Goal: Task Accomplishment & Management: Manage account settings

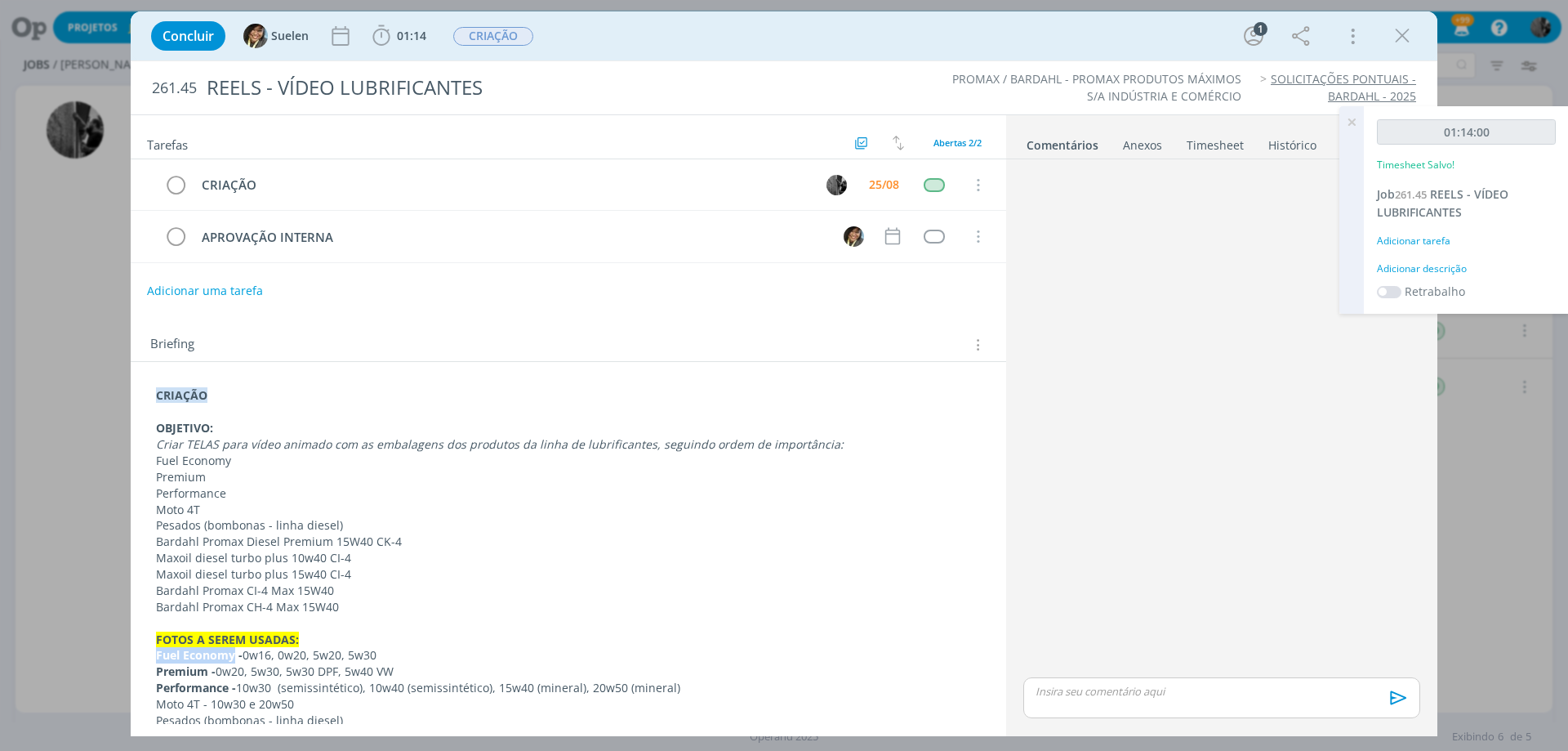
scroll to position [258, 0]
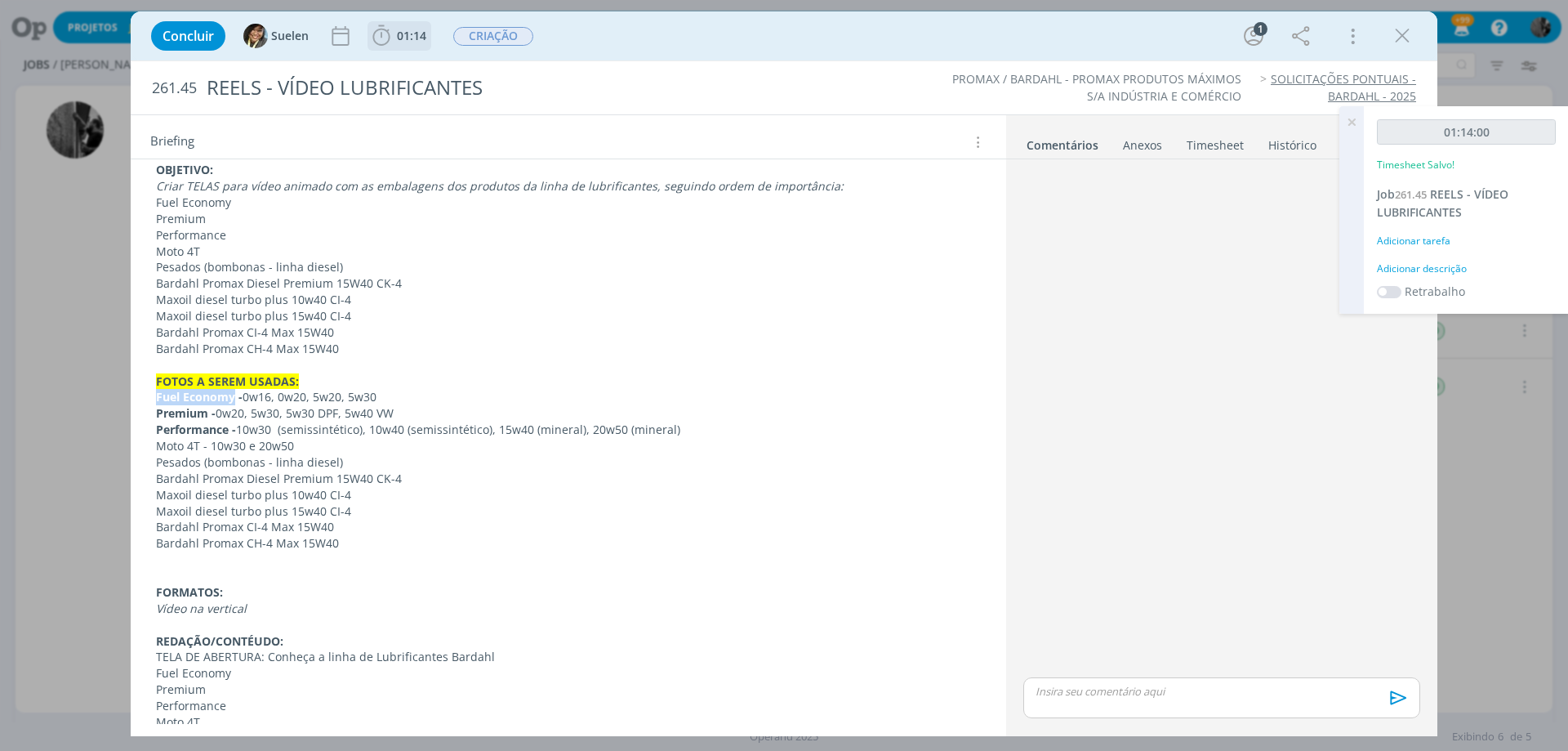
click at [418, 34] on span "01:14" at bounding box center [412, 36] width 30 height 16
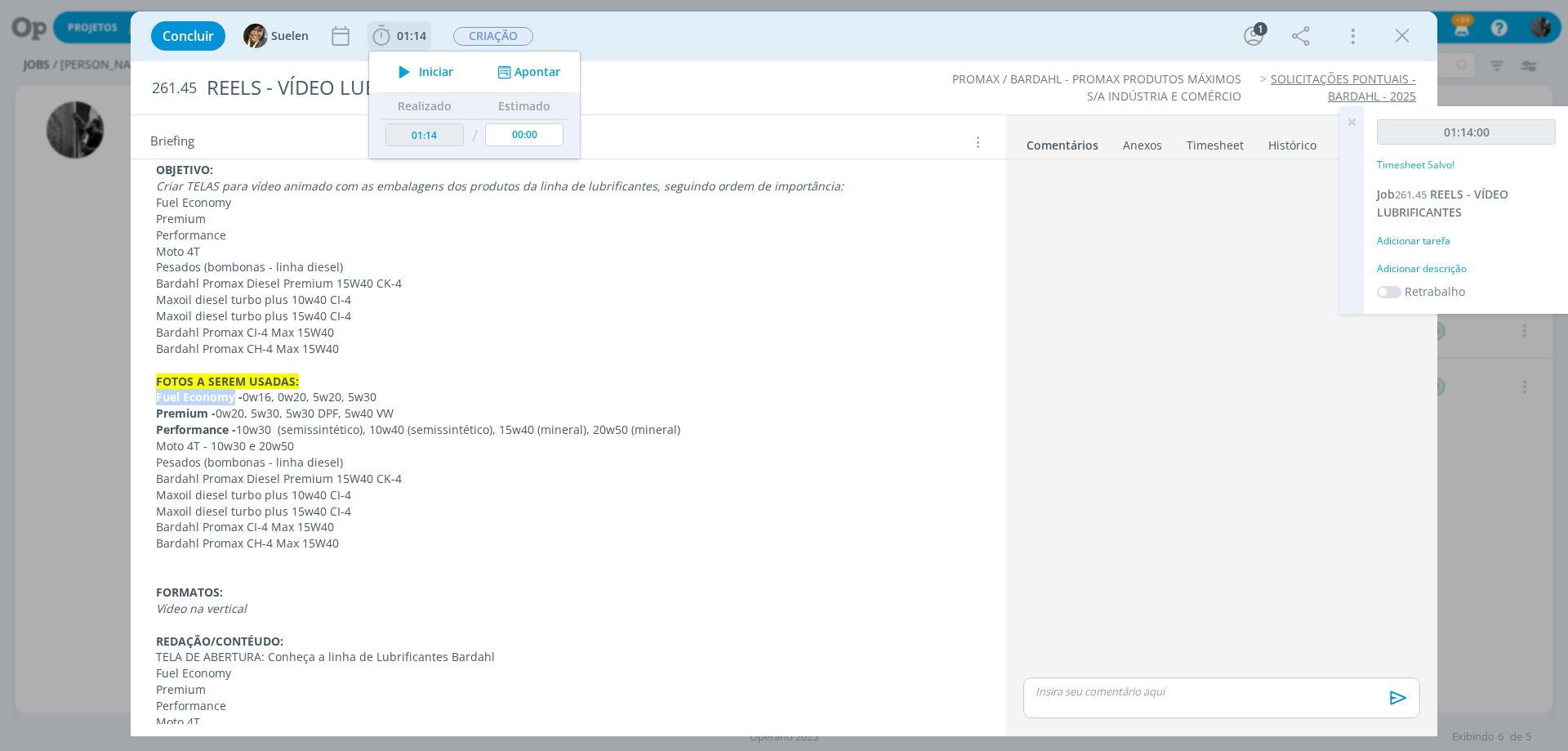
click at [405, 77] on icon "dialog" at bounding box center [404, 72] width 29 height 21
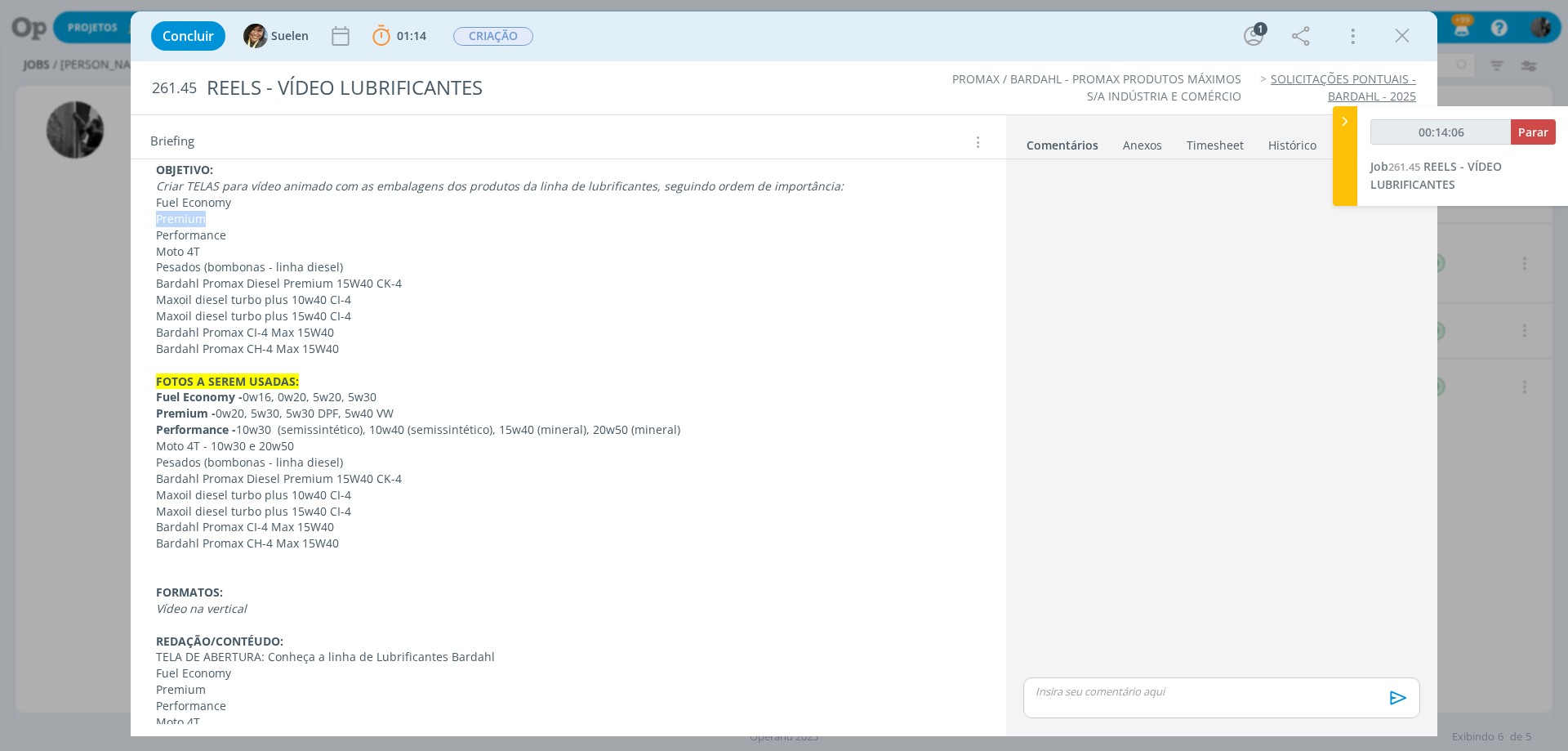
drag, startPoint x: 202, startPoint y: 216, endPoint x: 143, endPoint y: 219, distance: 59.1
click at [143, 219] on div "CRIAÇÃO OBJETIVO: Criar TELAS para vídeo animado com as embalagens dos produtos…" at bounding box center [568, 576] width 875 height 947
copy p "Premium"
drag, startPoint x: 201, startPoint y: 236, endPoint x: 139, endPoint y: 236, distance: 62.0
click at [139, 236] on div "CRIAÇÃO OBJETIVO: Criar TELAS para vídeo animado com as embalagens dos produtos…" at bounding box center [568, 592] width 875 height 978
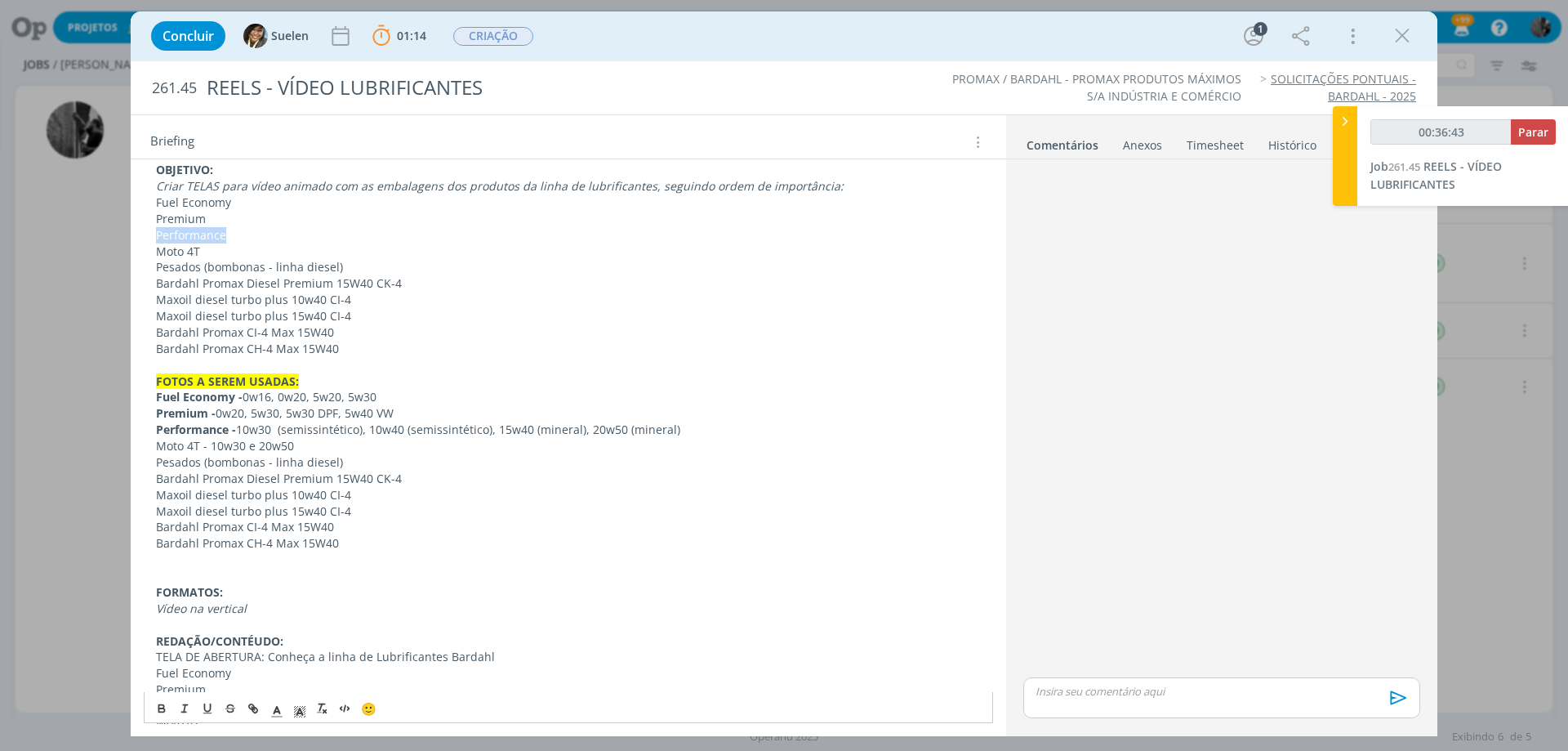
copy p "Performance"
drag, startPoint x: 207, startPoint y: 218, endPoint x: 117, endPoint y: 217, distance: 90.0
click at [117, 217] on div "Concluir Suelen 01:14 Parar Apontar Data * [DATE] Horas * 00:00 Tarefa Selecion…" at bounding box center [784, 376] width 1568 height 751
copy p "Premium"
drag, startPoint x: 231, startPoint y: 233, endPoint x: 121, endPoint y: 232, distance: 110.0
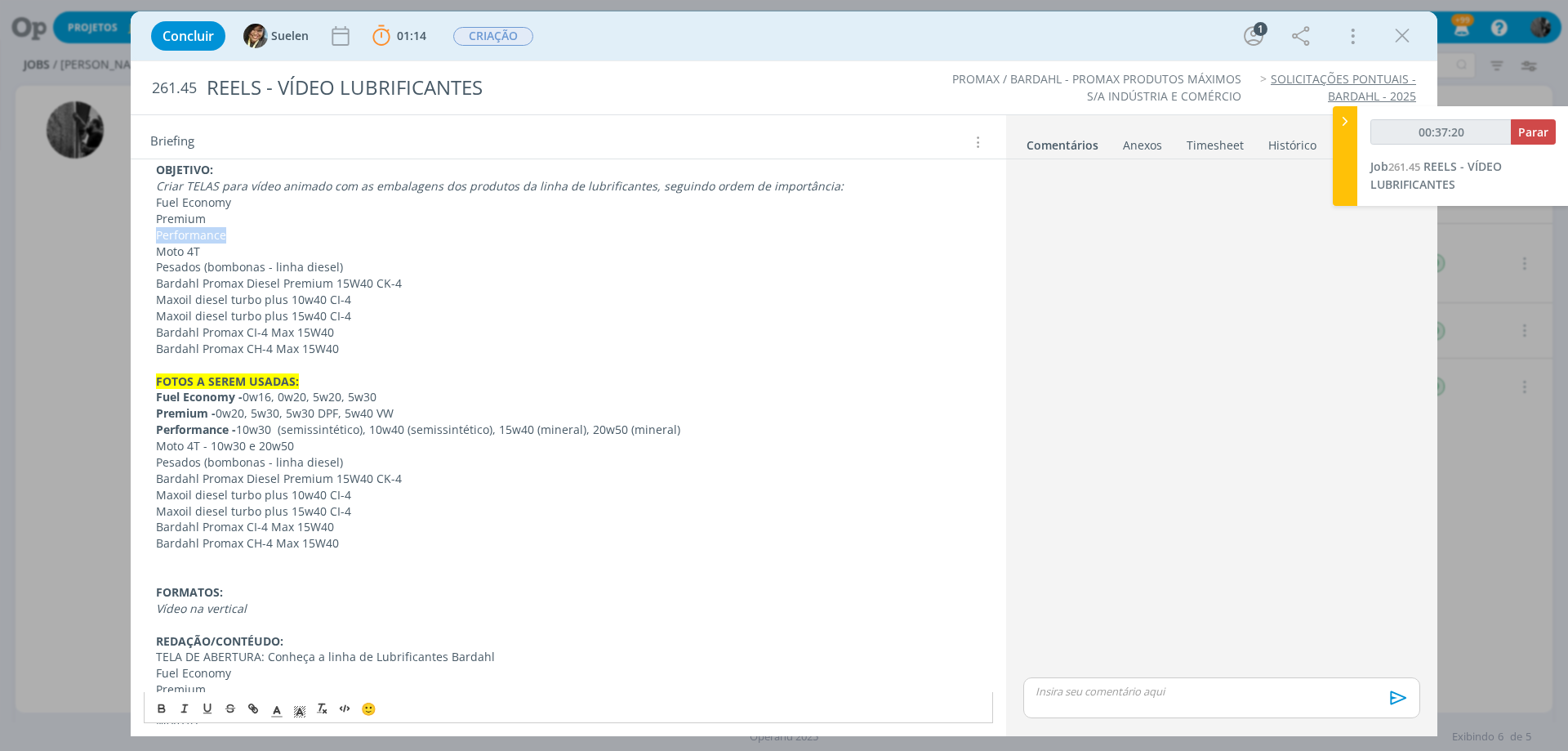
click at [121, 232] on div "Concluir Suelen 01:14 Parar Apontar Data * [DATE] Horas * 00:00 Tarefa Selecion…" at bounding box center [784, 376] width 1568 height 751
copy p "Performance"
click at [153, 444] on div "CRIAÇÃO OBJETIVO: Criar TELAS para vídeo animado com as embalagens dos produtos…" at bounding box center [568, 583] width 849 height 920
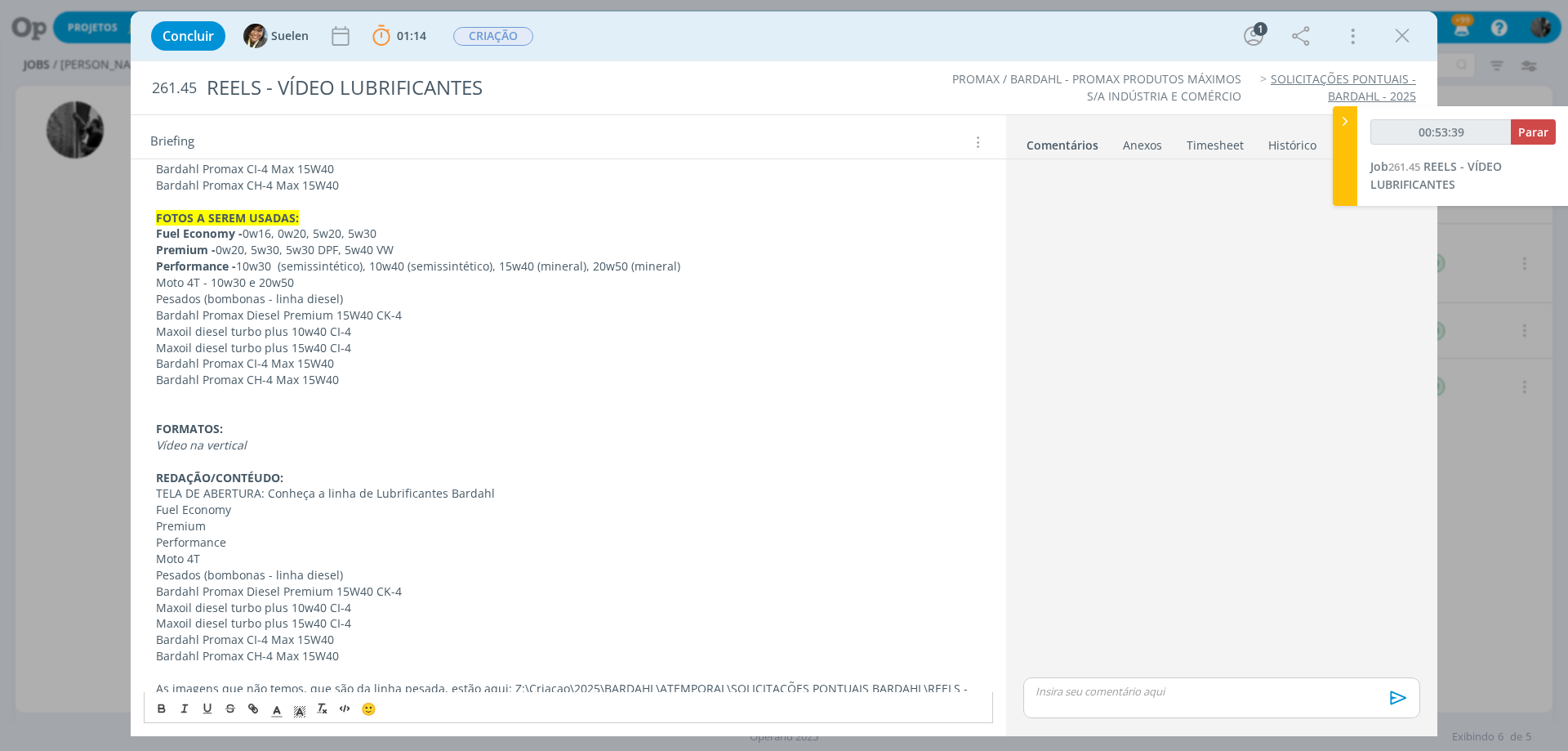
scroll to position [504, 0]
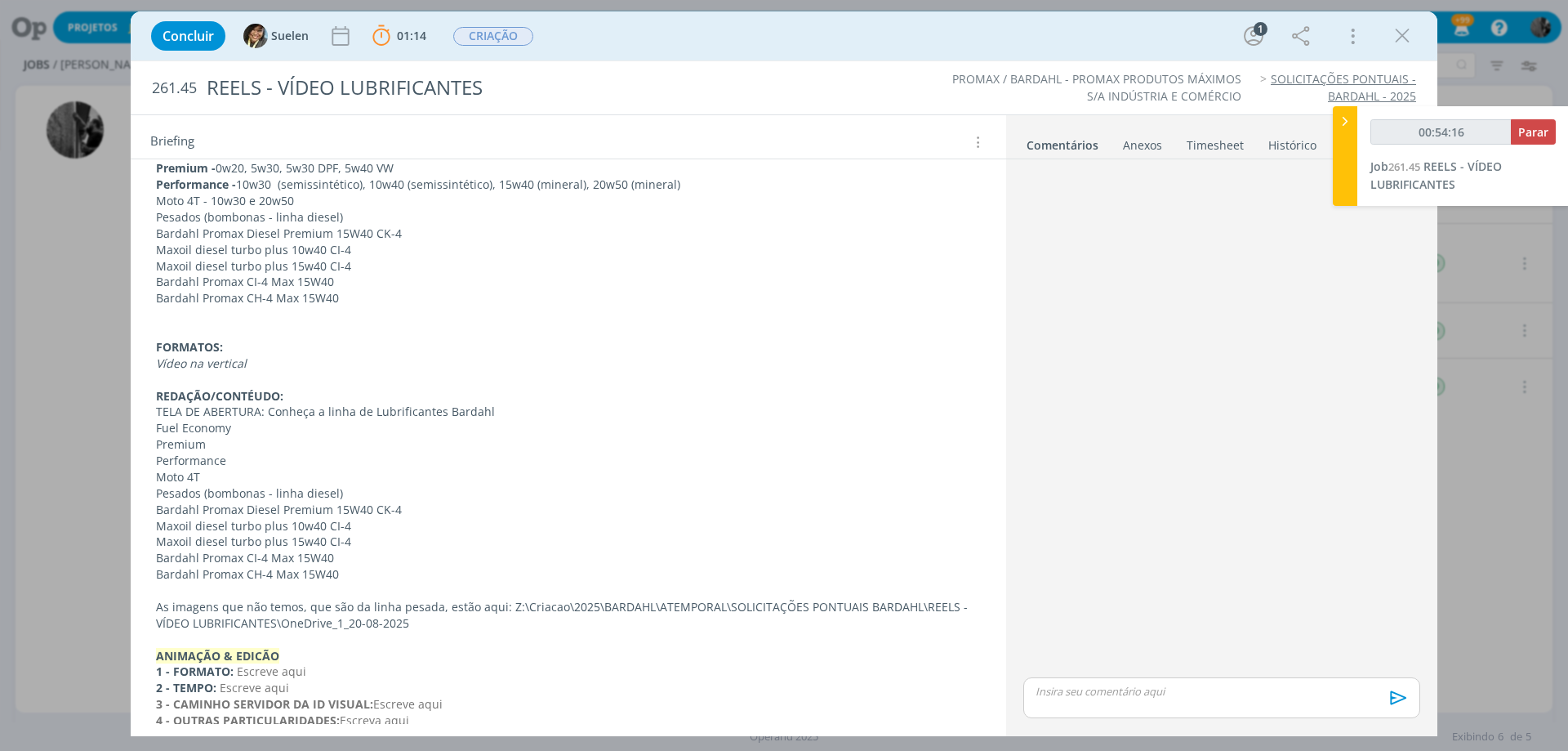
click at [391, 304] on p "Bardahl Promax CH-4 Max 15W40" at bounding box center [568, 298] width 824 height 17
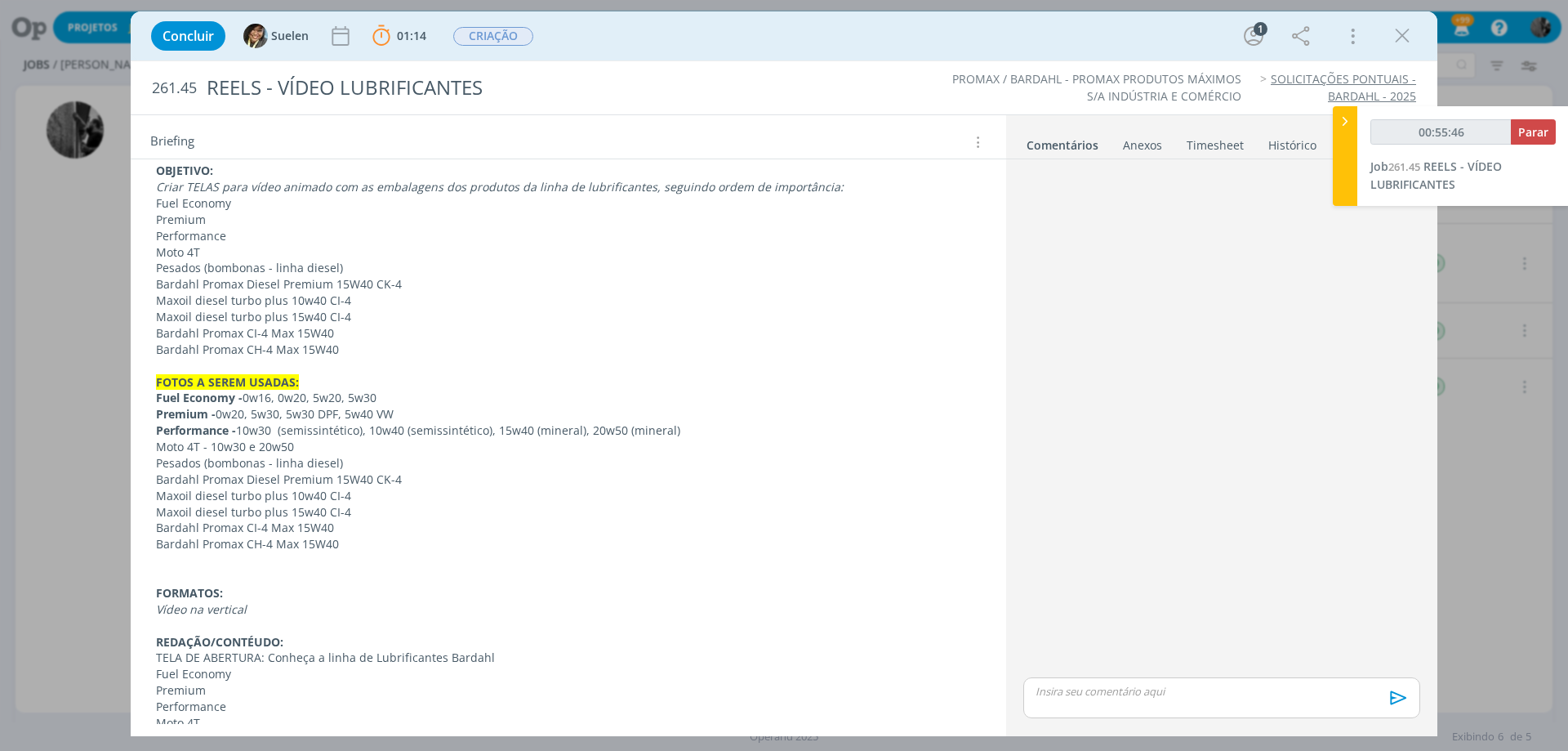
scroll to position [258, 0]
drag, startPoint x: 196, startPoint y: 444, endPoint x: 115, endPoint y: 445, distance: 81.0
click at [115, 445] on div "Concluir Suelen 01:14 Parar Apontar Data * [DATE] Horas * 00:00 Tarefa Selecion…" at bounding box center [784, 376] width 1568 height 751
drag, startPoint x: 200, startPoint y: 445, endPoint x: 146, endPoint y: 445, distance: 54.0
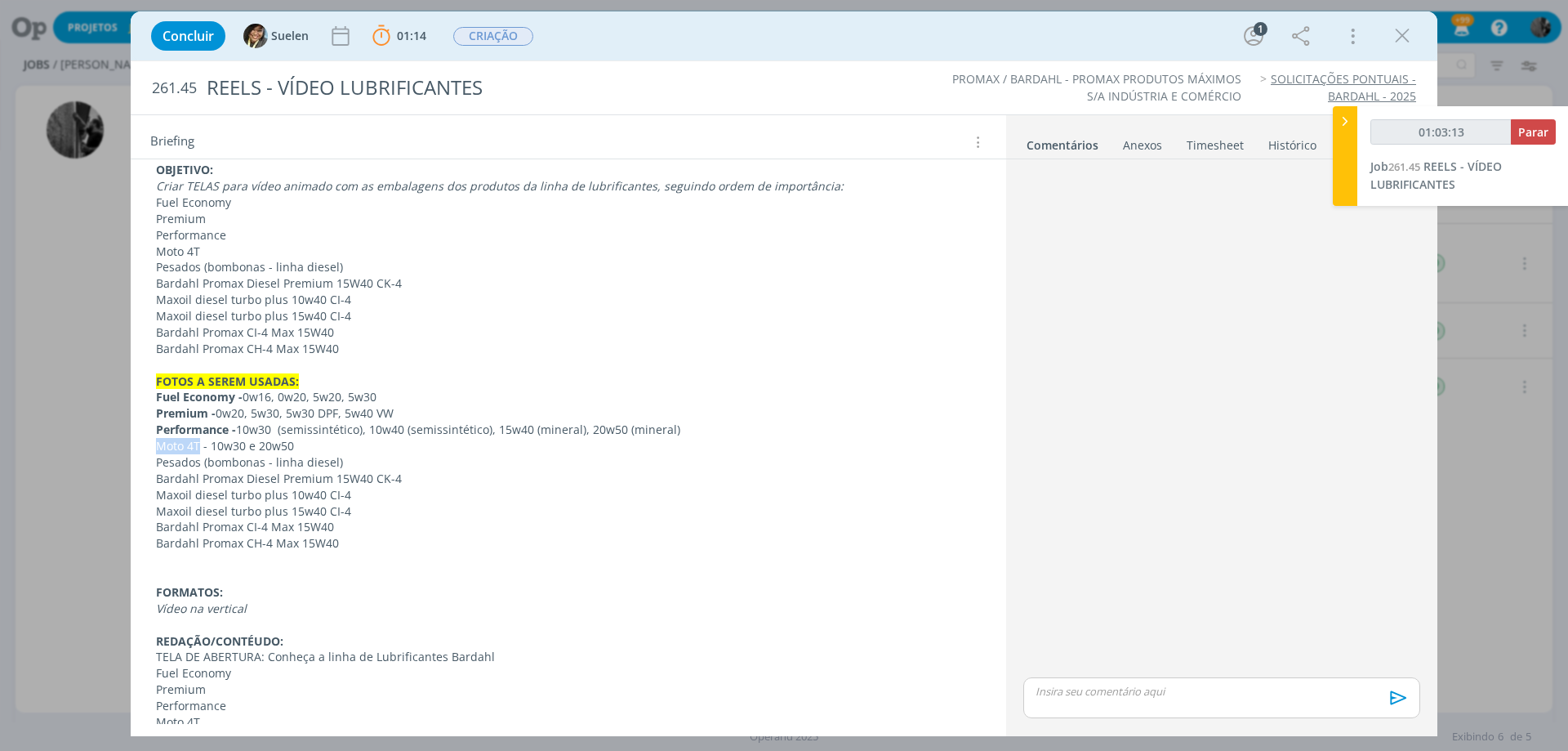
click at [146, 445] on div "CRIAÇÃO OBJETIVO: Criar TELAS para vídeo animado com as embalagens dos produtos…" at bounding box center [568, 583] width 849 height 920
copy p "Moto 4T"
drag, startPoint x: 158, startPoint y: 267, endPoint x: 396, endPoint y: 267, distance: 238.0
click at [396, 267] on p "Pesados (bombonas - linha diesel)" at bounding box center [568, 267] width 824 height 17
copy p "Pesados (bombonas - linha diesel)"
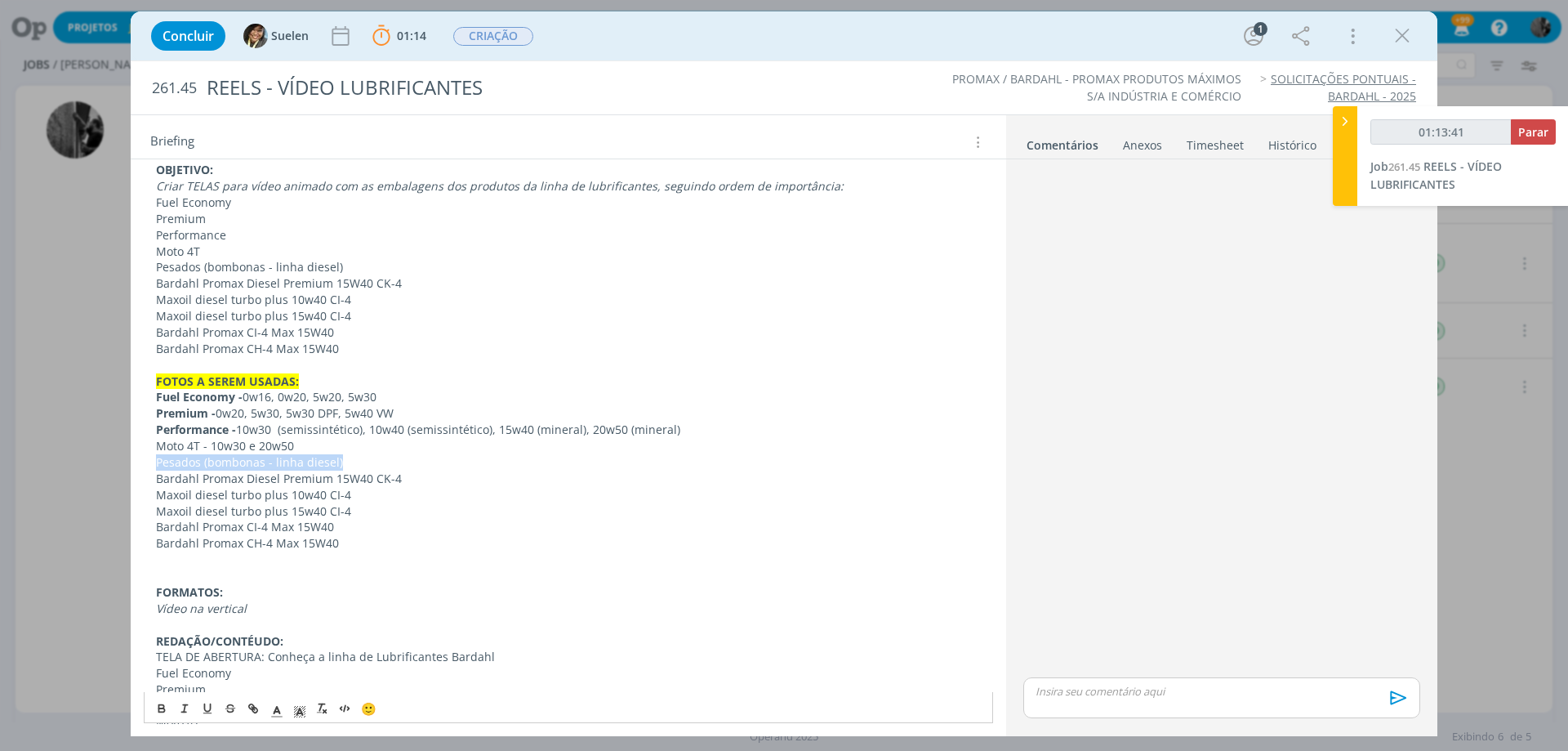
drag, startPoint x: 153, startPoint y: 461, endPoint x: 397, endPoint y: 454, distance: 244.1
click at [397, 454] on div "CRIAÇÃO OBJETIVO: Criar TELAS para vídeo animado com as embalagens dos produtos…" at bounding box center [568, 583] width 849 height 920
copy p "Pesados (bombonas - linha diesel)"
click at [1516, 136] on button "Parar" at bounding box center [1533, 132] width 45 height 25
type input "01:42:00"
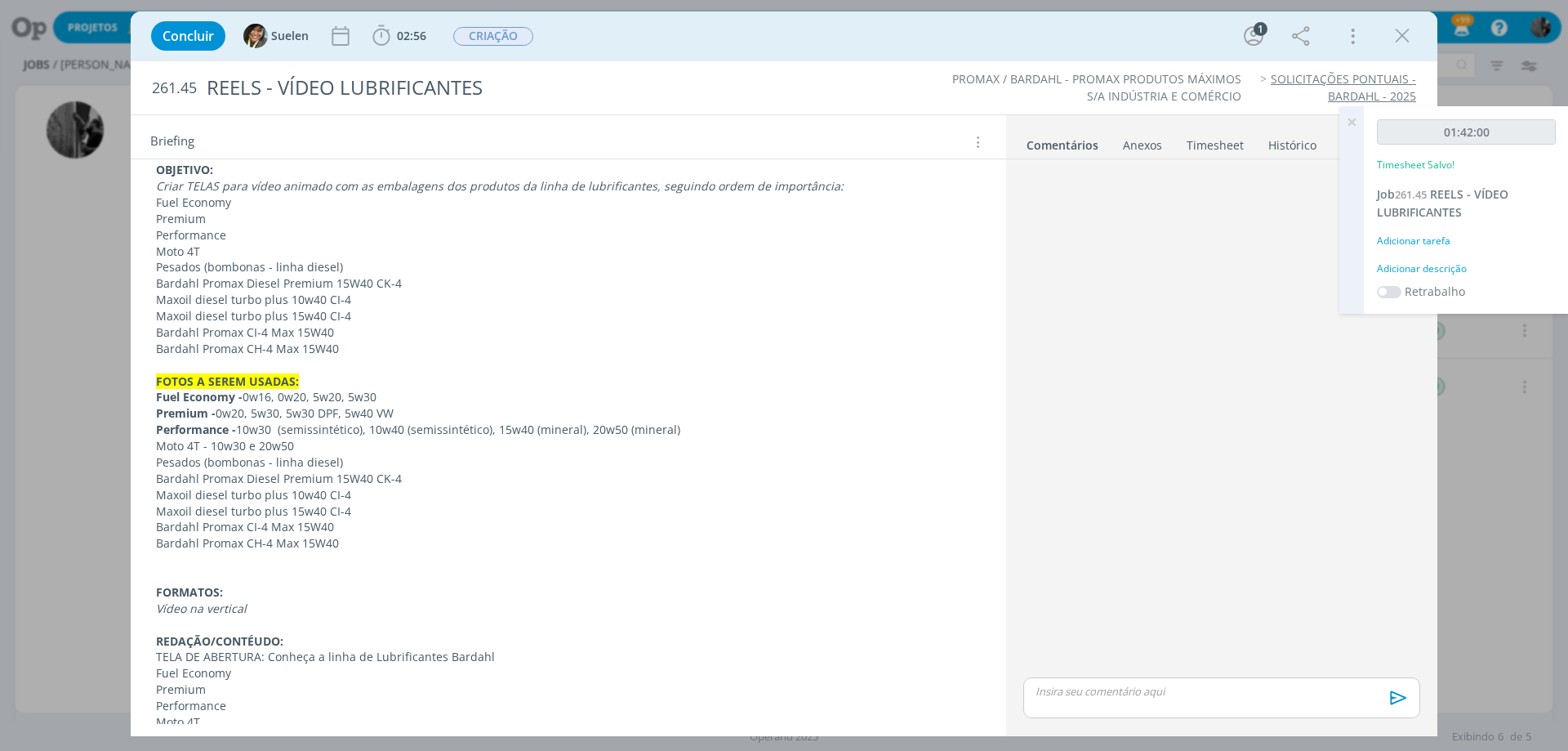
click at [1119, 694] on p "dialog" at bounding box center [1222, 690] width 371 height 15
click at [1379, 689] on img at bounding box center [1374, 698] width 20 height 20
click at [1388, 709] on icon "dialog" at bounding box center [1396, 703] width 17 height 14
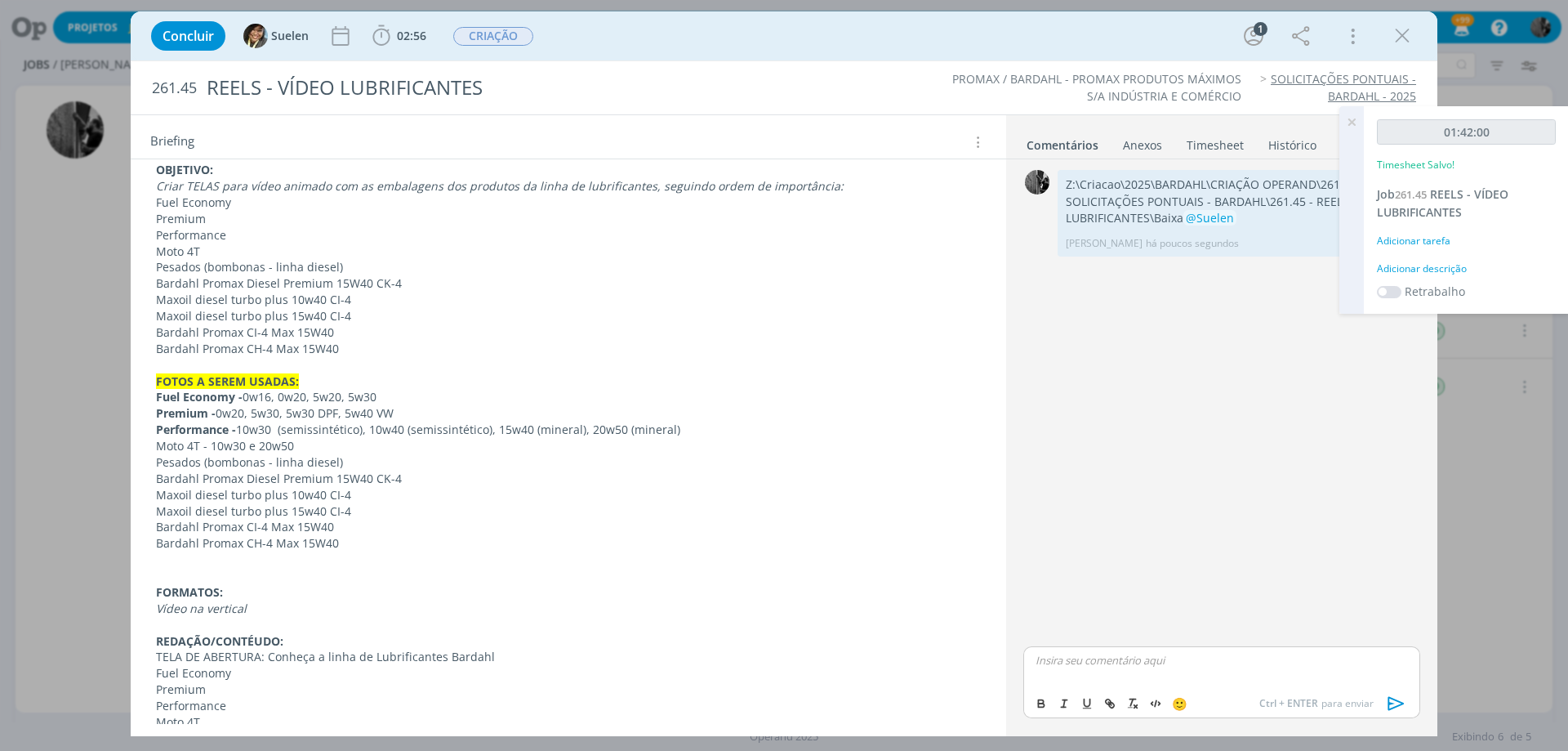
click at [1361, 123] on icon at bounding box center [1351, 122] width 30 height 32
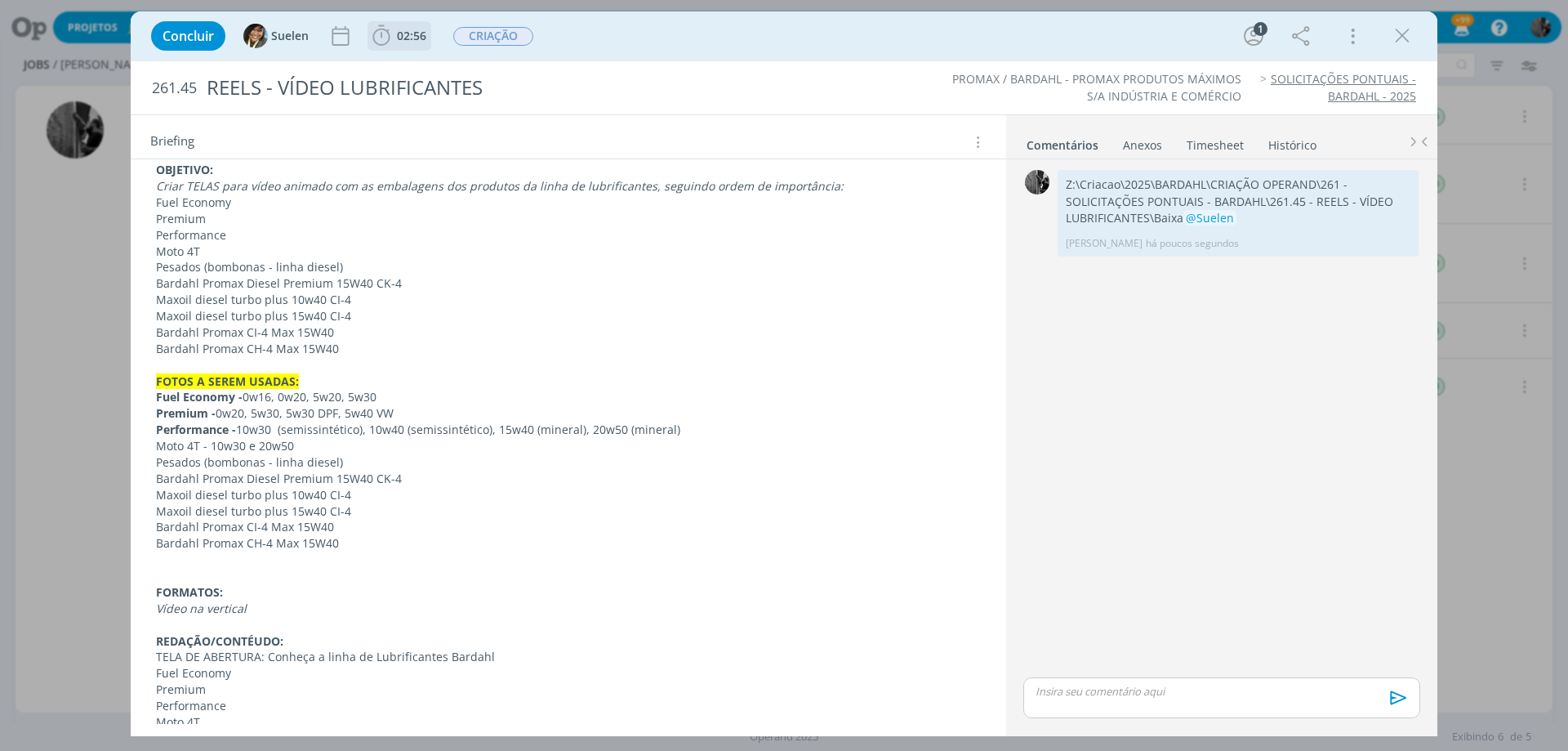
click at [409, 35] on span "02:56" at bounding box center [412, 36] width 30 height 16
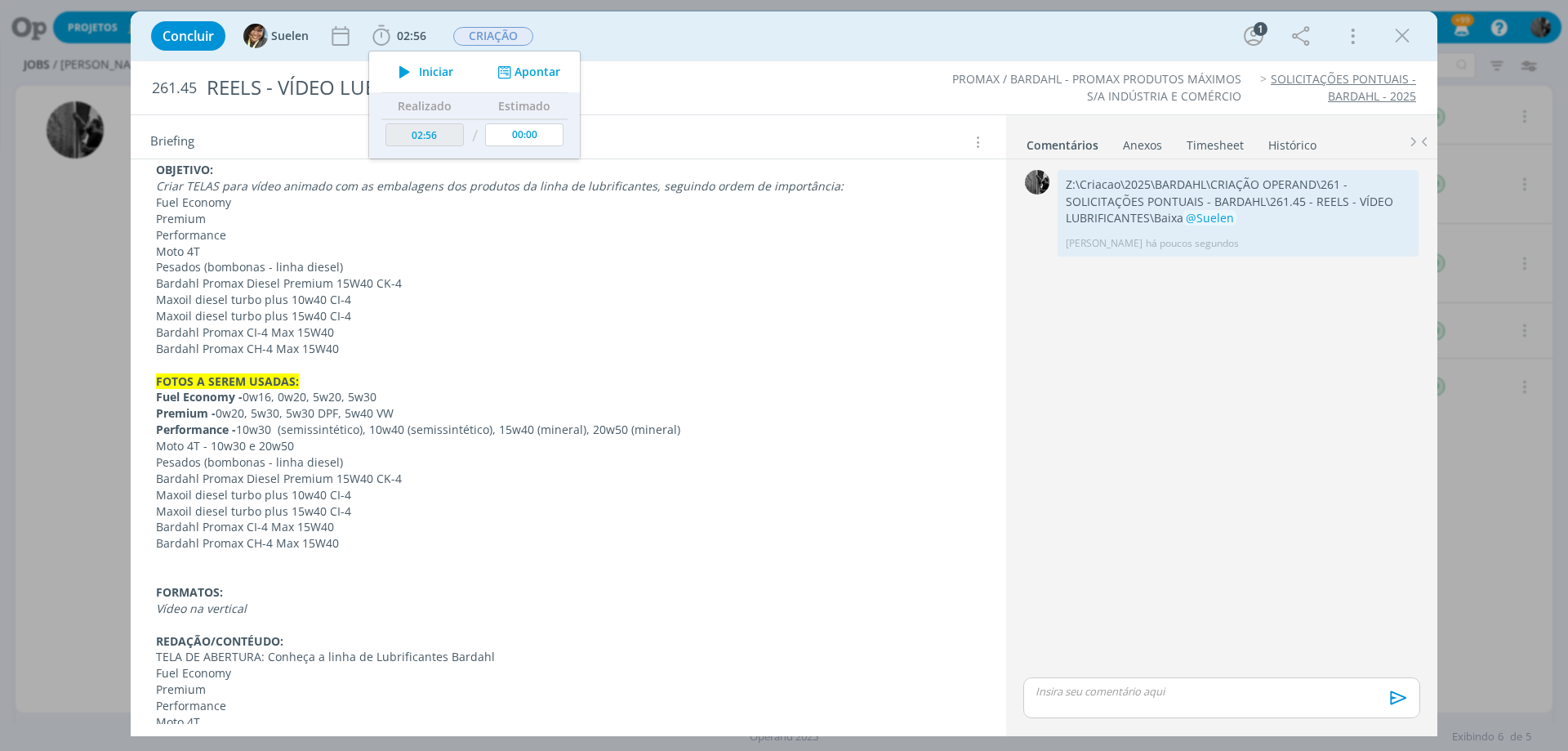
click at [931, 276] on p "Bardahl Promax Diesel Premium 15W40 CK-4" at bounding box center [568, 283] width 824 height 17
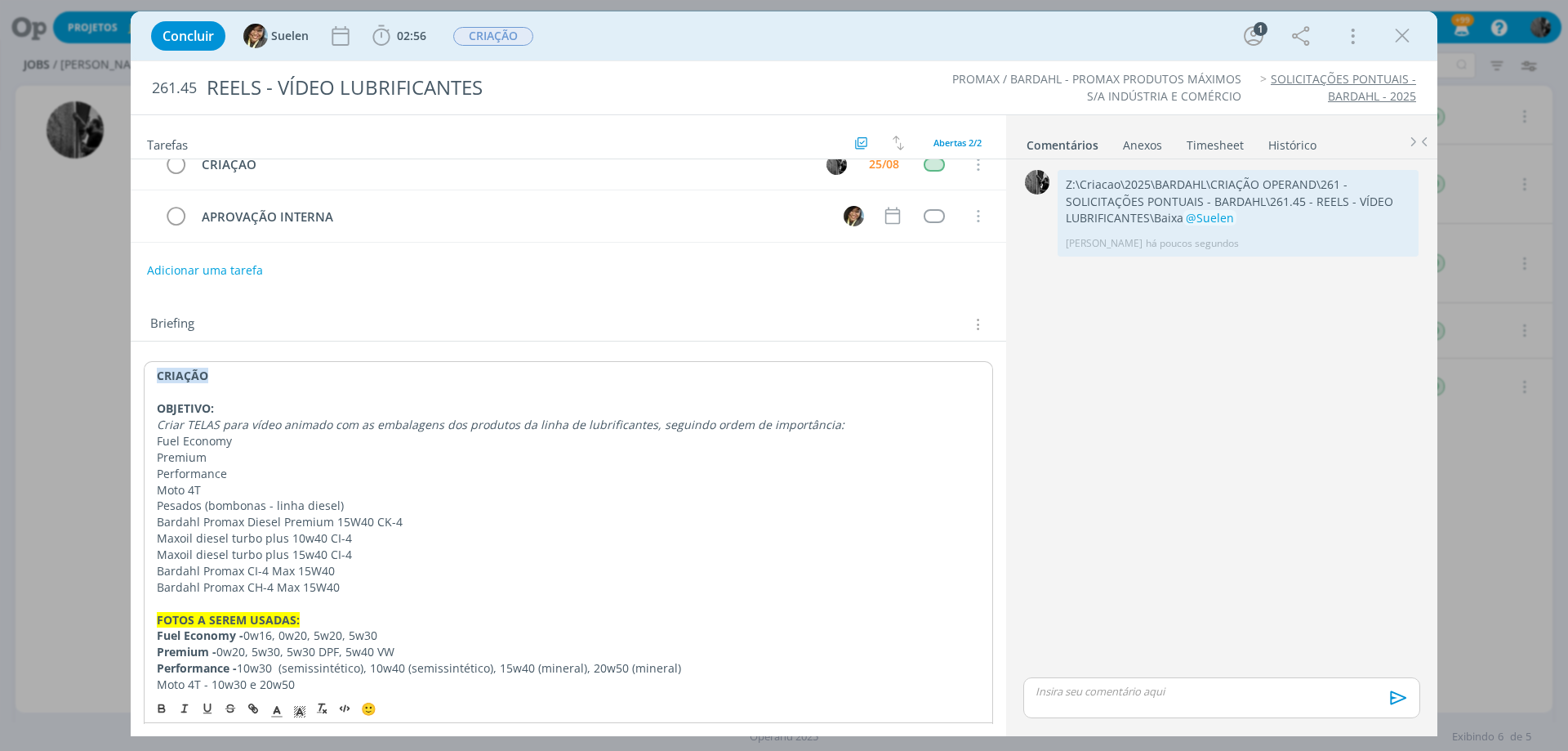
scroll to position [0, 0]
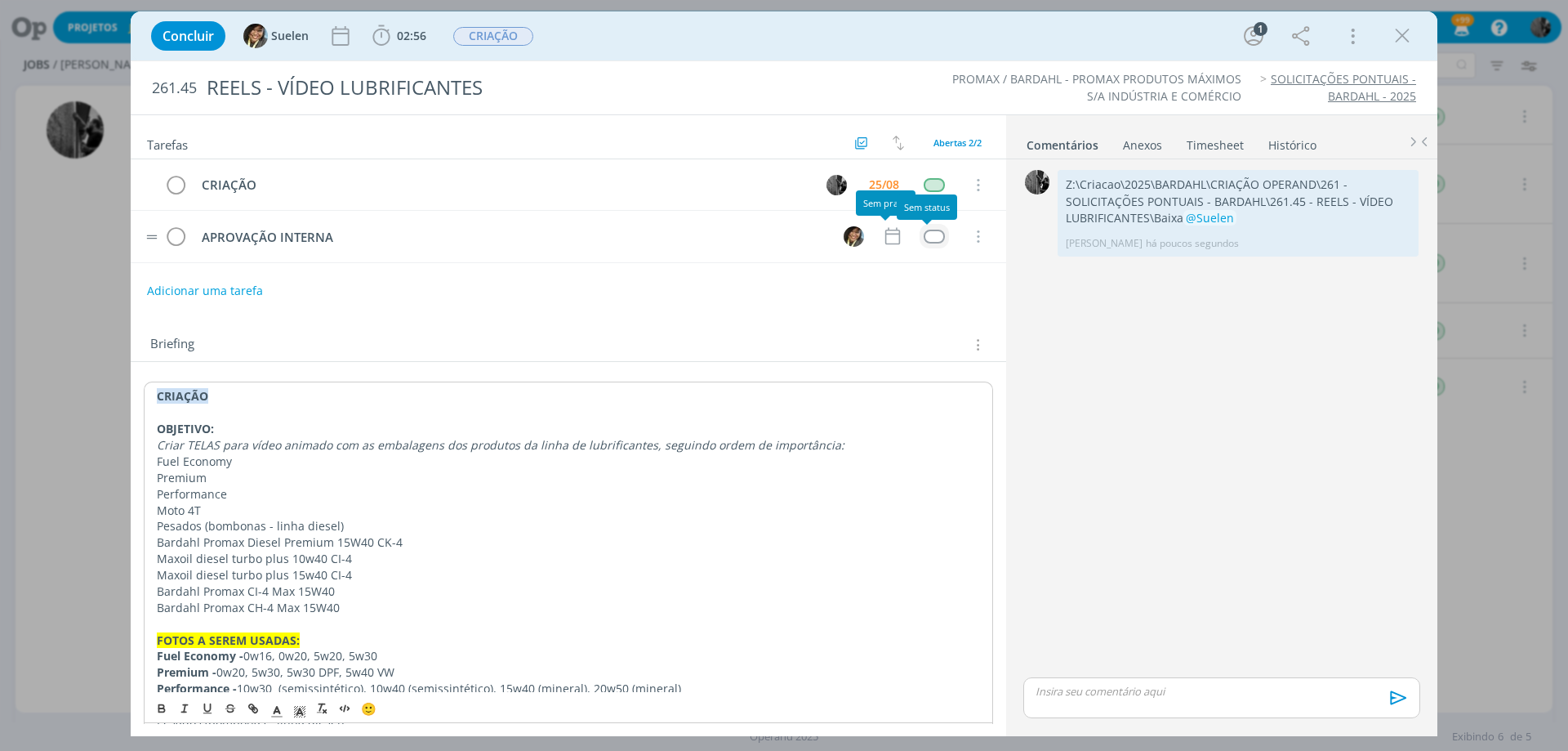
click at [931, 234] on div "dialog" at bounding box center [933, 237] width 20 height 14
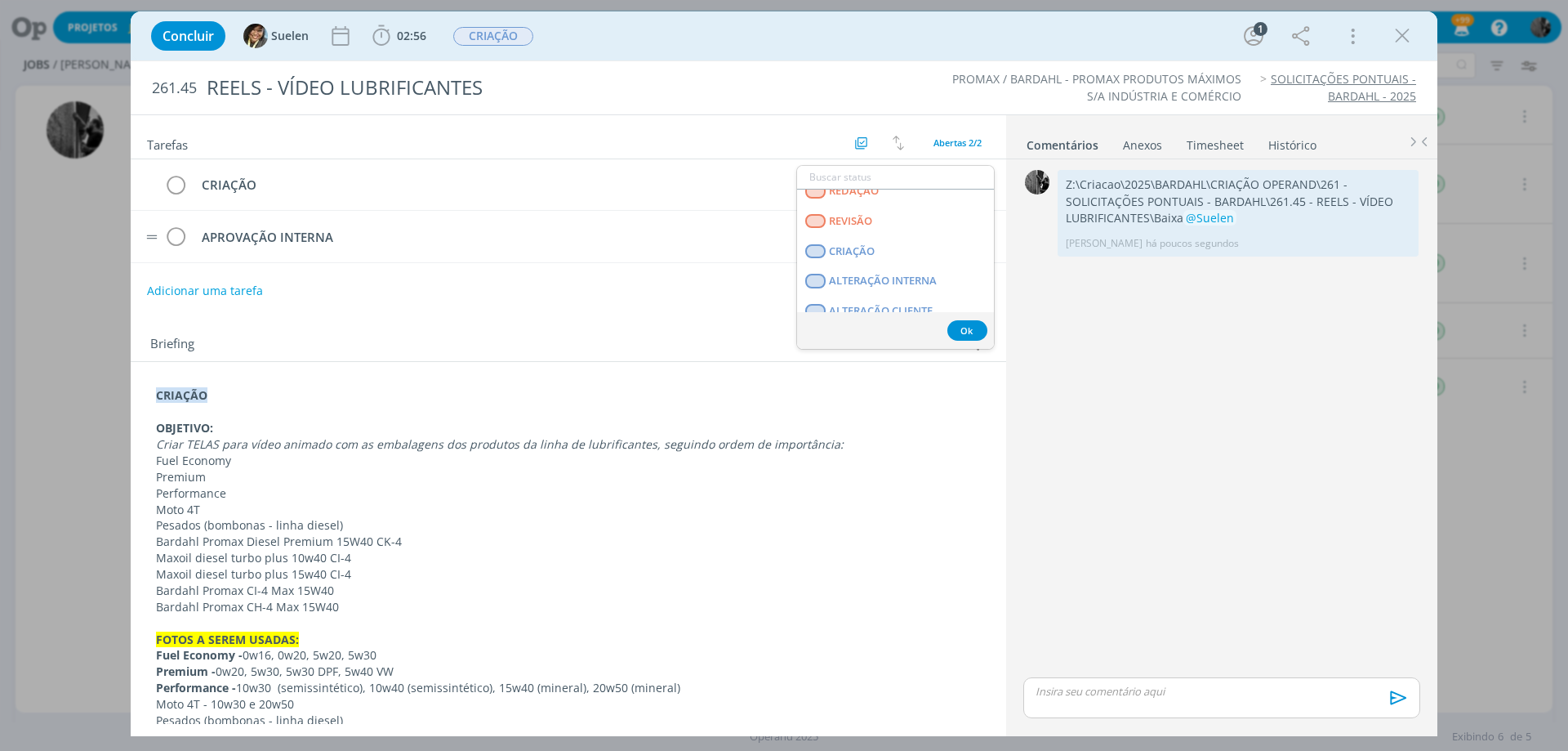
scroll to position [172, 0]
click at [901, 296] on span "APROVAÇÃO INTERNA" at bounding box center [885, 302] width 112 height 13
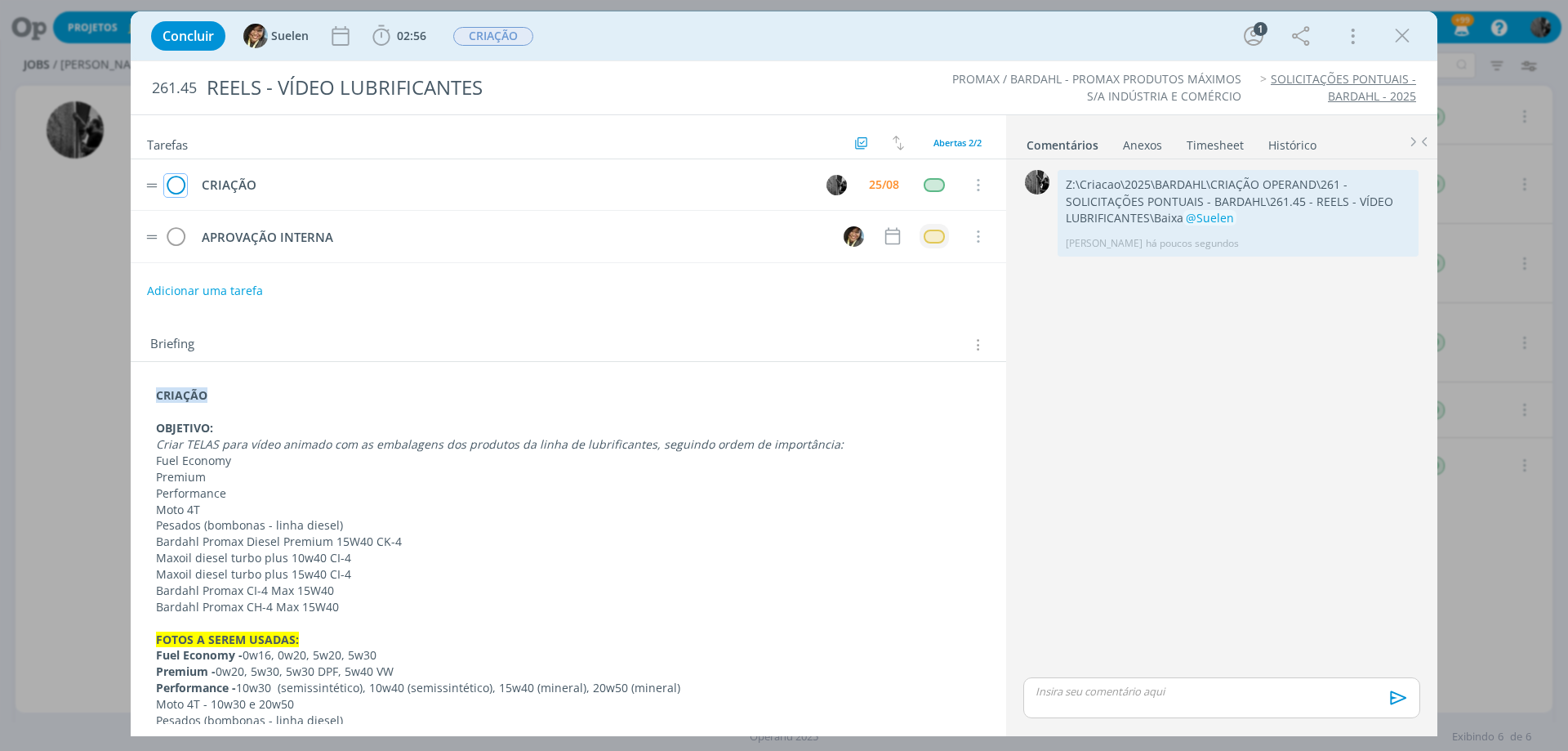
click at [172, 178] on icon "dialog" at bounding box center [175, 185] width 23 height 25
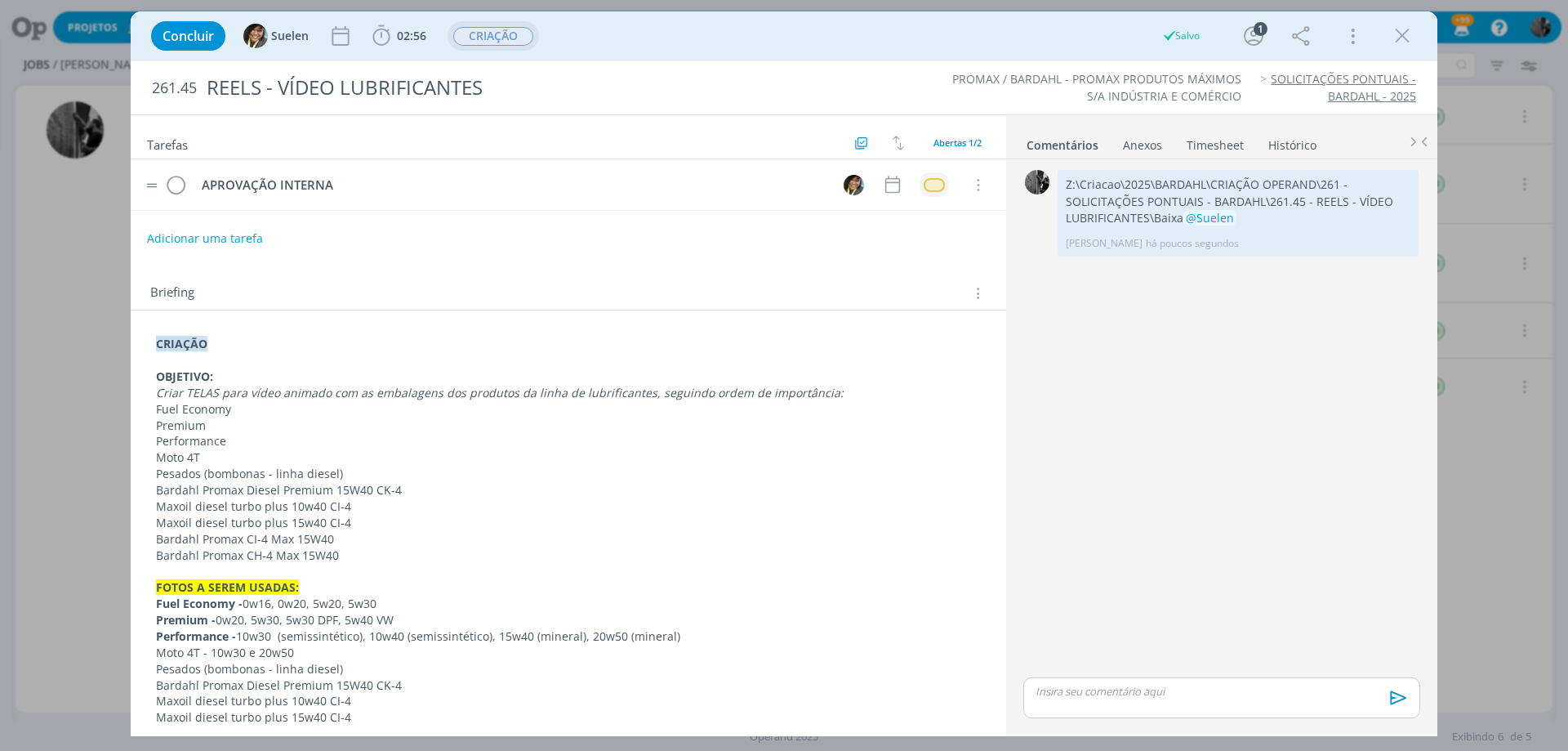
click at [491, 31] on span "CRIAÇÃO" at bounding box center [493, 36] width 80 height 18
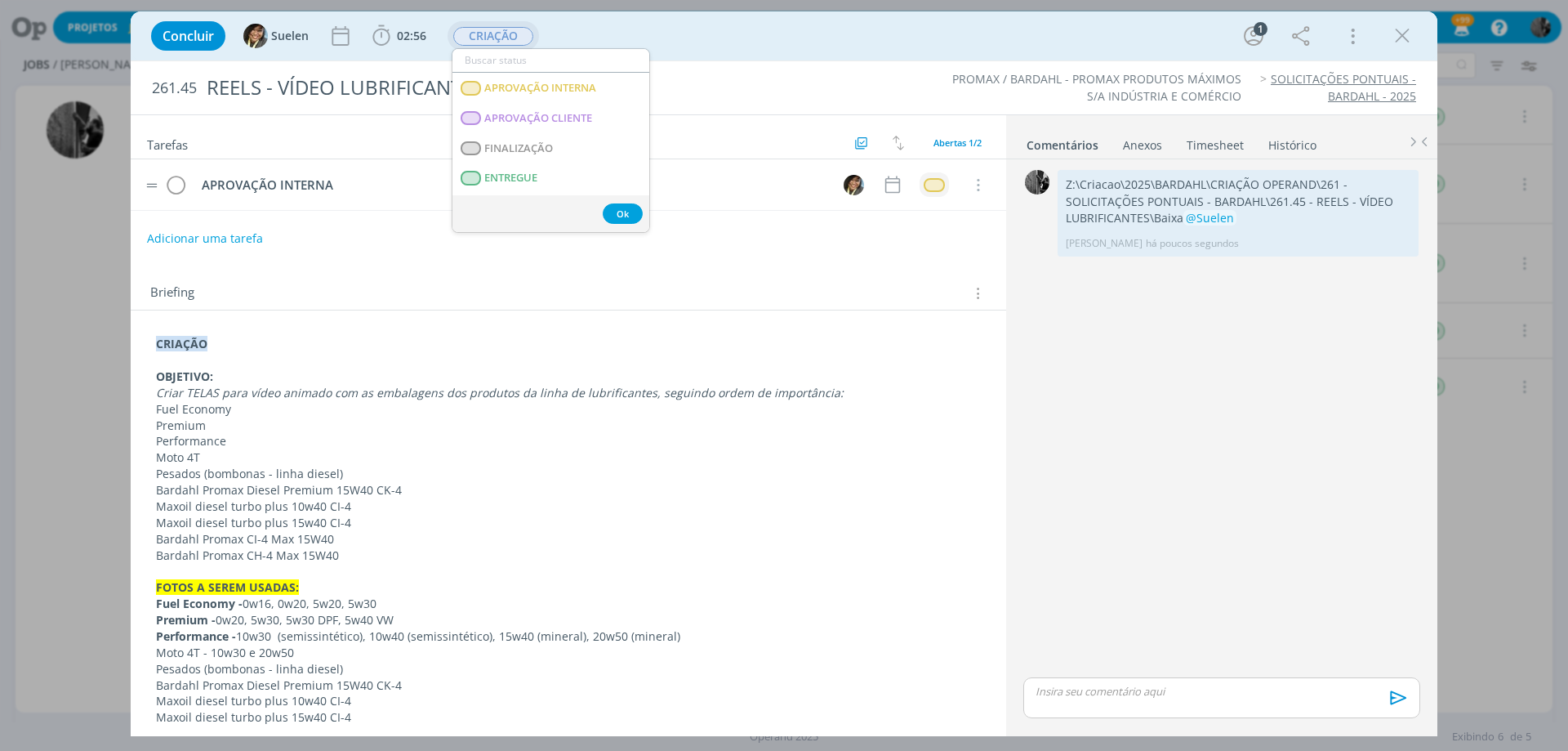
scroll to position [245, 0]
click at [548, 81] on span "APROVAÇÃO INTERNA" at bounding box center [540, 82] width 112 height 13
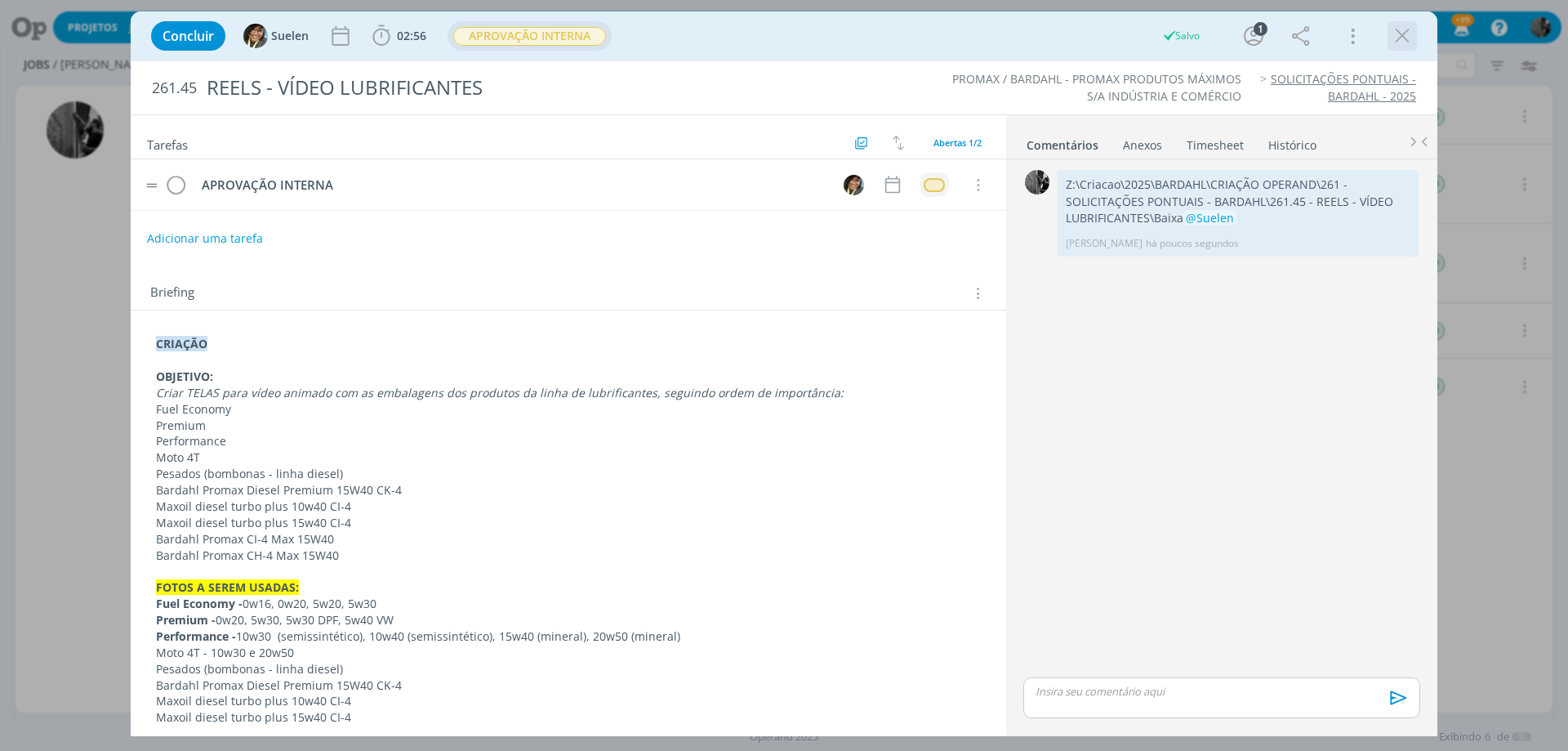
click at [1393, 45] on icon "dialog" at bounding box center [1402, 36] width 25 height 25
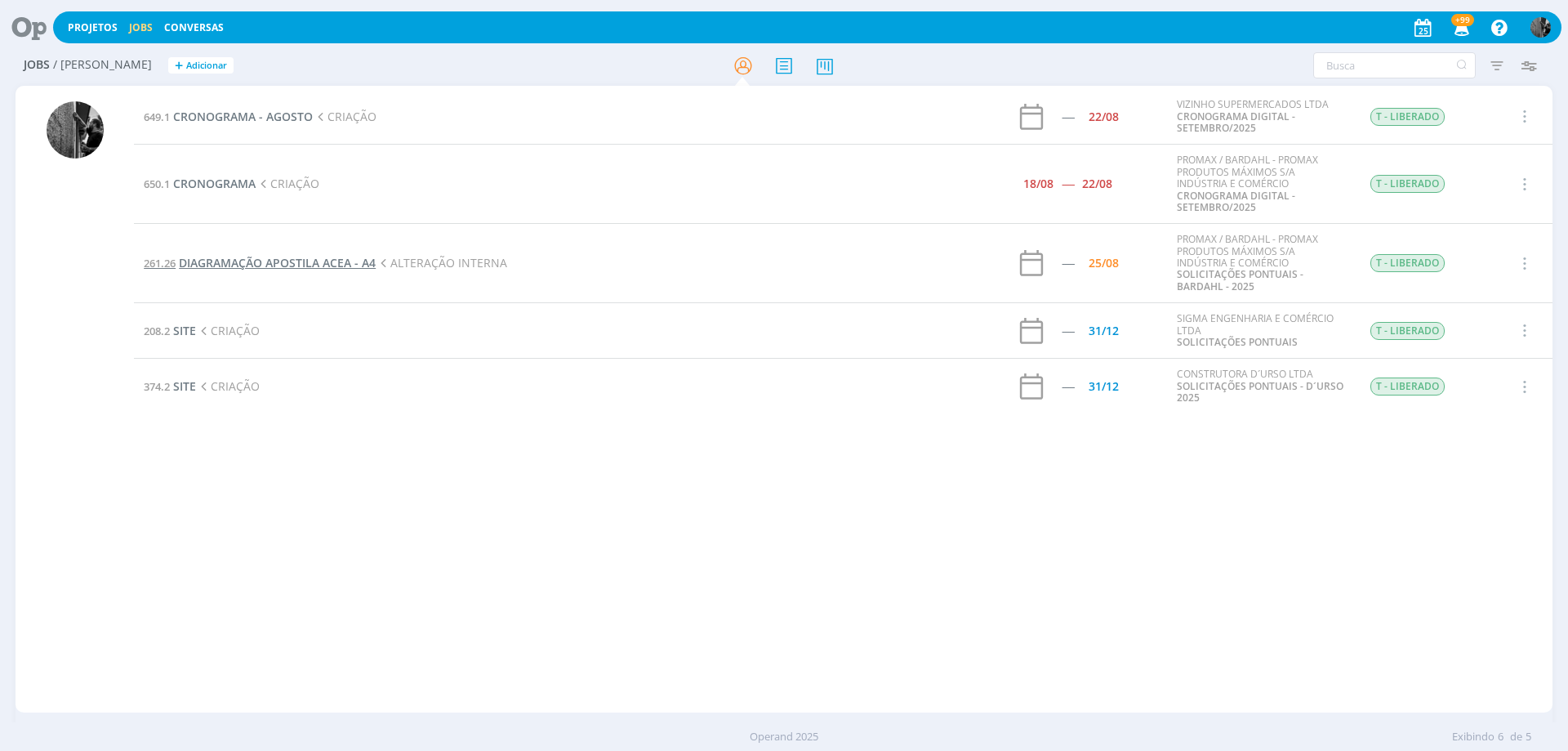
click at [339, 260] on span "DIAGRAMAÇÃO APOSTILA ACEA - A4" at bounding box center [277, 263] width 196 height 16
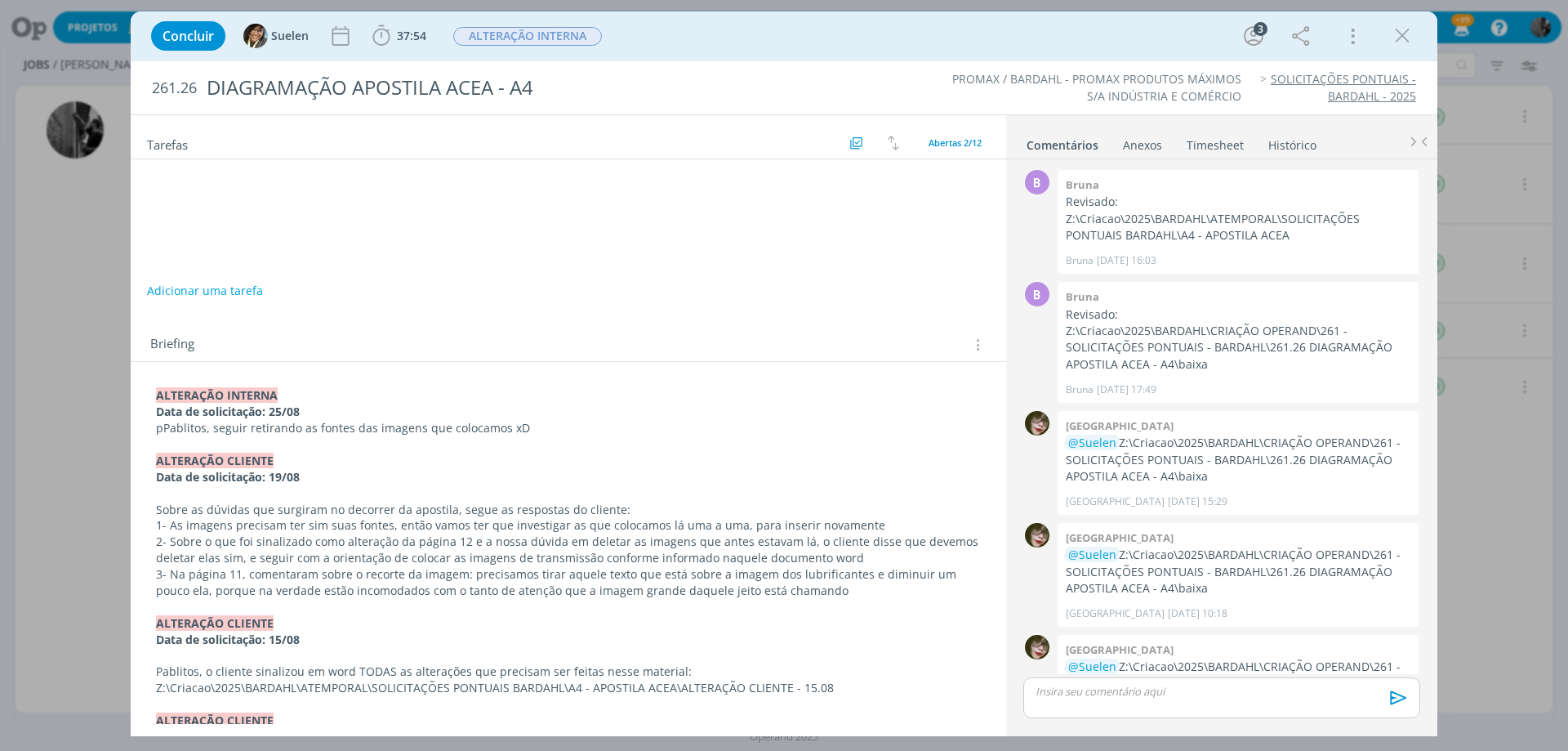
scroll to position [337, 0]
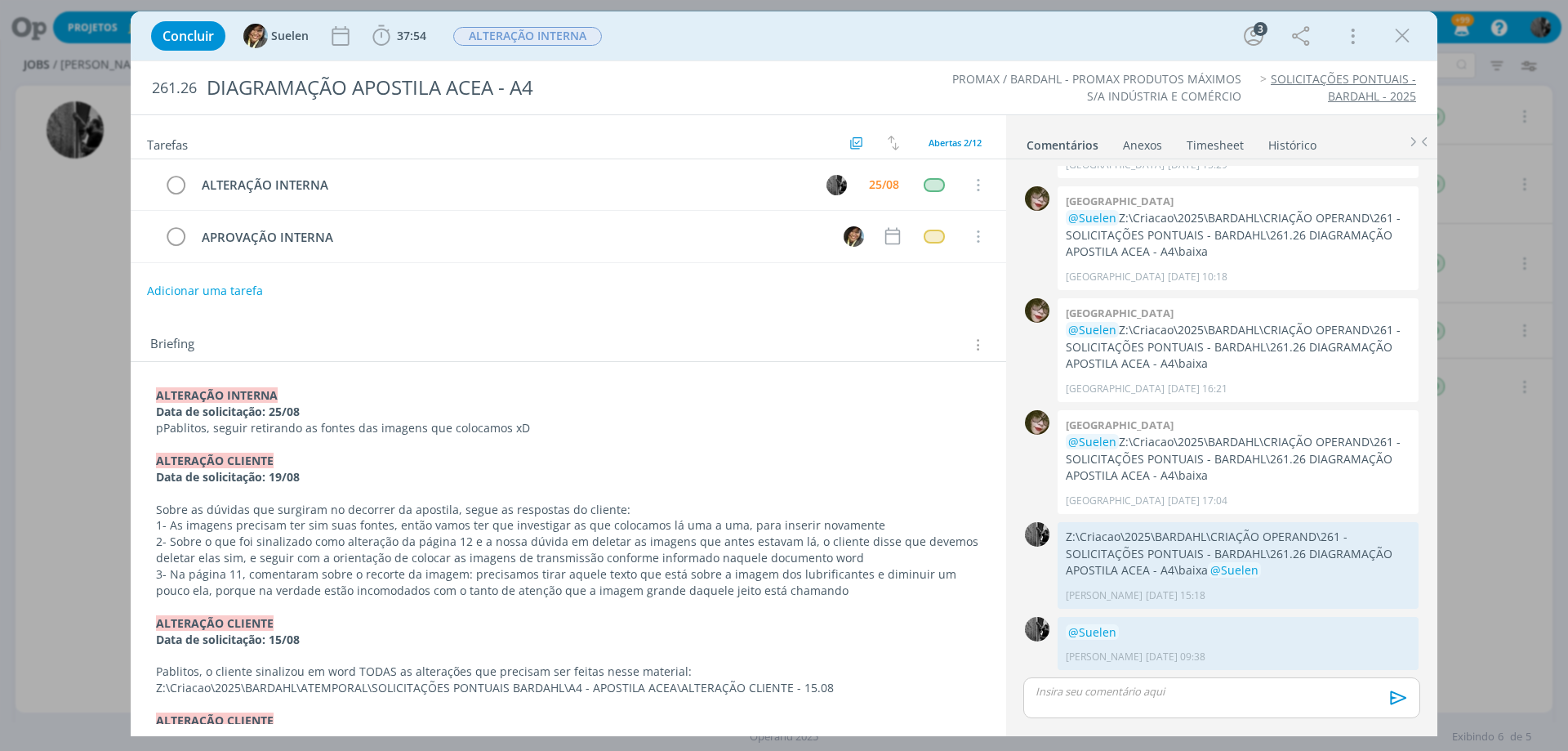
click at [433, 53] on div "Concluir Suelen 37:54 Iniciar Apontar Data * [DATE] Horas * 00:00 Tarefa Seleci…" at bounding box center [784, 36] width 1282 height 39
drag, startPoint x: 405, startPoint y: 42, endPoint x: 848, endPoint y: 234, distance: 482.8
click at [404, 41] on span "37:54" at bounding box center [412, 36] width 30 height 16
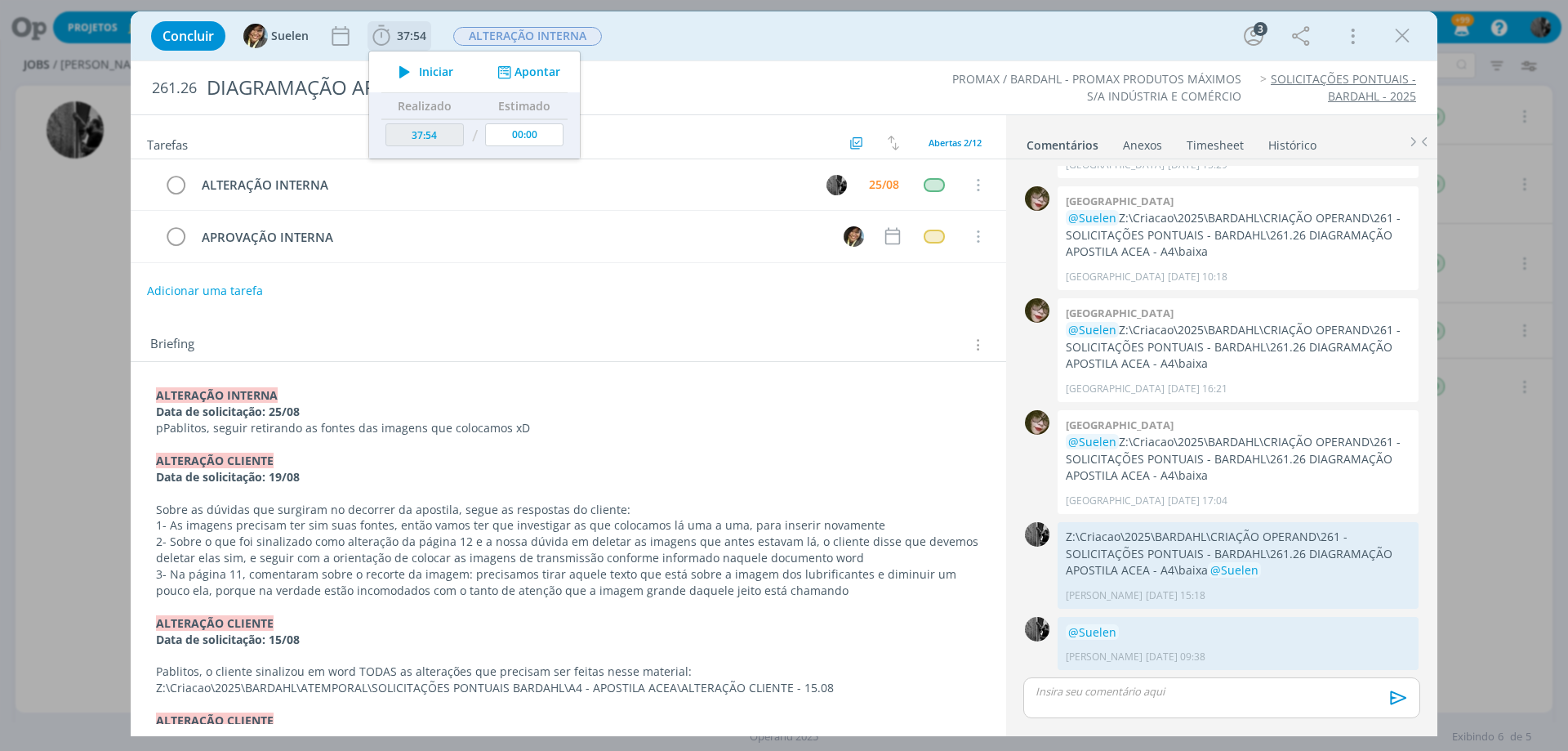
click at [431, 77] on span "Iniciar" at bounding box center [436, 71] width 34 height 11
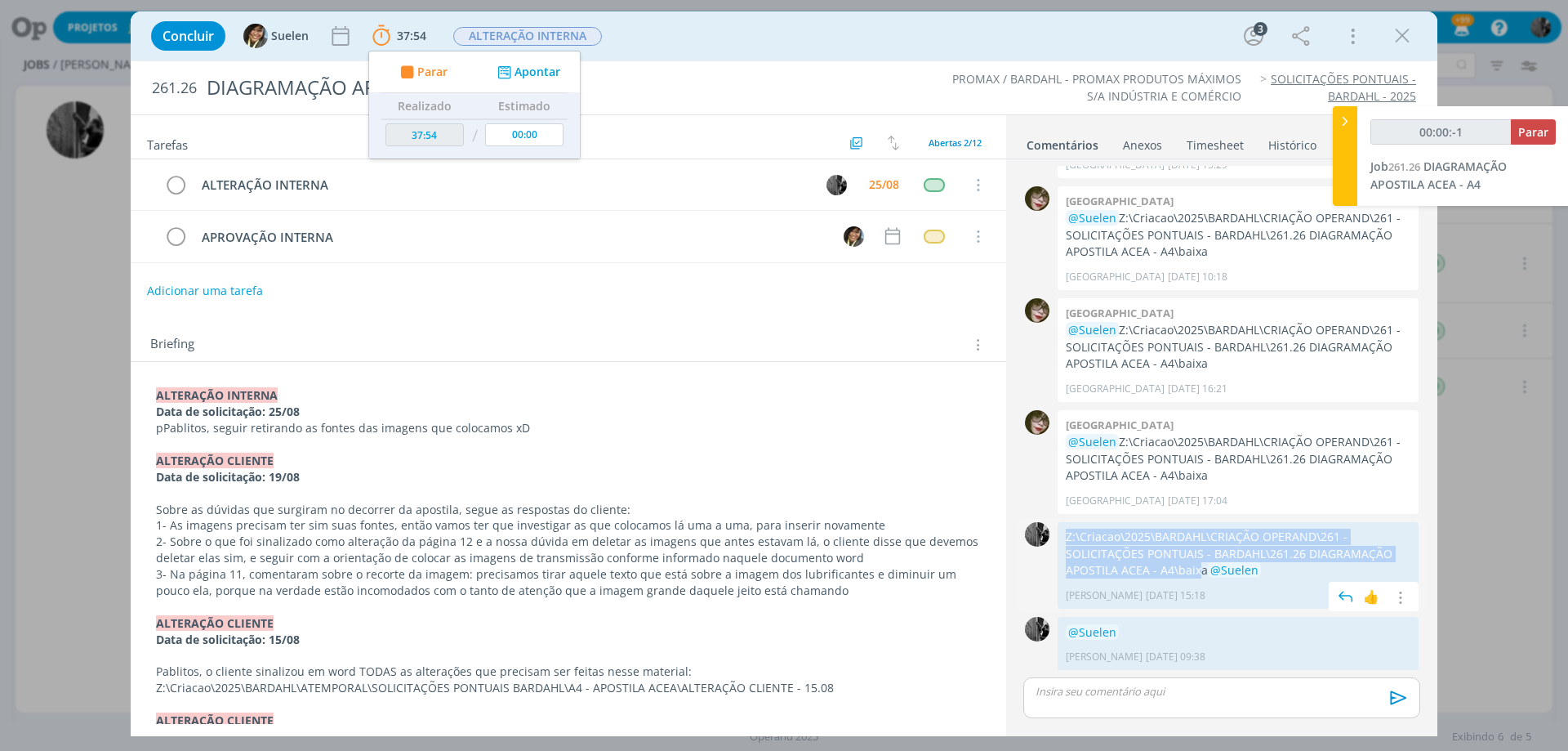
drag, startPoint x: 1145, startPoint y: 571, endPoint x: 1066, endPoint y: 540, distance: 84.9
click at [1066, 540] on p "Z:\Criacao\2025\BARDAHL\CRIAÇÃO OPERAND\261 - SOLICITAÇÕES PONTUAIS - BARDAHL\2…" at bounding box center [1237, 553] width 345 height 50
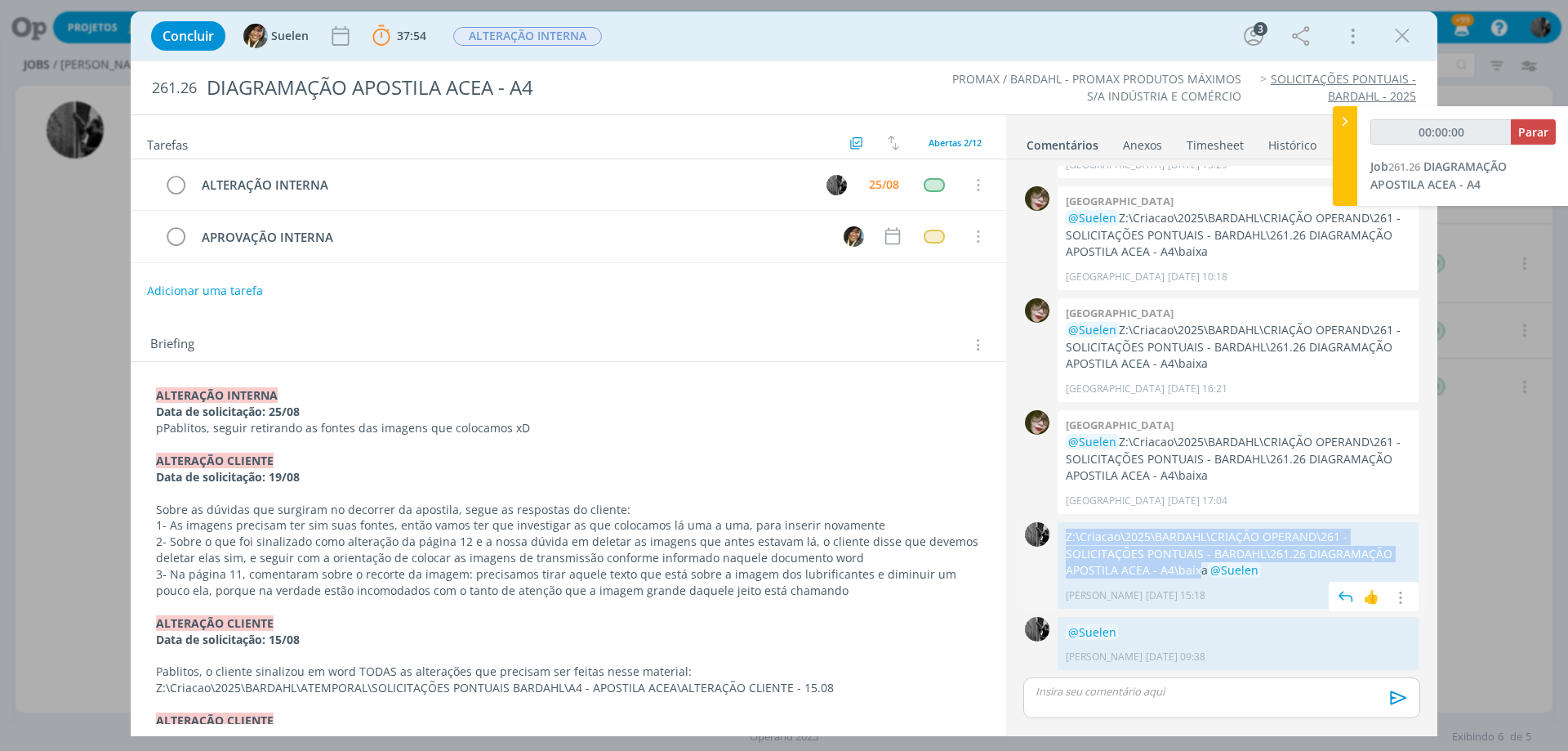
copy p "Z:\Criacao\2025\BARDAHL\CRIAÇÃO OPERAND\261 - SOLICITAÇÕES PONTUAIS - BARDAHL\2…"
click at [1208, 573] on span "@Suelen" at bounding box center [1234, 570] width 53 height 16
drag, startPoint x: 1117, startPoint y: 554, endPoint x: 1066, endPoint y: 526, distance: 58.2
click at [1066, 526] on div "Z:\Criacao\2025\BARDAHL\CRIAÇÃO OPERAND\261 - SOLICITAÇÕES PONTUAIS - BARDAHL\2…" at bounding box center [1238, 565] width 361 height 87
copy p "Z:\Criacao\2025\BARDAHL\CRIAÇÃO OPERAND\261 - SOLICITAÇÕES PONTUAIS - BARDAHL\2…"
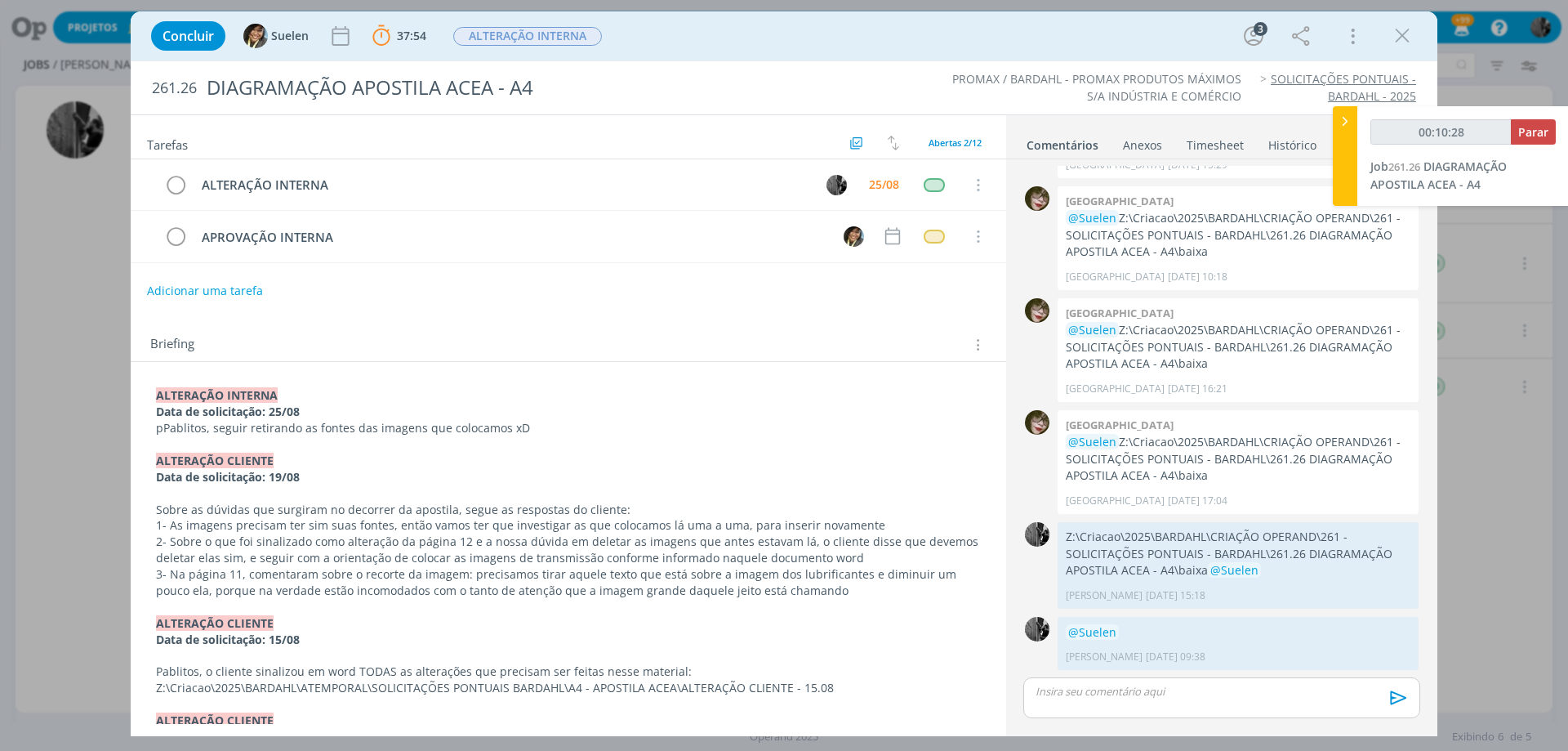
click at [1140, 690] on p "dialog" at bounding box center [1222, 690] width 371 height 15
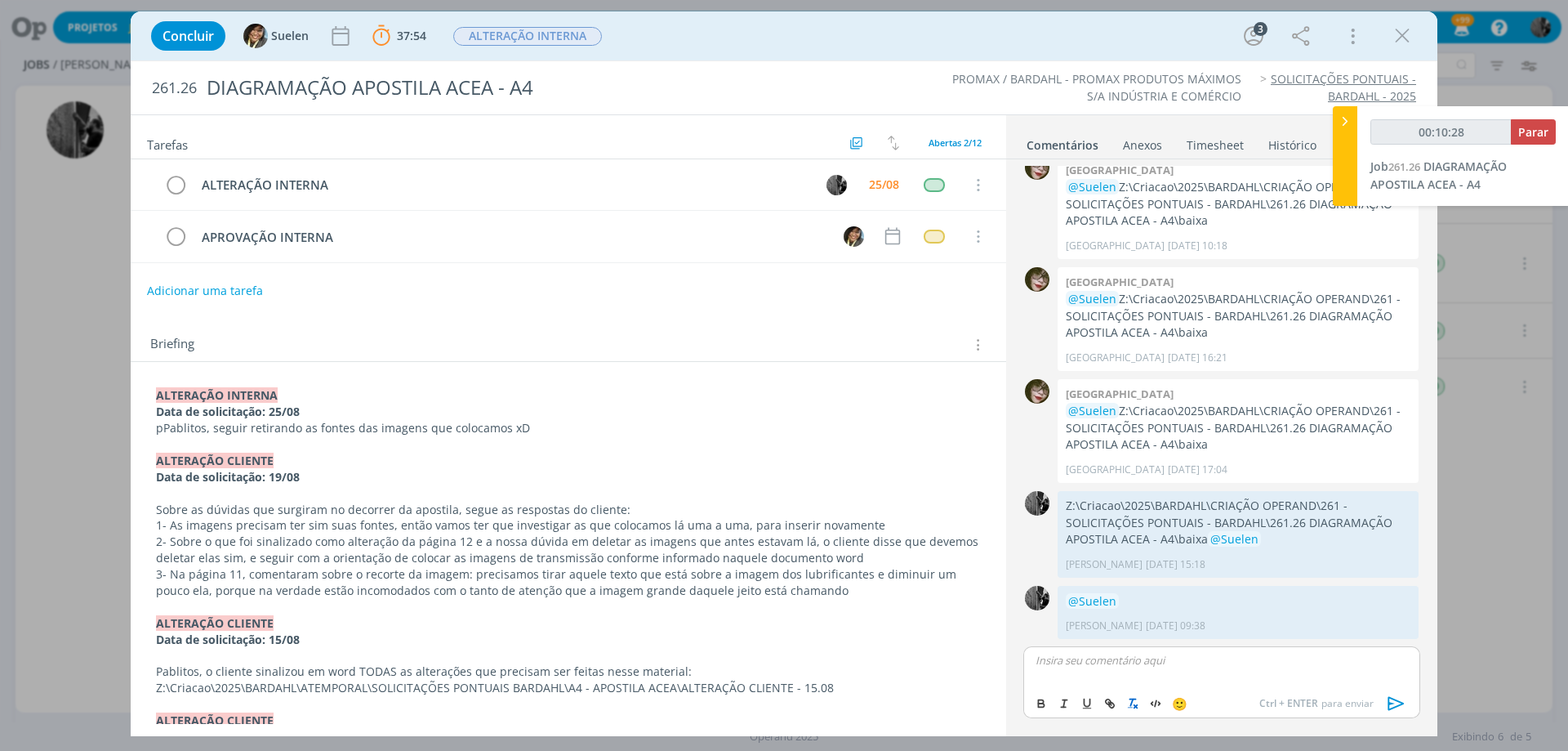
scroll to position [369, 0]
type input "00:10:29"
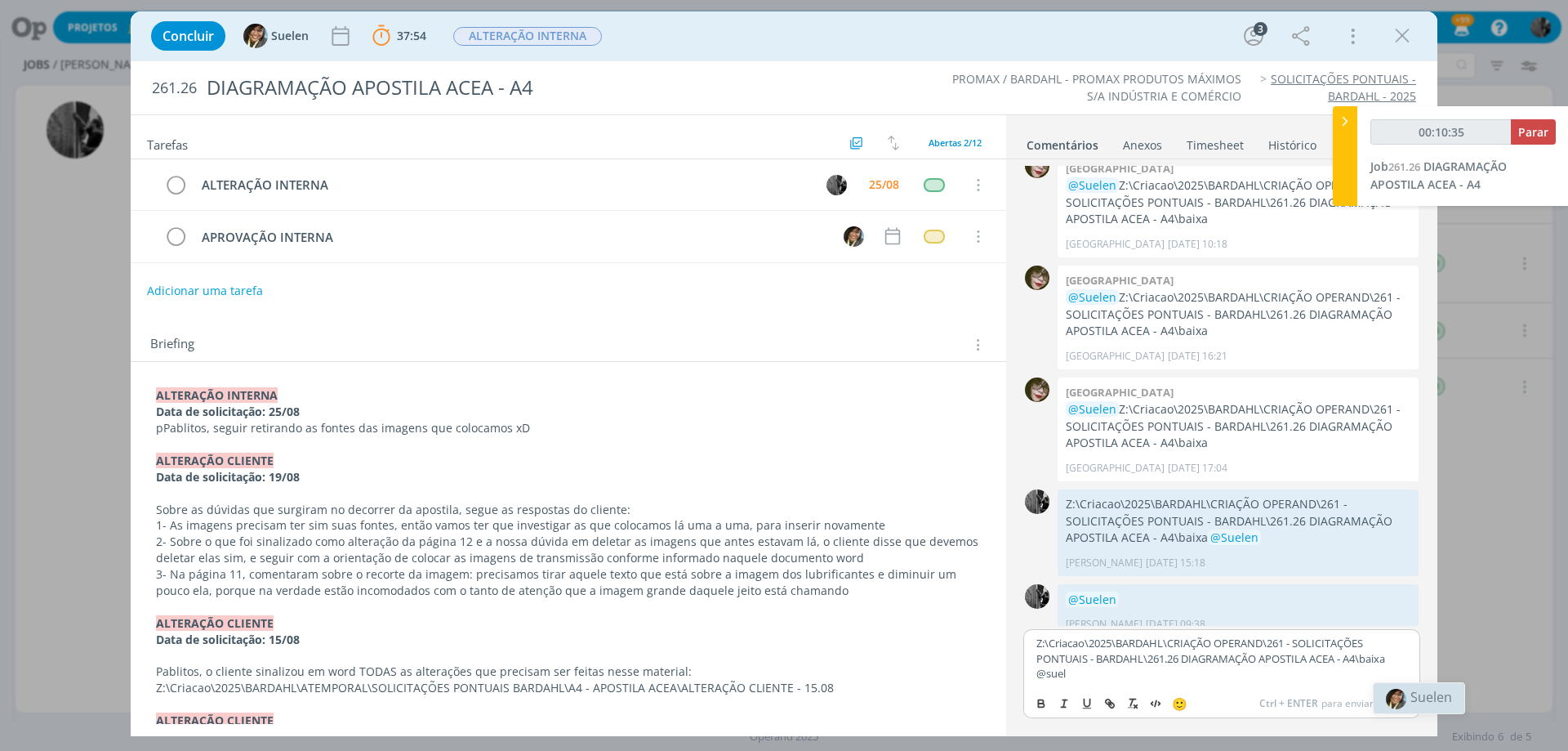
click at [1416, 690] on span "Suelen" at bounding box center [1430, 697] width 41 height 18
click at [1392, 705] on icon "dialog" at bounding box center [1396, 704] width 25 height 25
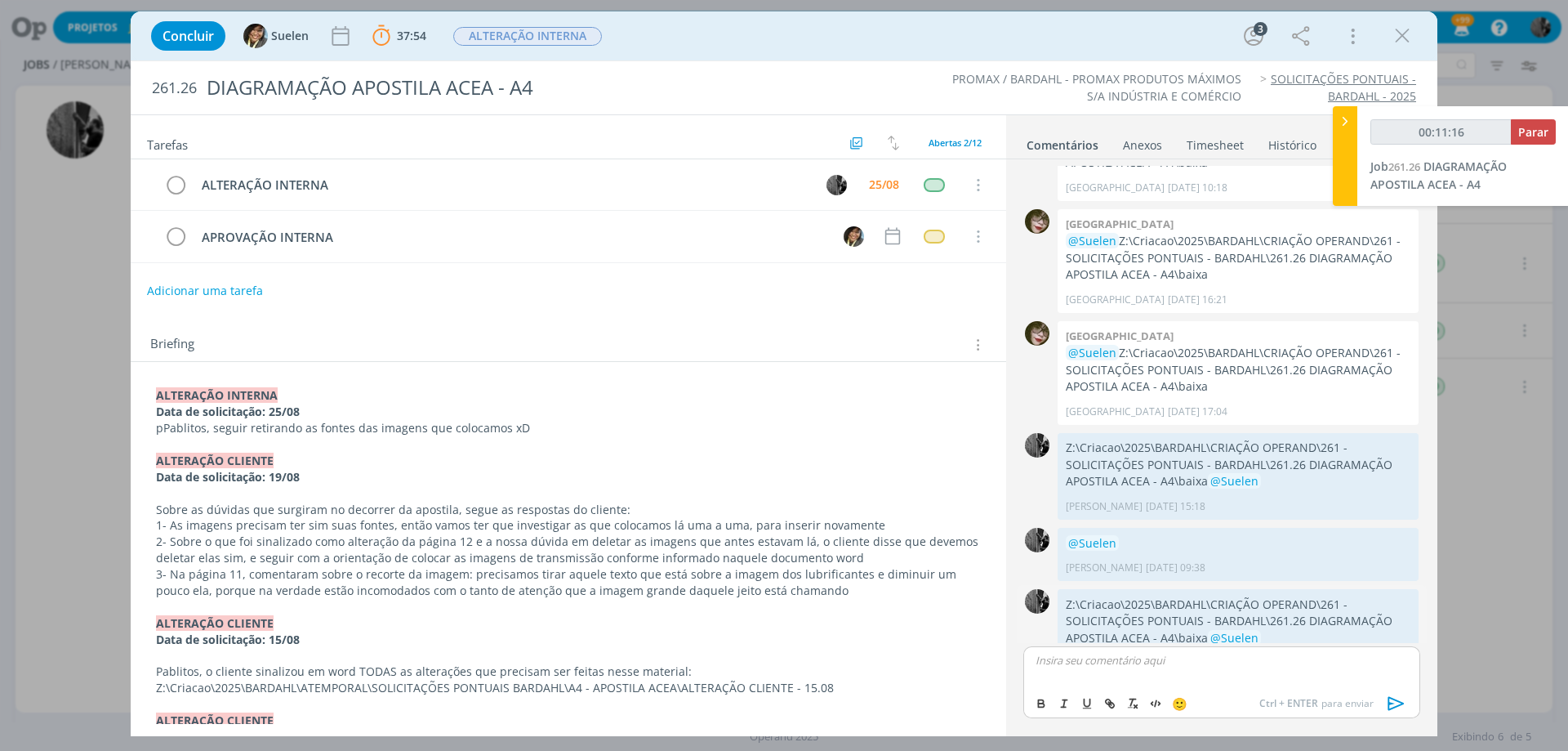
scroll to position [462, 0]
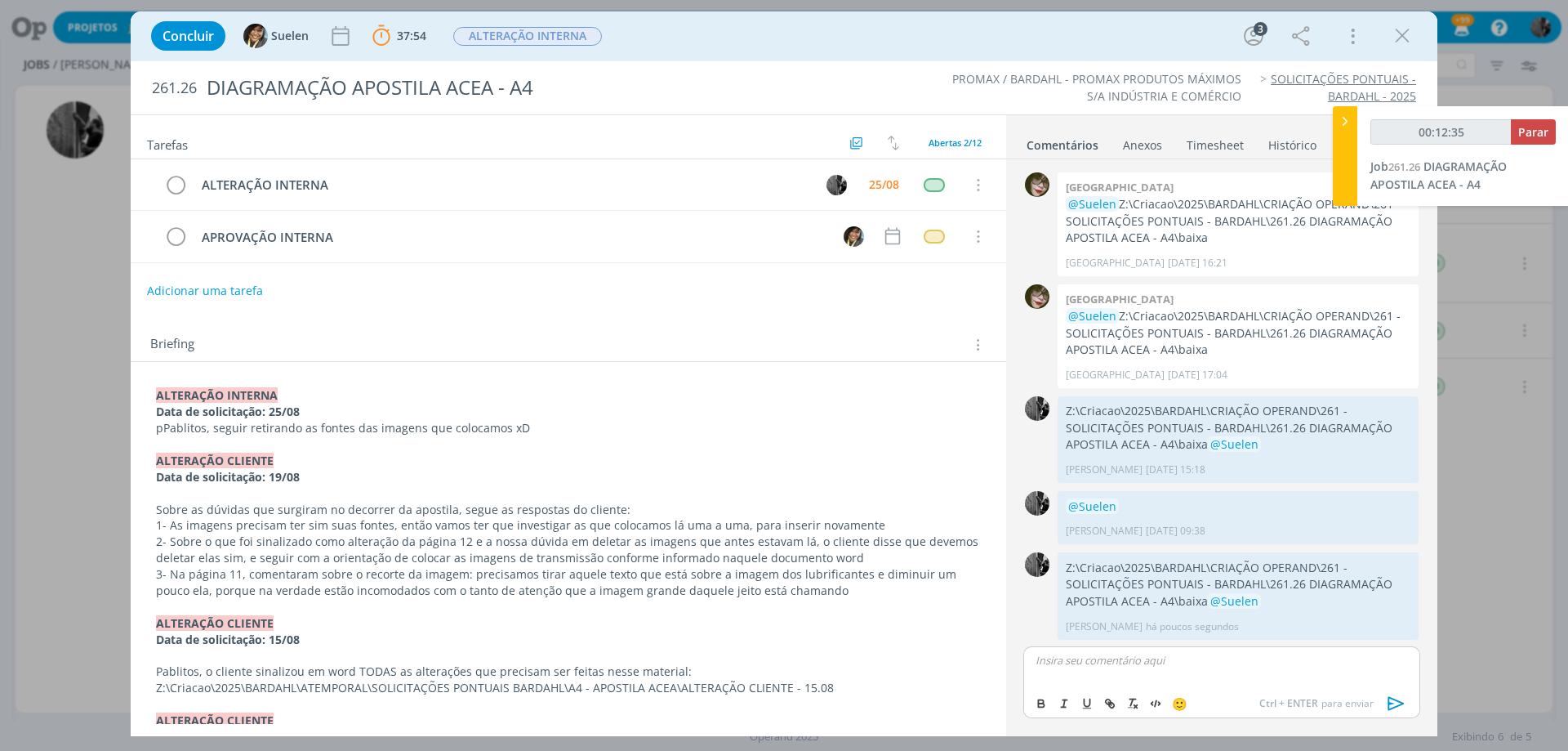
type input "00:12:36"
click at [1515, 131] on button "Parar" at bounding box center [1533, 132] width 45 height 25
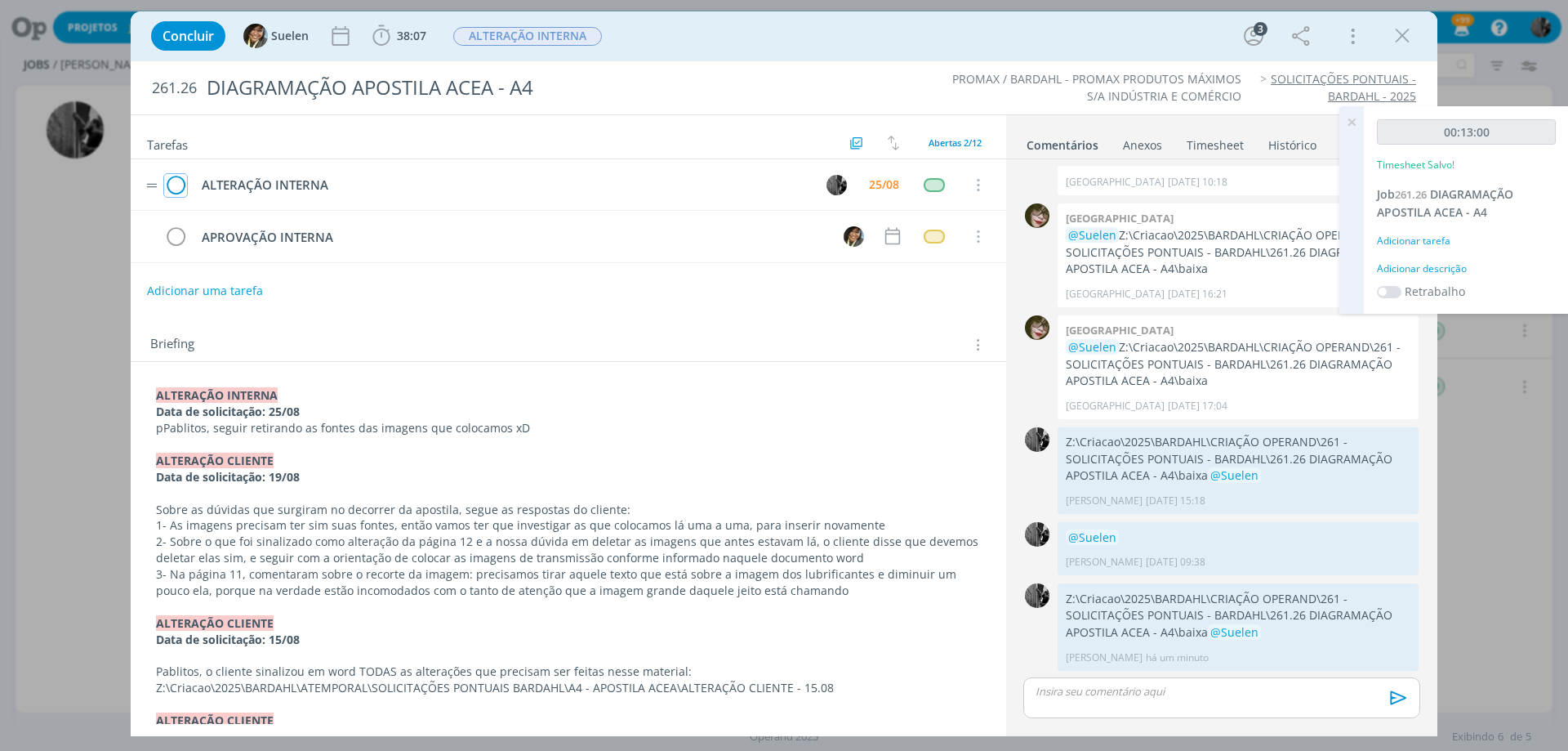
click at [174, 178] on icon "dialog" at bounding box center [175, 185] width 23 height 25
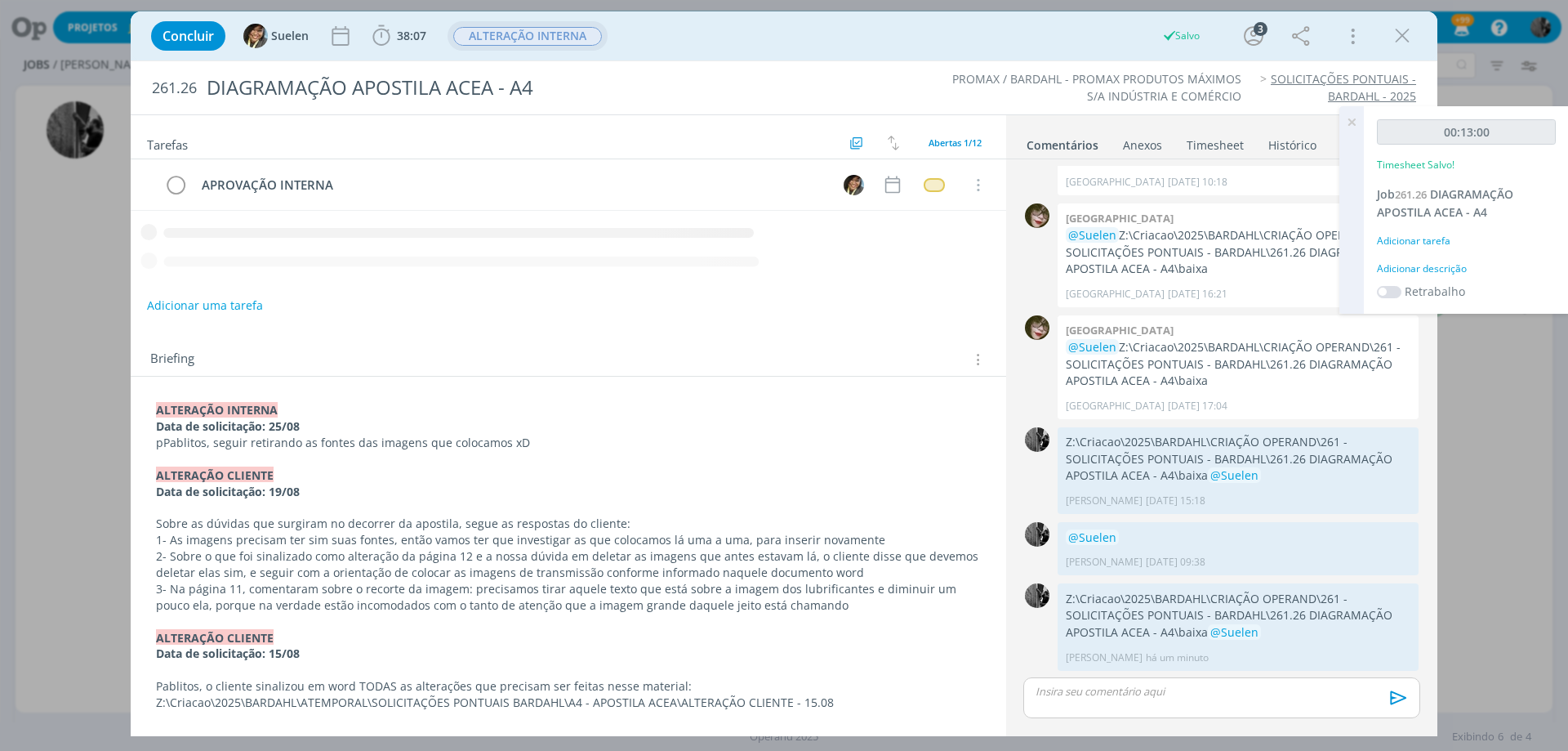
click at [491, 43] on span "ALTERAÇÃO INTERNA" at bounding box center [527, 36] width 148 height 18
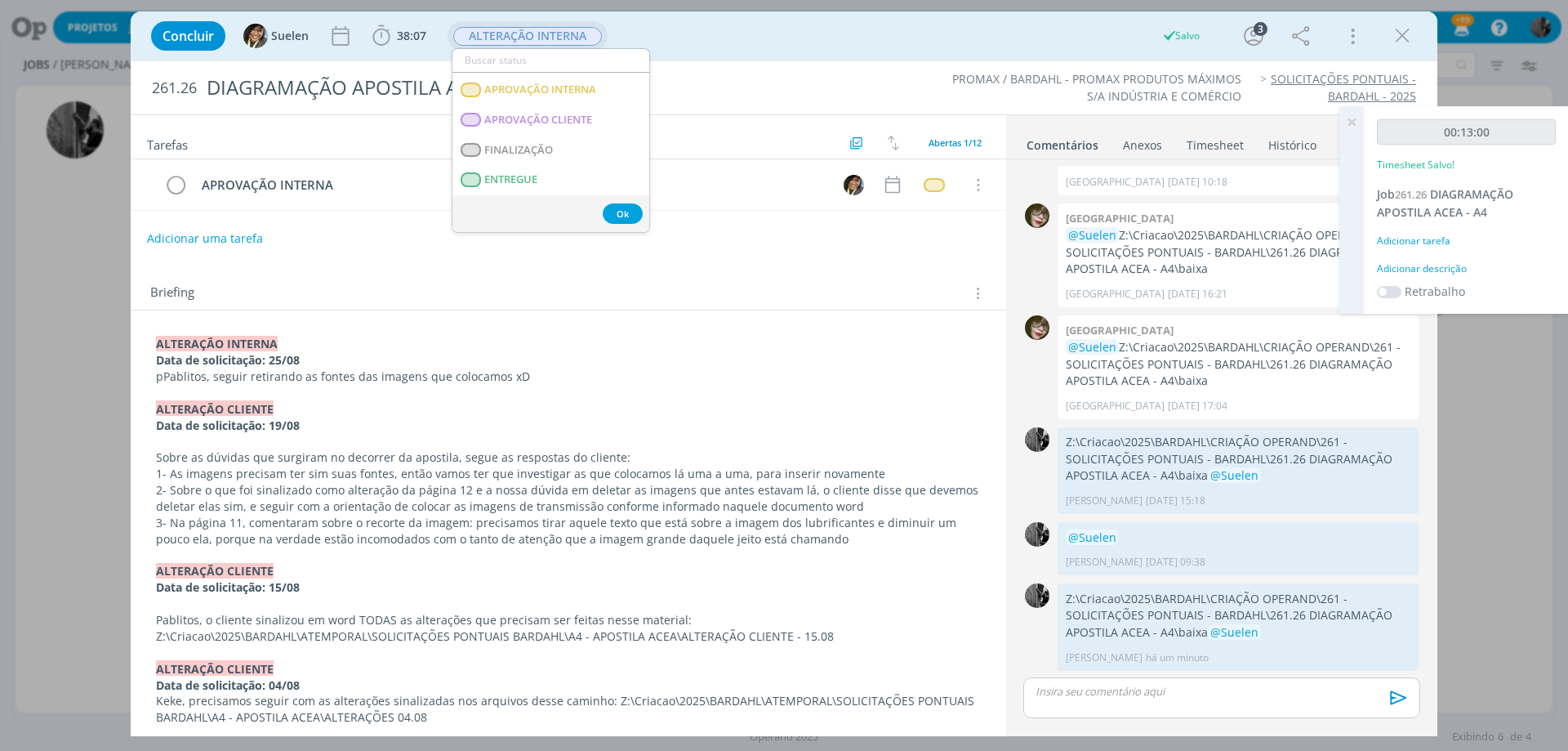
scroll to position [245, 0]
click at [562, 85] on span "APROVAÇÃO INTERNA" at bounding box center [540, 82] width 112 height 13
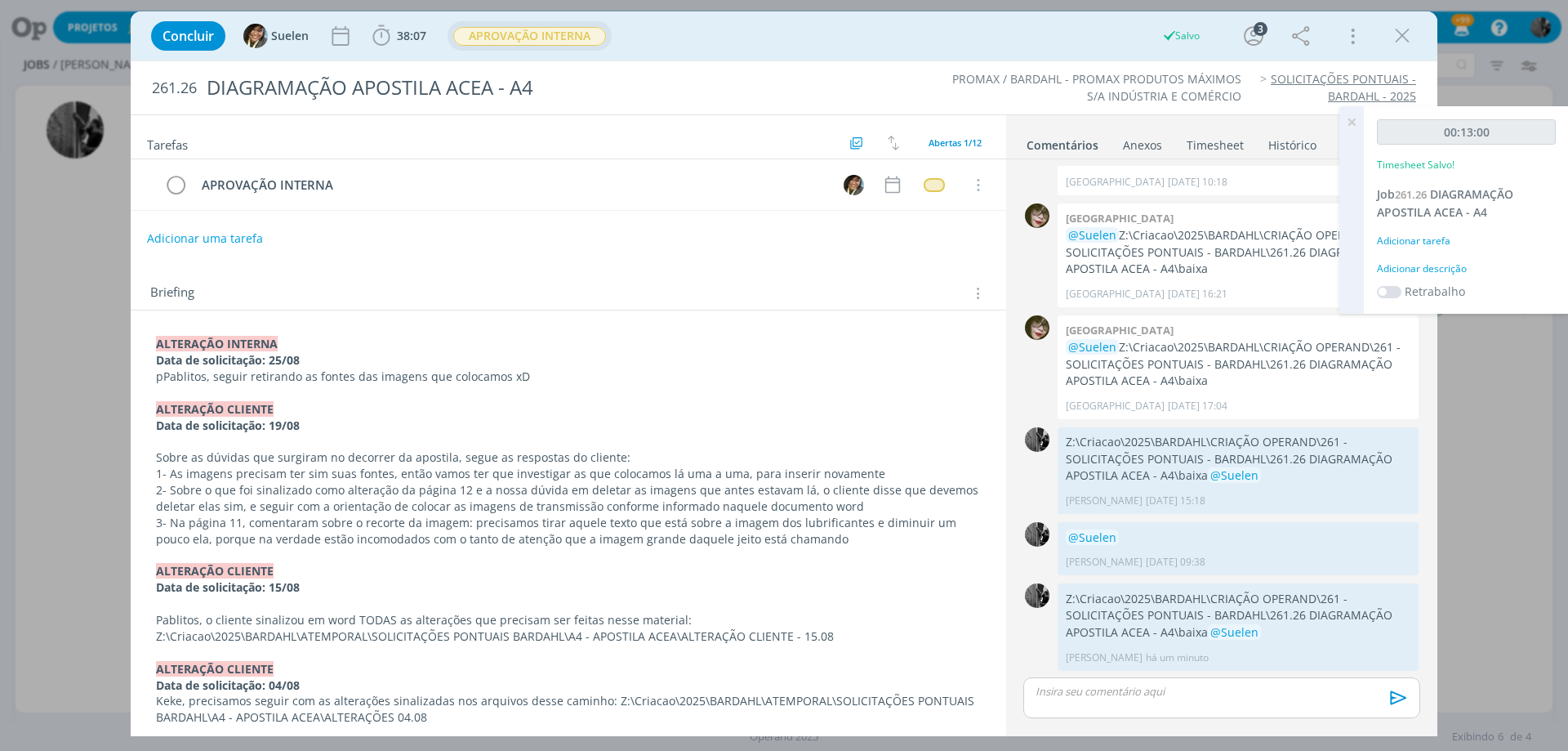
drag, startPoint x: 1393, startPoint y: 34, endPoint x: 887, endPoint y: 174, distance: 525.0
click at [1393, 34] on icon "dialog" at bounding box center [1402, 36] width 25 height 25
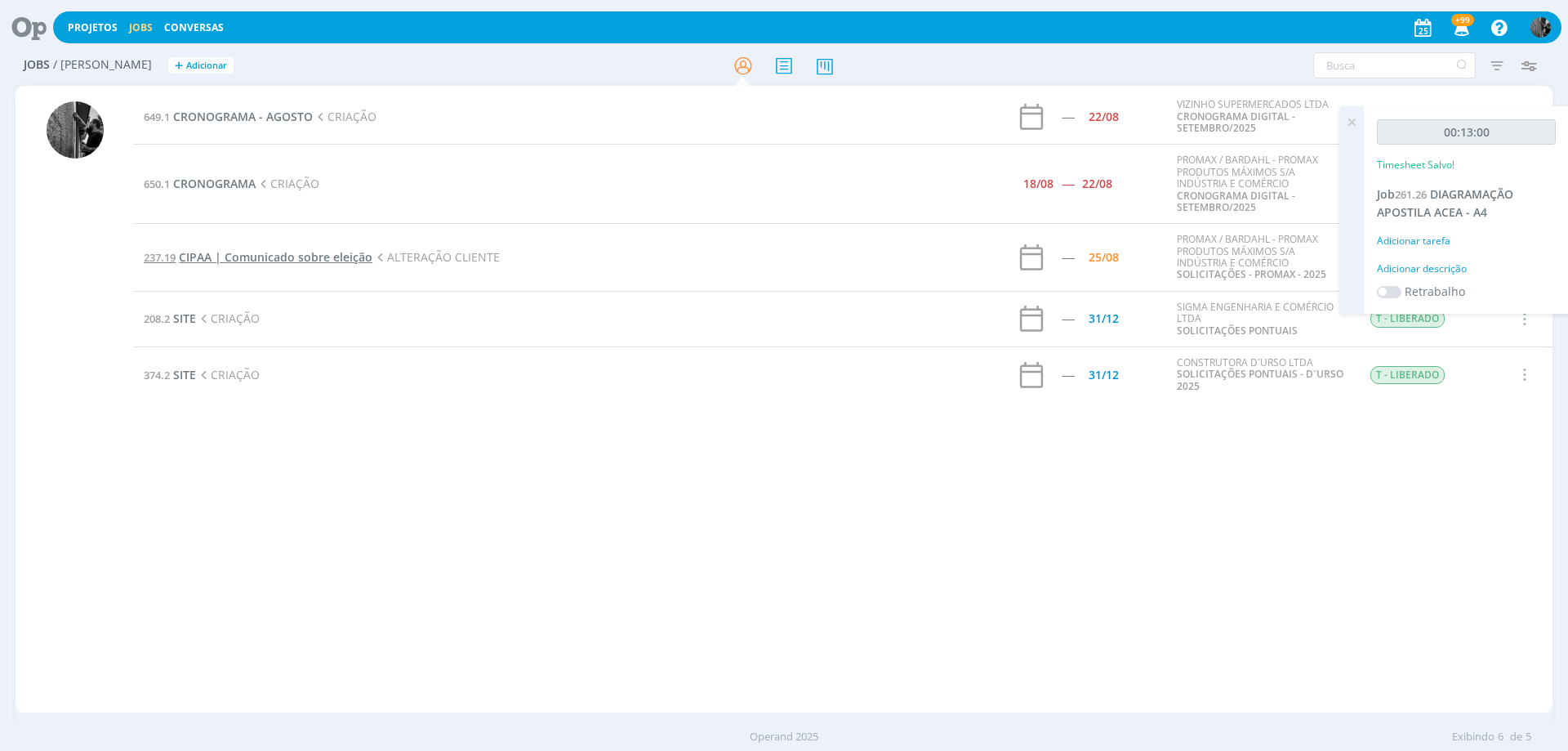
click at [274, 258] on span "CIPAA | Comunicado sobre eleição" at bounding box center [275, 257] width 194 height 16
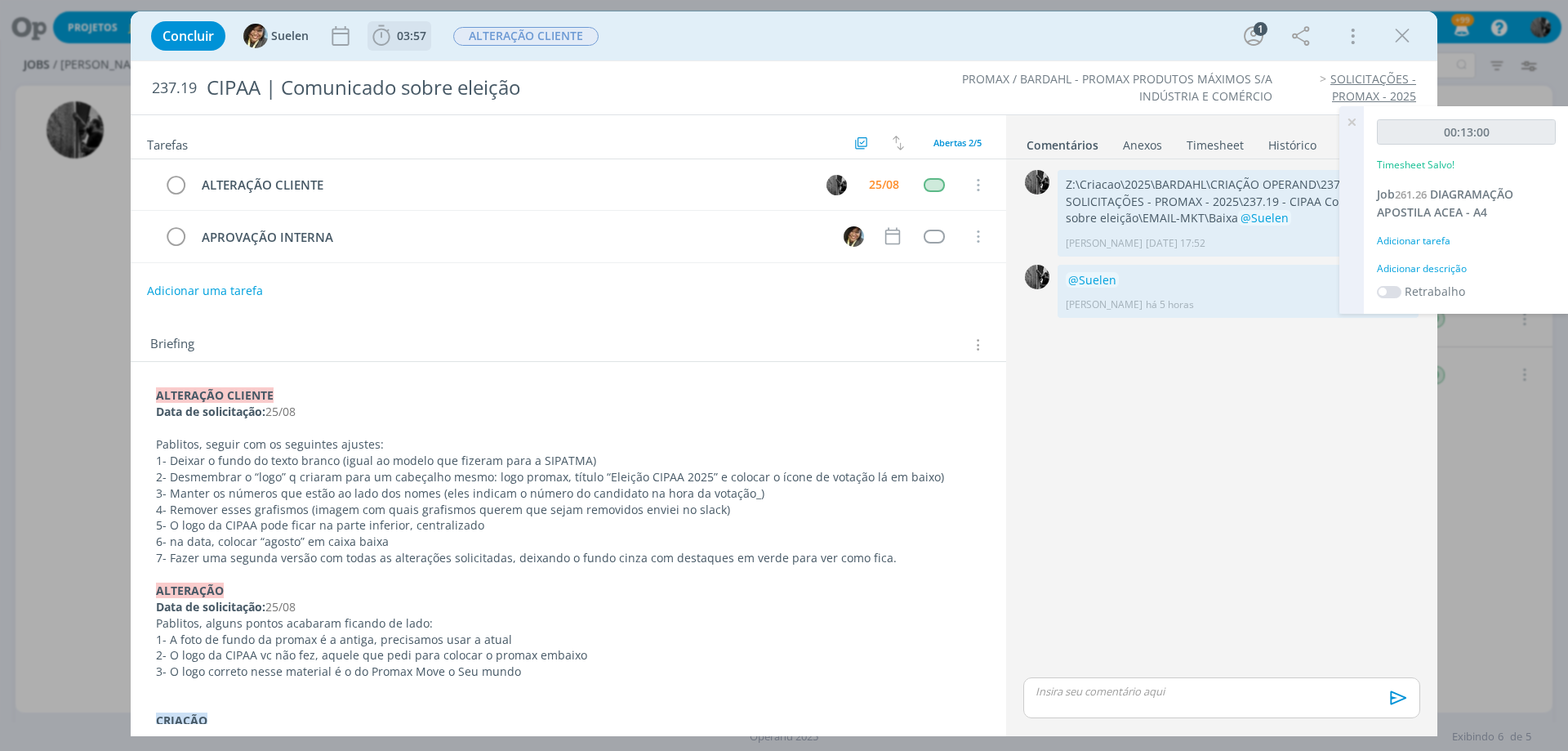
click at [387, 42] on icon "dialog" at bounding box center [381, 35] width 18 height 20
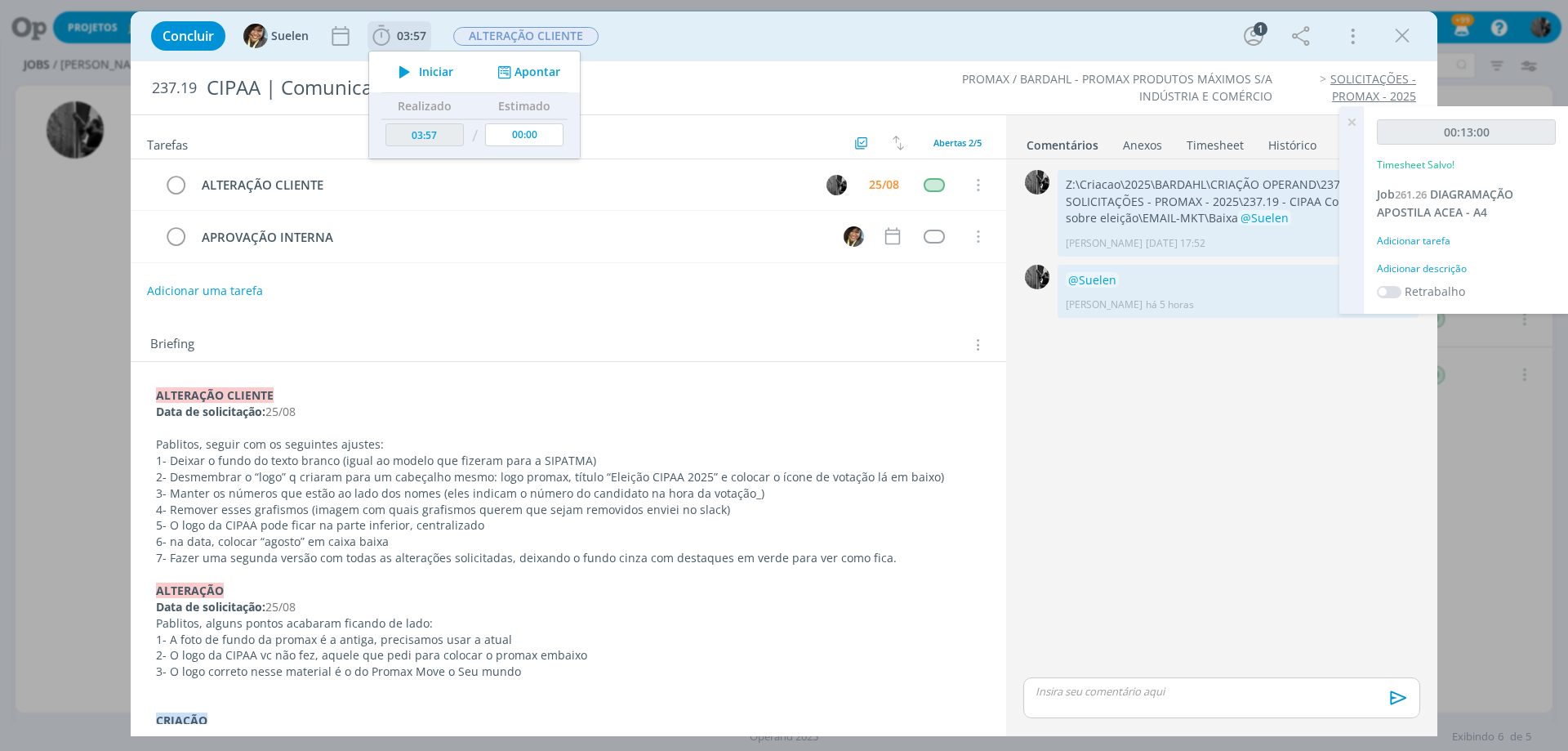
click at [393, 73] on icon "dialog" at bounding box center [404, 72] width 29 height 21
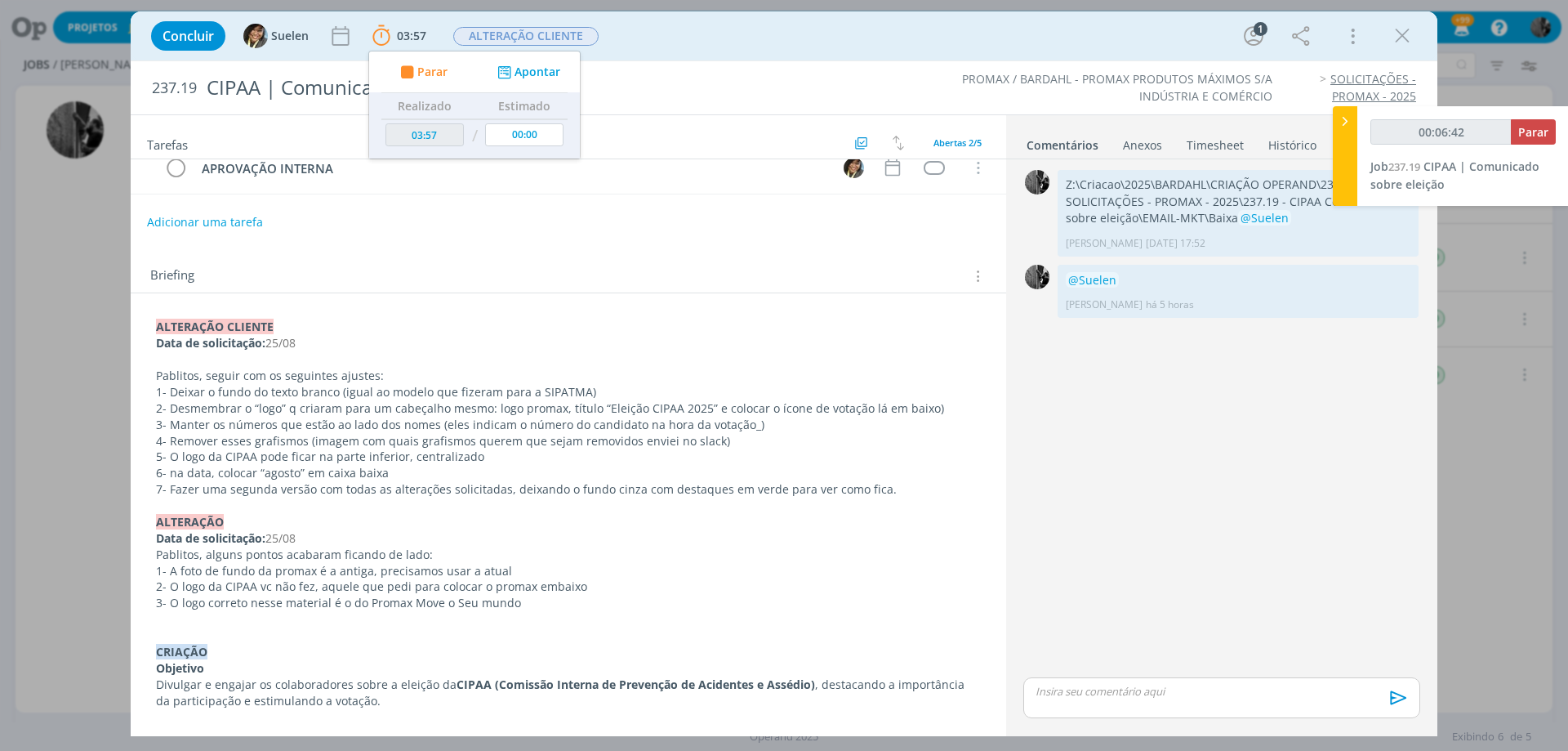
scroll to position [163, 0]
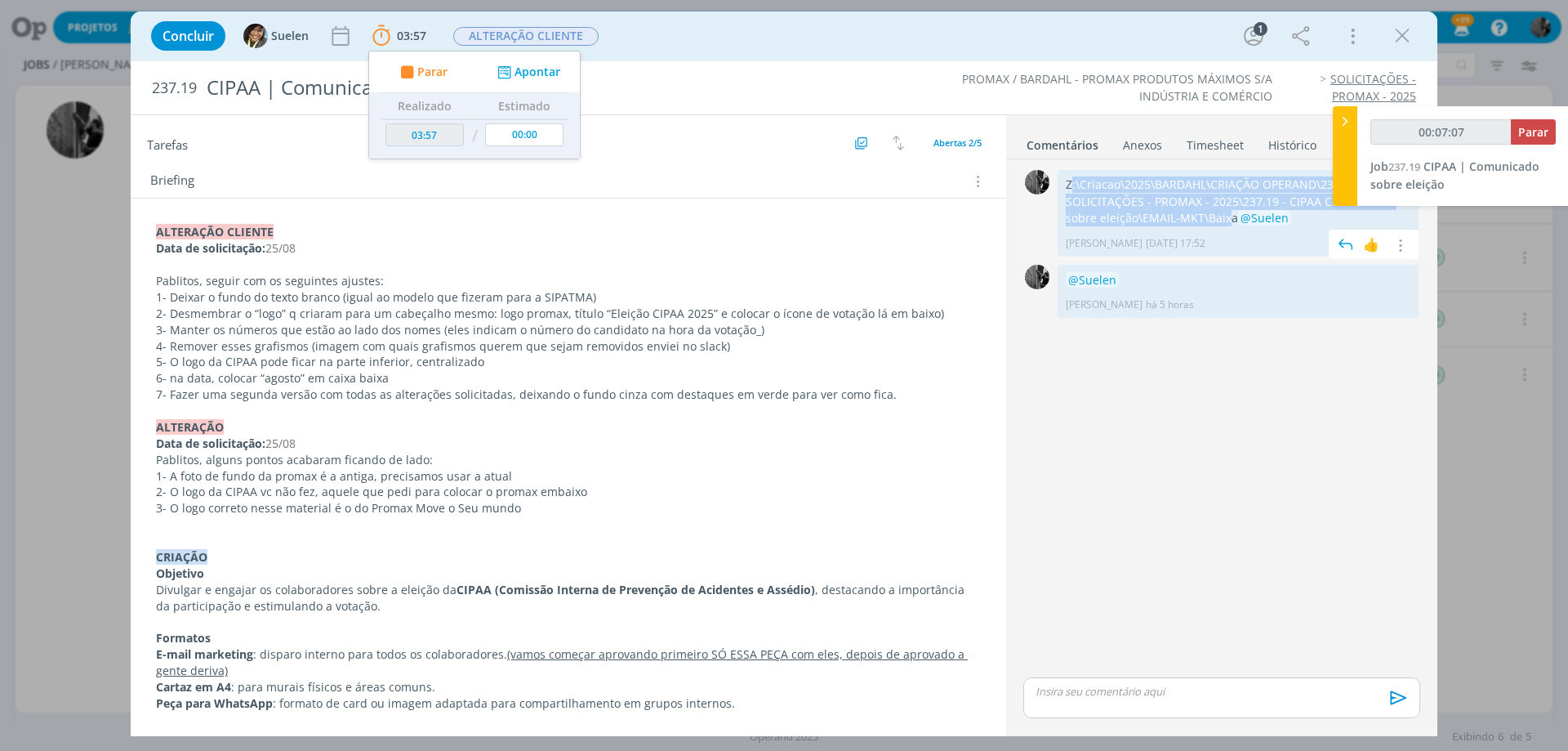
drag, startPoint x: 1196, startPoint y: 215, endPoint x: 1078, endPoint y: 187, distance: 121.3
click at [1077, 187] on p "Z:\Criacao\2025\BARDAHL\CRIAÇÃO OPERAND\237 - SOLICITAÇÕES - PROMAX - 2025\237.…" at bounding box center [1237, 201] width 345 height 50
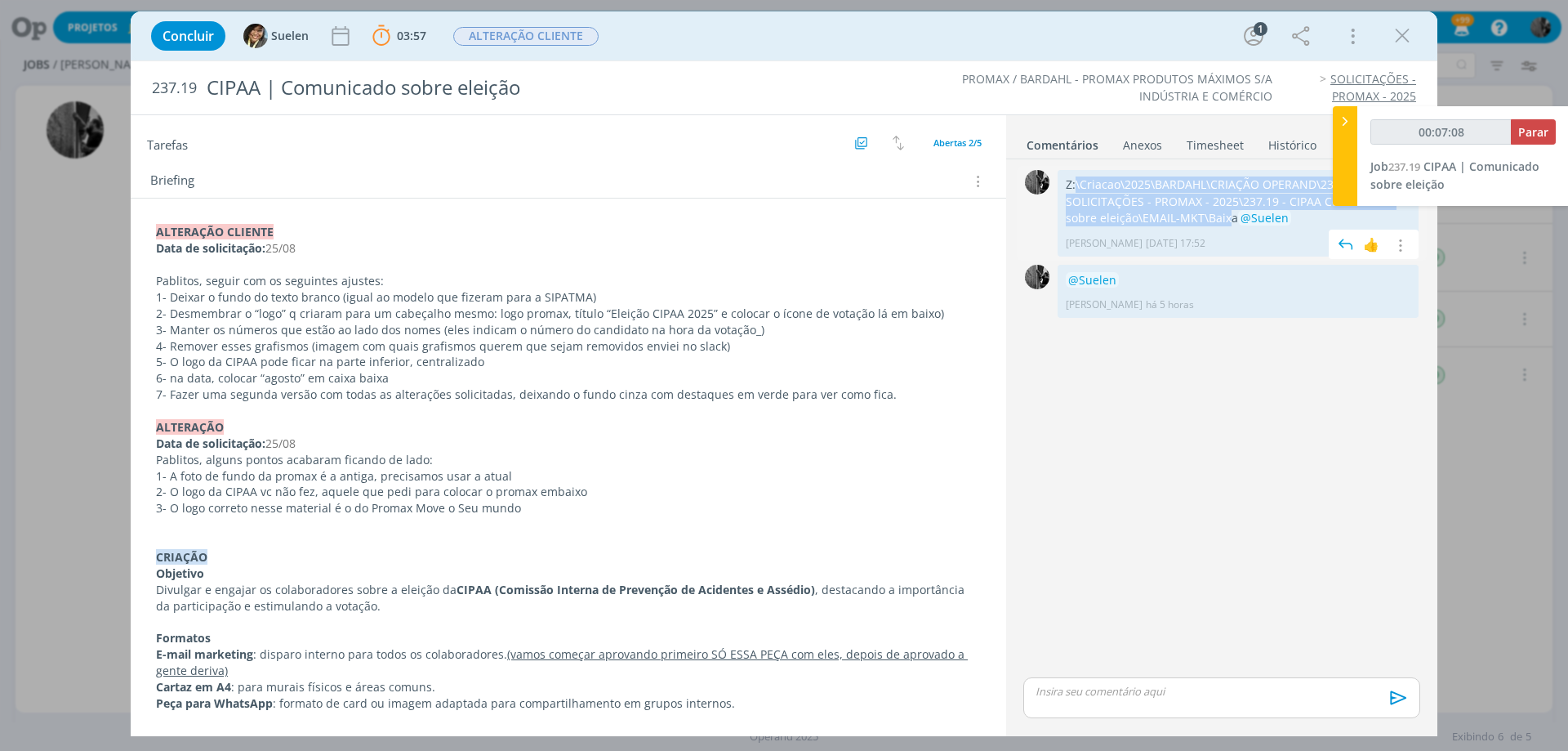
click at [1192, 219] on p "Z:\Criacao\2025\BARDAHL\CRIAÇÃO OPERAND\237 - SOLICITAÇÕES - PROMAX - 2025\237.…" at bounding box center [1237, 201] width 345 height 50
drag, startPoint x: 1201, startPoint y: 219, endPoint x: 1060, endPoint y: 184, distance: 145.3
click at [1060, 184] on div "Z:\Criacao\2025\BARDAHL\CRIAÇÃO OPERAND\237 - SOLICITAÇÕES - PROMAX - 2025\237.…" at bounding box center [1238, 213] width 361 height 87
copy p "Z:\Criacao\2025\BARDAHL\CRIAÇÃO OPERAND\237 - SOLICITAÇÕES - PROMAX - 2025\237.…"
click at [1105, 204] on p "Z:\Criacao\2025\BARDAHL\CRIAÇÃO OPERAND\237 - SOLICITAÇÕES - PROMAX - 2025\237.…" at bounding box center [1237, 201] width 345 height 50
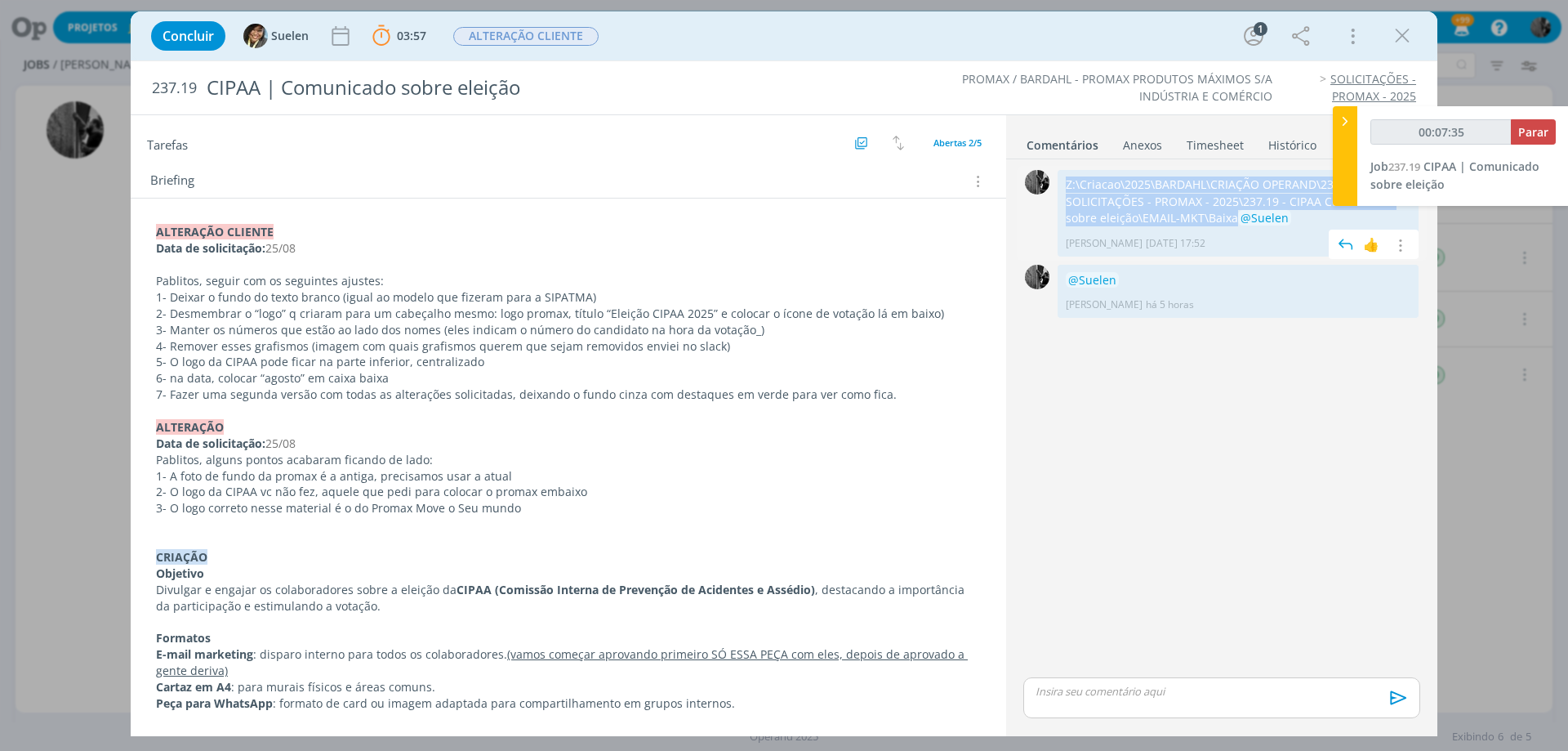
drag, startPoint x: 1176, startPoint y: 217, endPoint x: 1068, endPoint y: 183, distance: 113.2
click at [1068, 183] on p "Z:\Criacao\2025\BARDAHL\CRIAÇÃO OPERAND\237 - SOLICITAÇÕES - PROMAX - 2025\237.…" at bounding box center [1237, 201] width 345 height 50
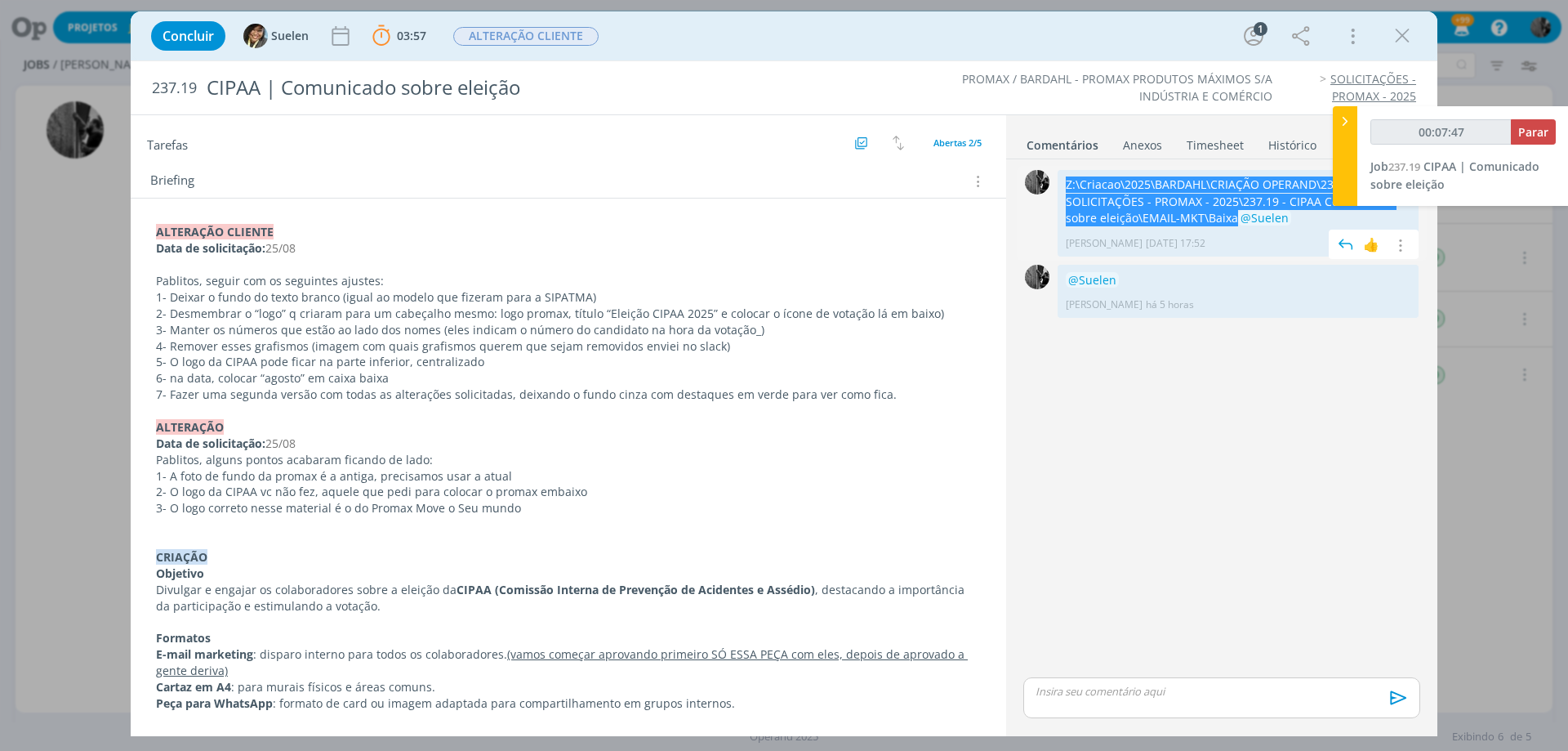
type input "00:07:48"
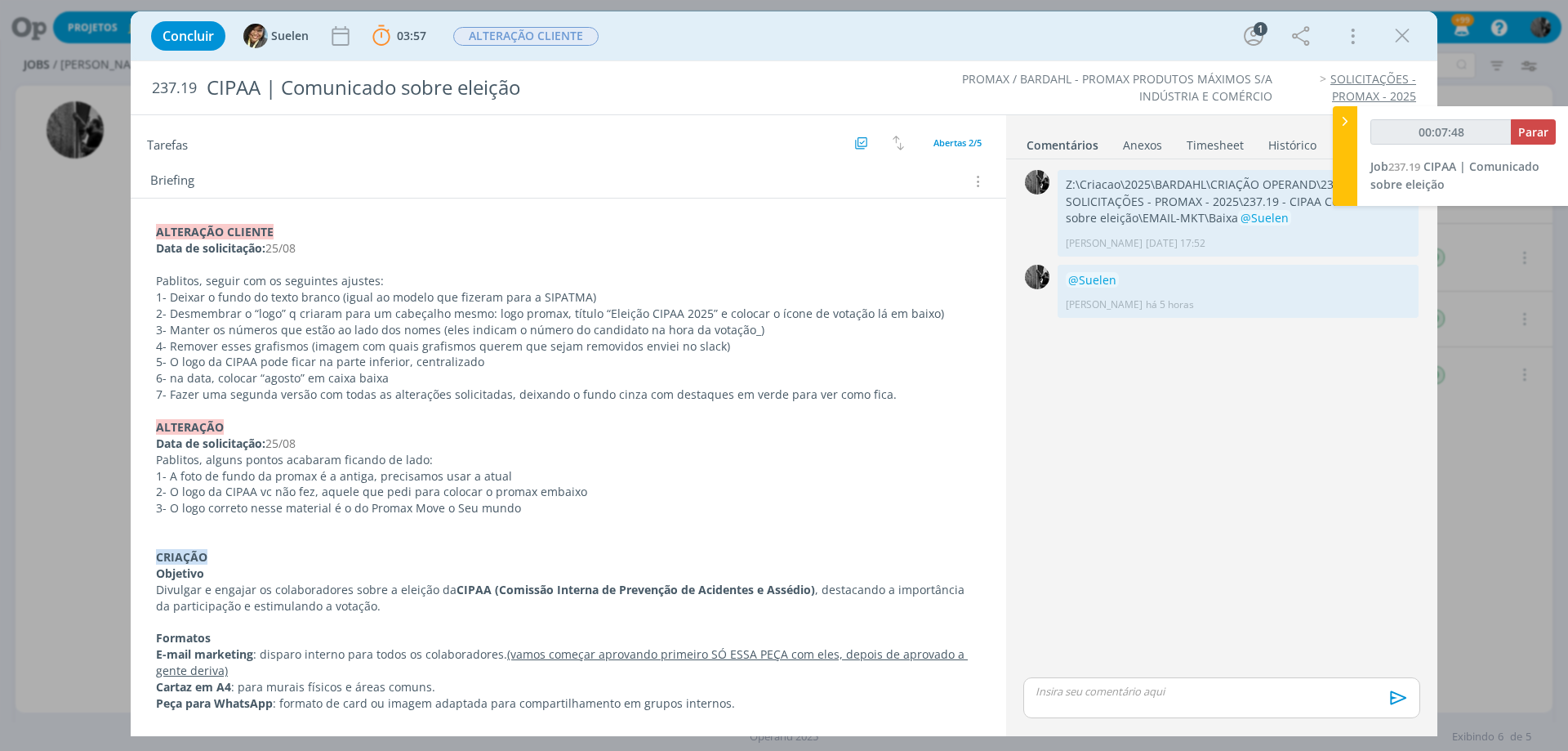
click at [1345, 113] on icon at bounding box center [1344, 121] width 17 height 18
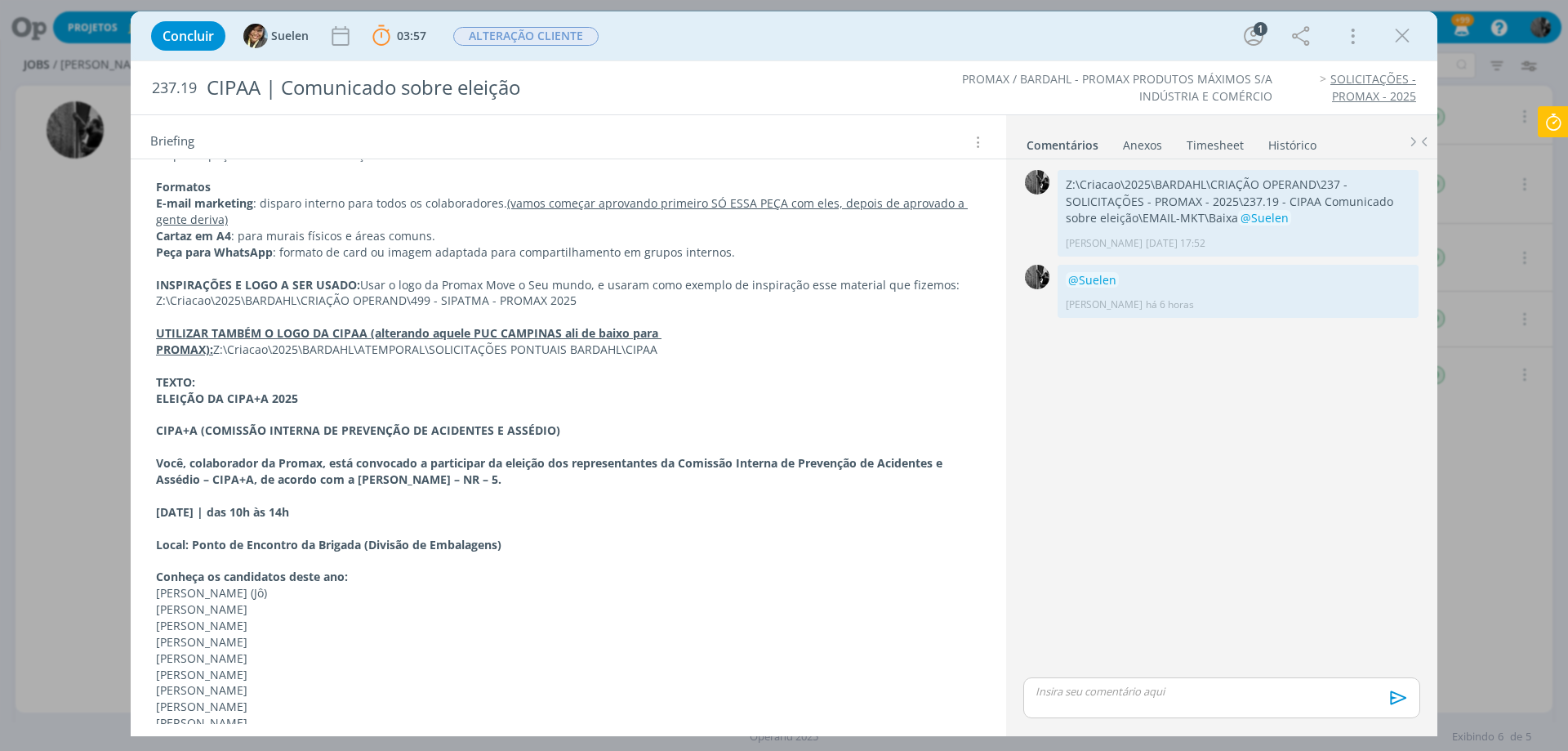
scroll to position [1105, 0]
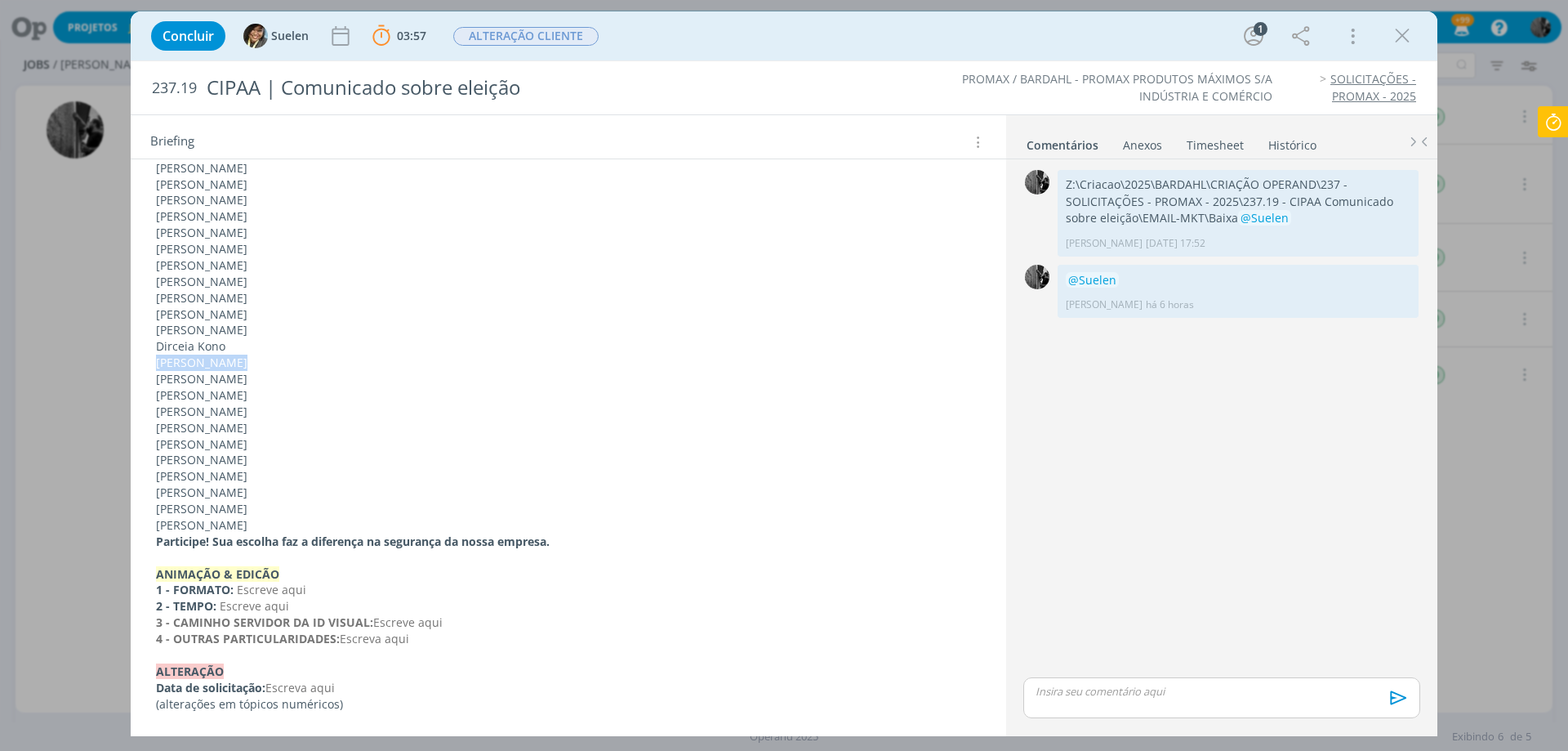
drag, startPoint x: 233, startPoint y: 360, endPoint x: 155, endPoint y: 366, distance: 78.2
click at [195, 361] on p "[PERSON_NAME]" at bounding box center [568, 363] width 823 height 17
drag, startPoint x: 157, startPoint y: 365, endPoint x: 325, endPoint y: 353, distance: 168.4
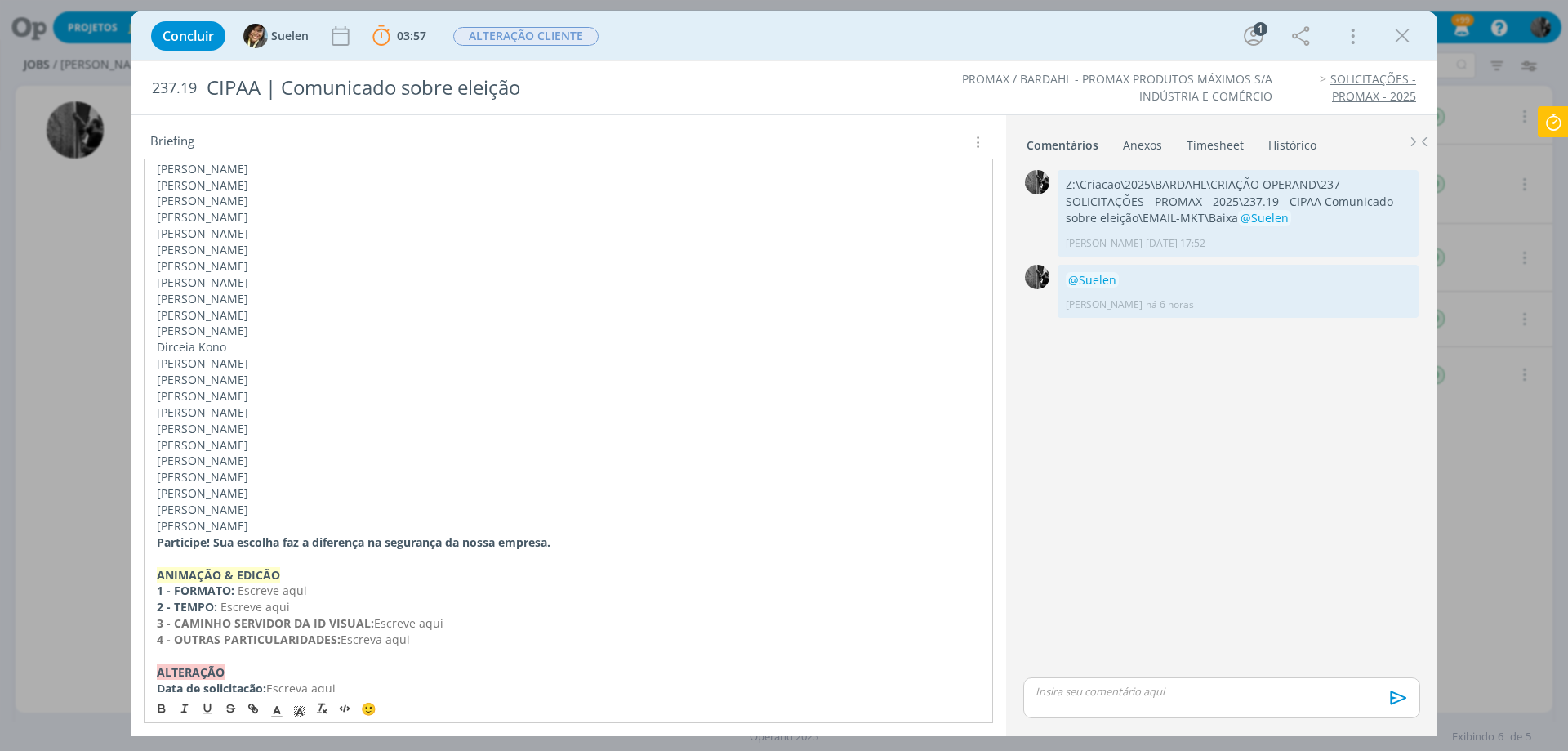
drag, startPoint x: 240, startPoint y: 361, endPoint x: 153, endPoint y: 360, distance: 87.0
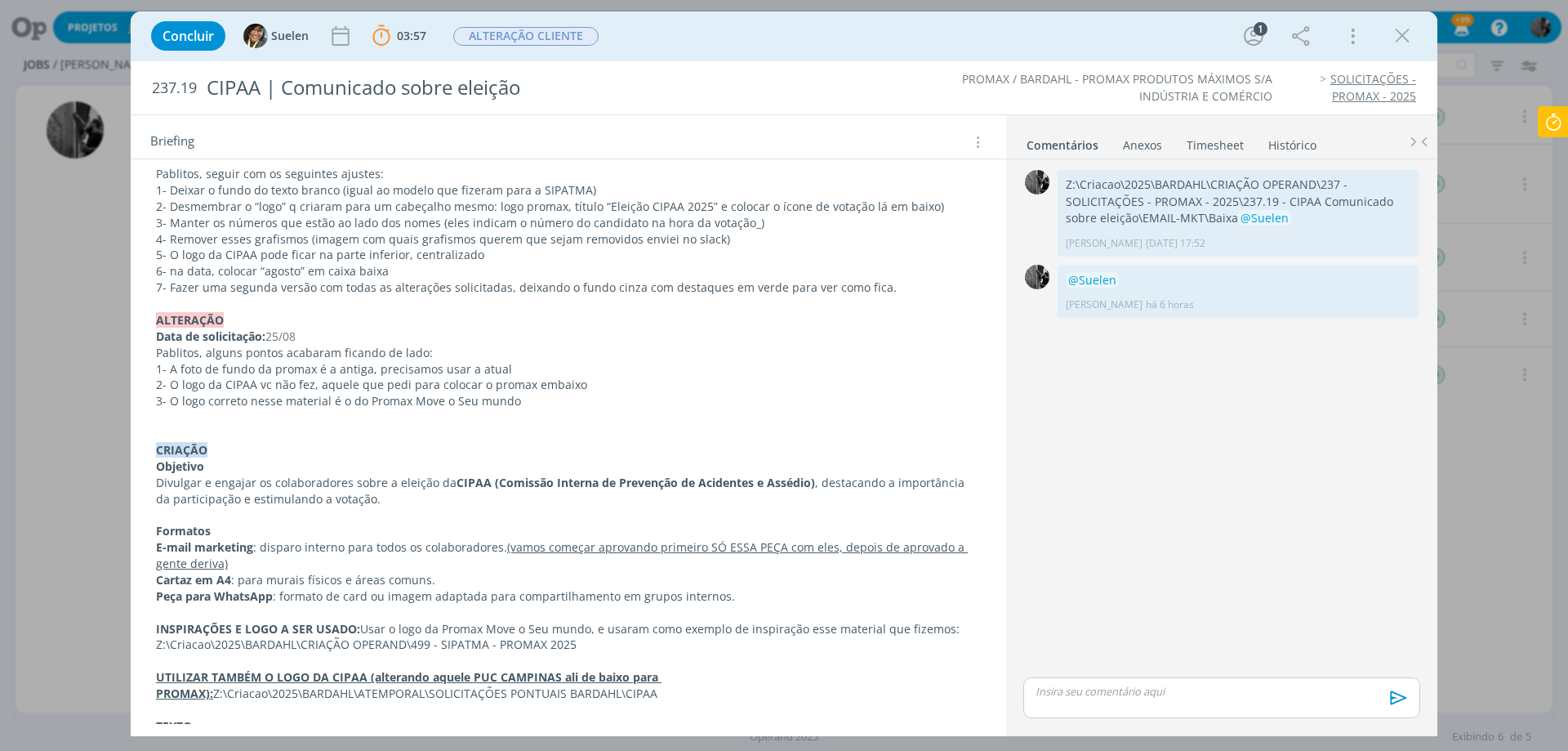
scroll to position [451, 0]
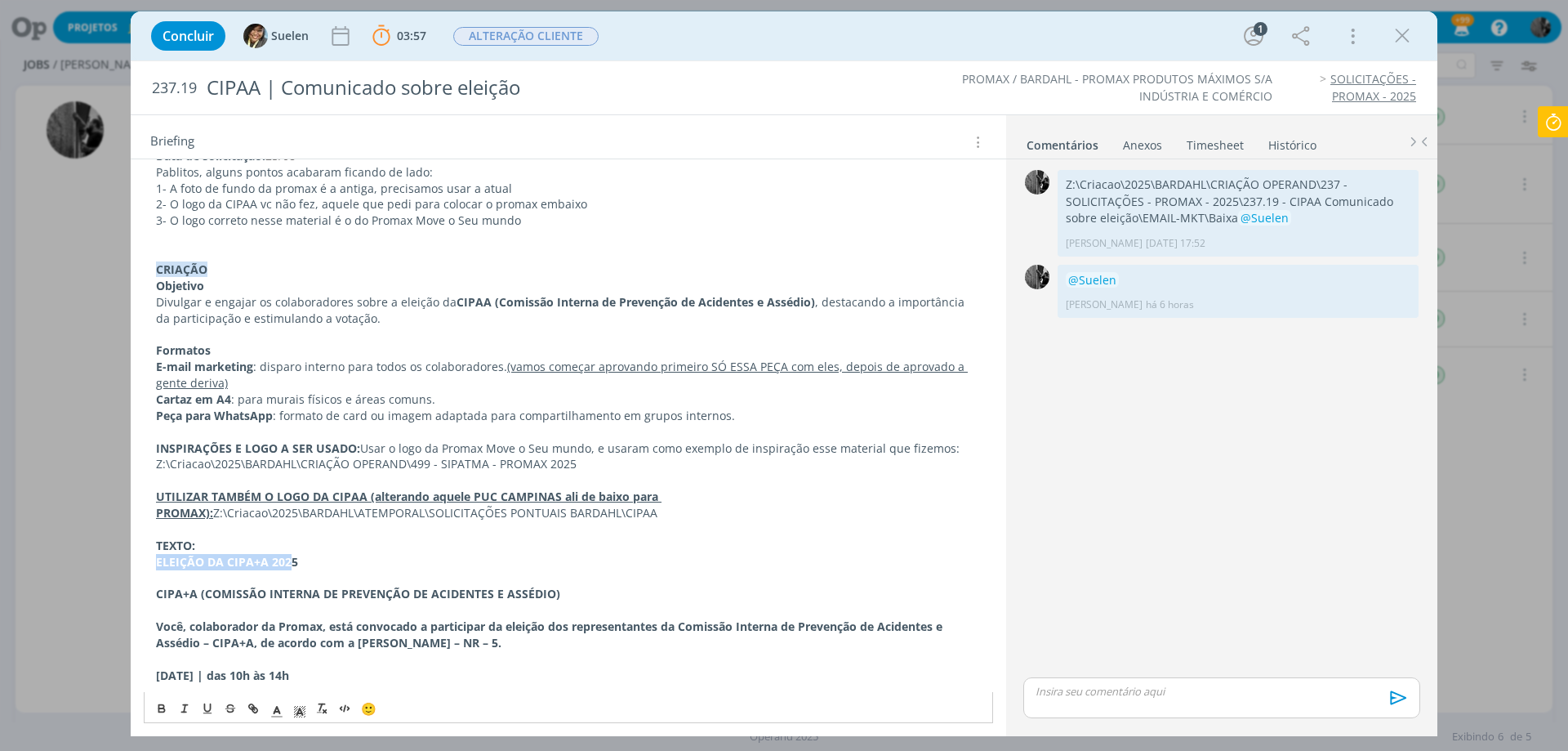
drag, startPoint x: 159, startPoint y: 559, endPoint x: 287, endPoint y: 557, distance: 128.0
click at [287, 557] on strong "ELEIÇÃO DA CIPA+A 2025" at bounding box center [227, 561] width 142 height 16
click at [236, 564] on strong "ELEIÇÃO DA CIPA+A 2025" at bounding box center [227, 561] width 142 height 16
click at [209, 563] on strong "ELEIÇÃO DA CIPA+A 2025" at bounding box center [227, 561] width 142 height 16
click at [214, 560] on strong "ELEIÇÃO DA CIPA+A 2025" at bounding box center [227, 561] width 142 height 16
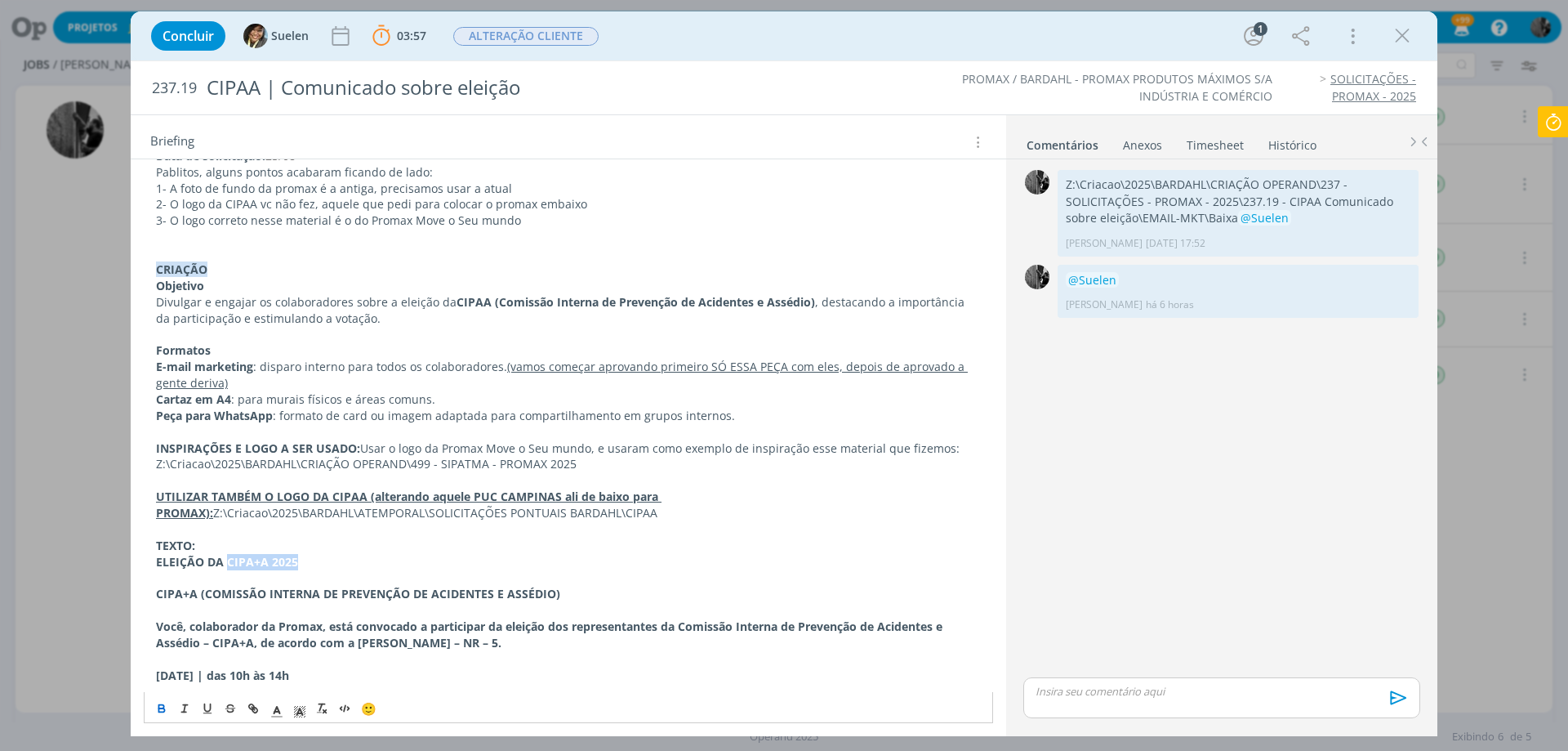
drag, startPoint x: 225, startPoint y: 558, endPoint x: 310, endPoint y: 558, distance: 85.0
click at [310, 558] on p "ELEIÇÃO DA CIPA+A 2025" at bounding box center [568, 561] width 824 height 17
drag, startPoint x: 219, startPoint y: 564, endPoint x: 148, endPoint y: 562, distance: 71.0
click at [148, 562] on div "﻿ALTERAÇÃO CLIENTE Data de solicitação: 25/08 Pablitos, seguir com os seguintes…" at bounding box center [568, 651] width 849 height 1441
click at [183, 559] on strong "ELEIÇÃO DA CIPA+A 2025" at bounding box center [227, 561] width 142 height 16
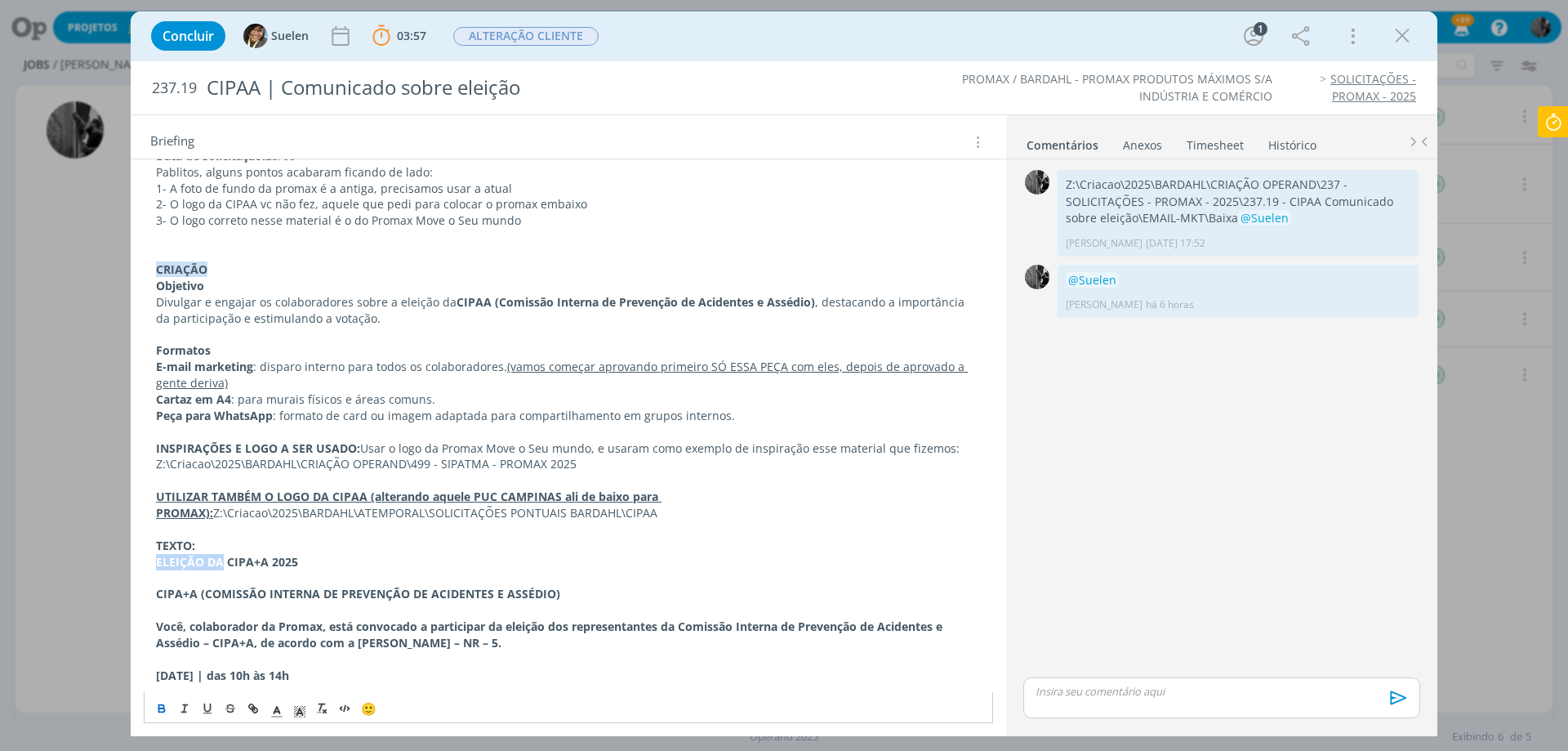
click at [201, 560] on strong "ELEIÇÃO DA CIPA+A 2025" at bounding box center [227, 561] width 142 height 16
drag, startPoint x: 201, startPoint y: 560, endPoint x: 129, endPoint y: 560, distance: 72.0
click at [129, 560] on div "Concluir Suelen 03:57 Parar Apontar Data * [DATE] Horas * 00:00 Tarefa Selecion…" at bounding box center [784, 376] width 1568 height 751
click at [307, 559] on p "ELEIÇÃO DA CIPA+A 2025" at bounding box center [568, 561] width 824 height 17
drag, startPoint x: 291, startPoint y: 562, endPoint x: 224, endPoint y: 565, distance: 67.1
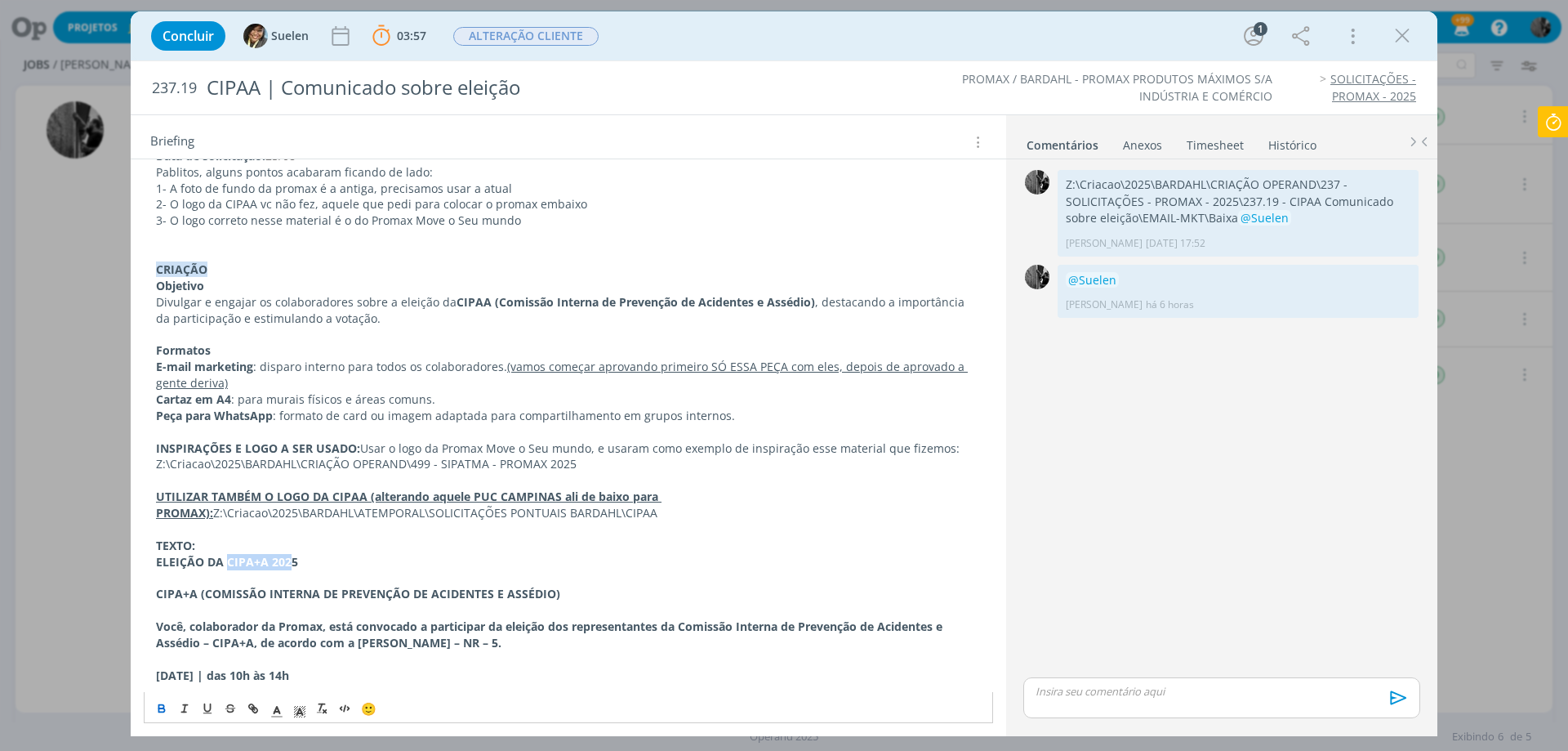
click at [224, 565] on strong "ELEIÇÃO DA CIPA+A 2025" at bounding box center [227, 561] width 142 height 16
click at [246, 567] on strong "ELEIÇÃO DA CIPA+A 2025" at bounding box center [227, 561] width 142 height 16
drag, startPoint x: 292, startPoint y: 563, endPoint x: 216, endPoint y: 563, distance: 76.0
click at [208, 561] on strong "ELEIÇÃO DA CIPA+A 2025" at bounding box center [227, 561] width 142 height 16
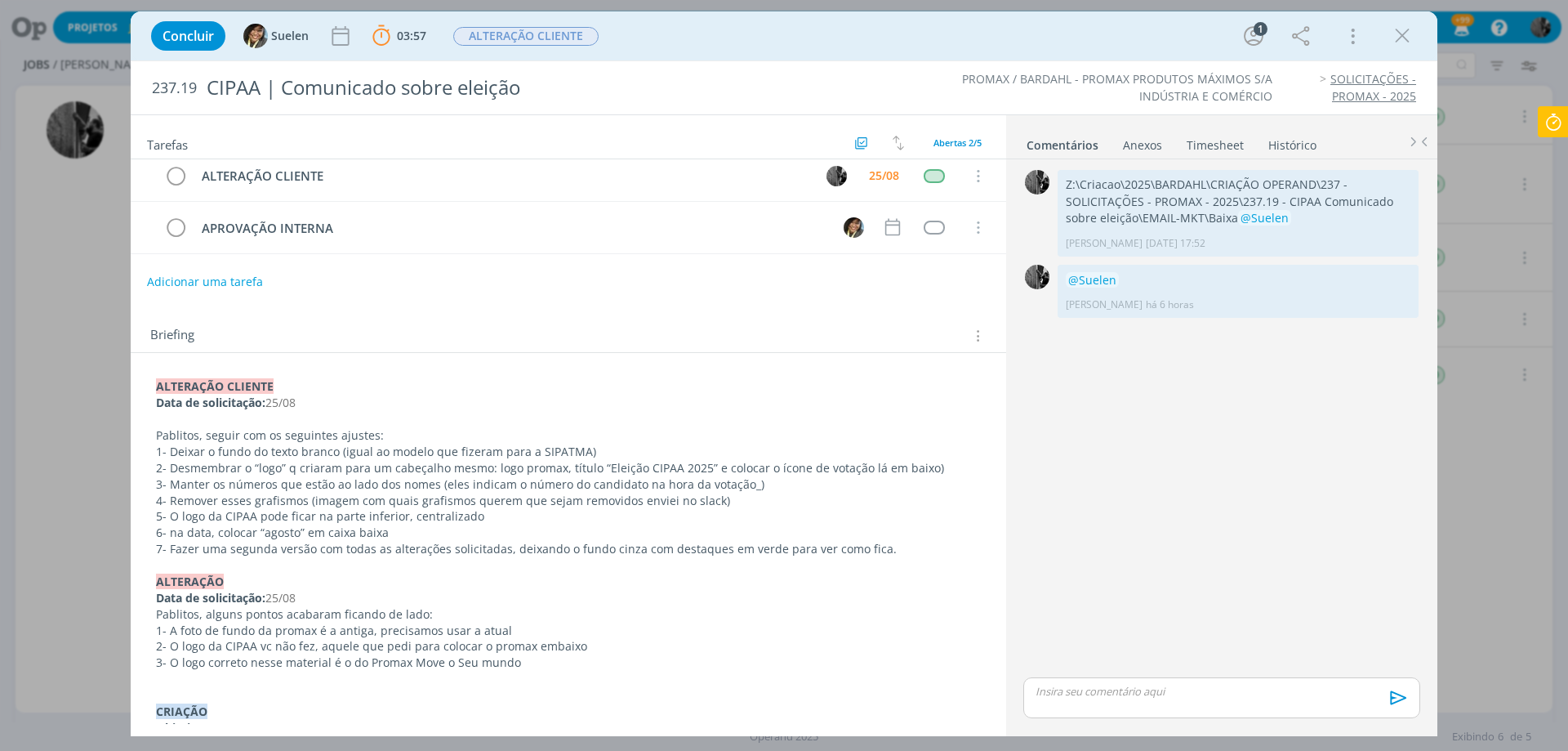
scroll to position [0, 0]
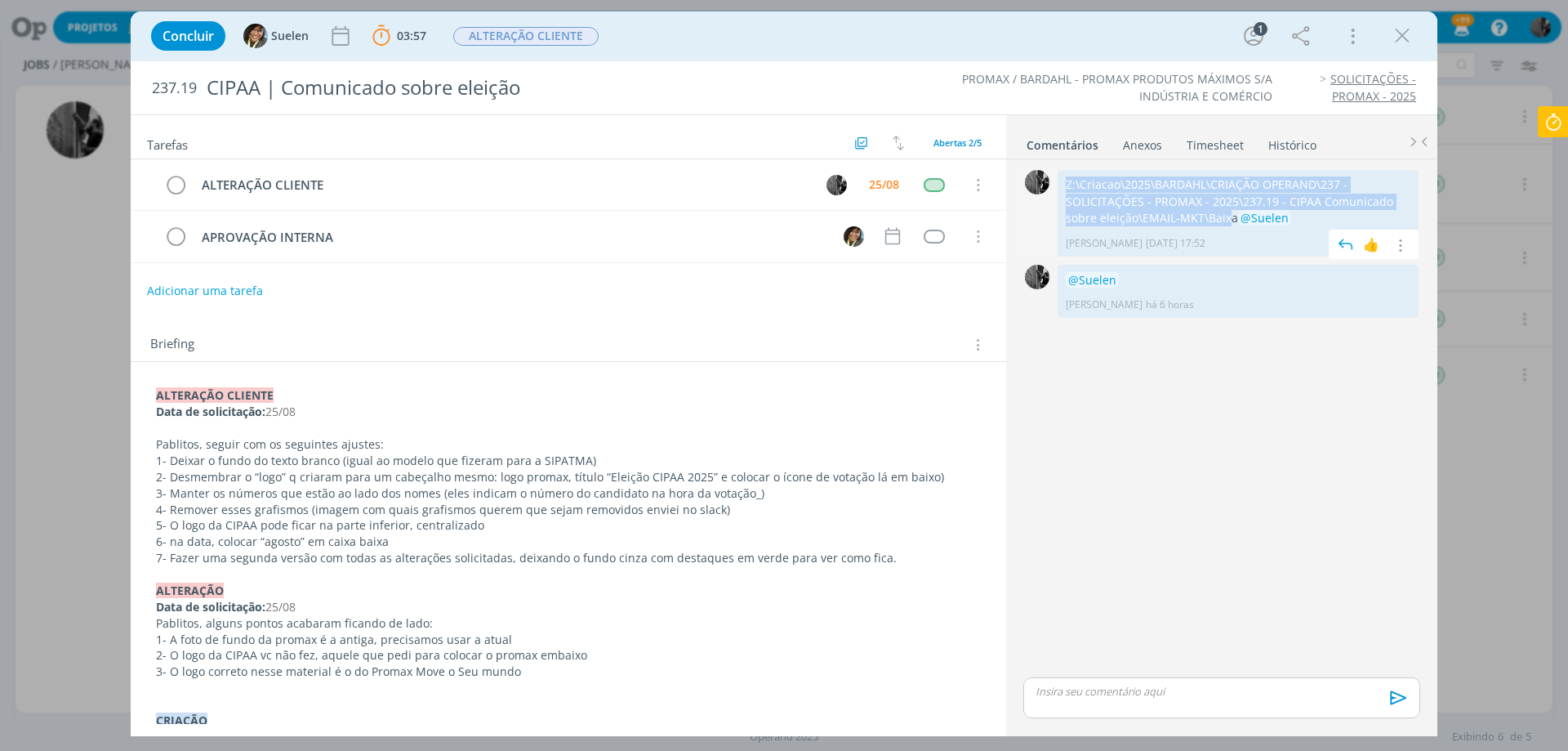
drag, startPoint x: 1196, startPoint y: 217, endPoint x: 1064, endPoint y: 181, distance: 136.8
click at [1064, 181] on div "Z:\Criacao\2025\BARDAHL\CRIAÇÃO OPERAND\237 - SOLICITAÇÕES - PROMAX - 2025\237.…" at bounding box center [1238, 213] width 361 height 87
drag, startPoint x: 1202, startPoint y: 219, endPoint x: 1059, endPoint y: 175, distance: 149.6
click at [1059, 175] on div "Z:\Criacao\2025\BARDAHL\CRIAÇÃO OPERAND\237 - SOLICITAÇÕES - PROMAX - 2025\237.…" at bounding box center [1238, 213] width 361 height 87
click at [1552, 120] on icon at bounding box center [1553, 122] width 30 height 32
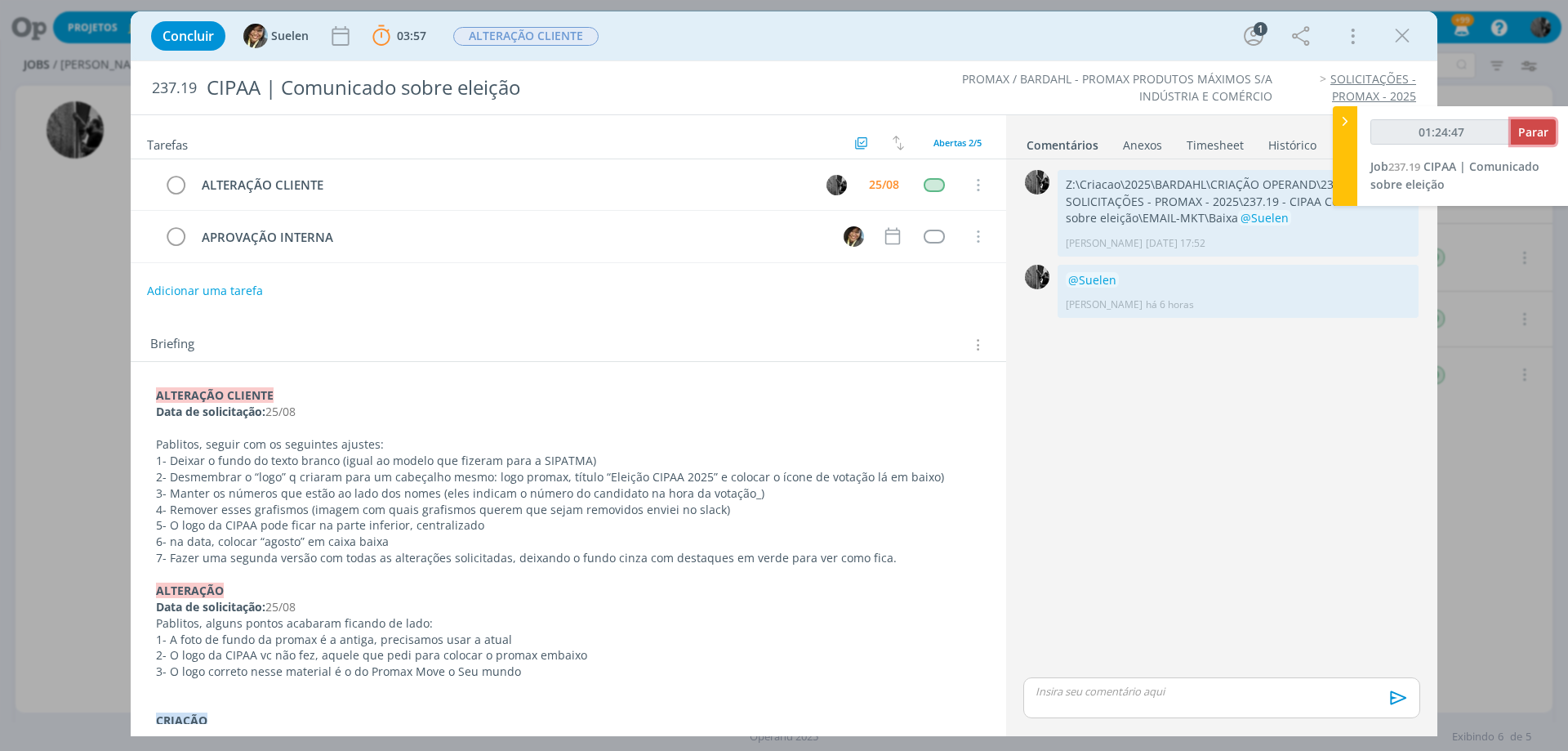
click at [1523, 130] on span "Parar" at bounding box center [1533, 132] width 30 height 16
type input "01:25:00"
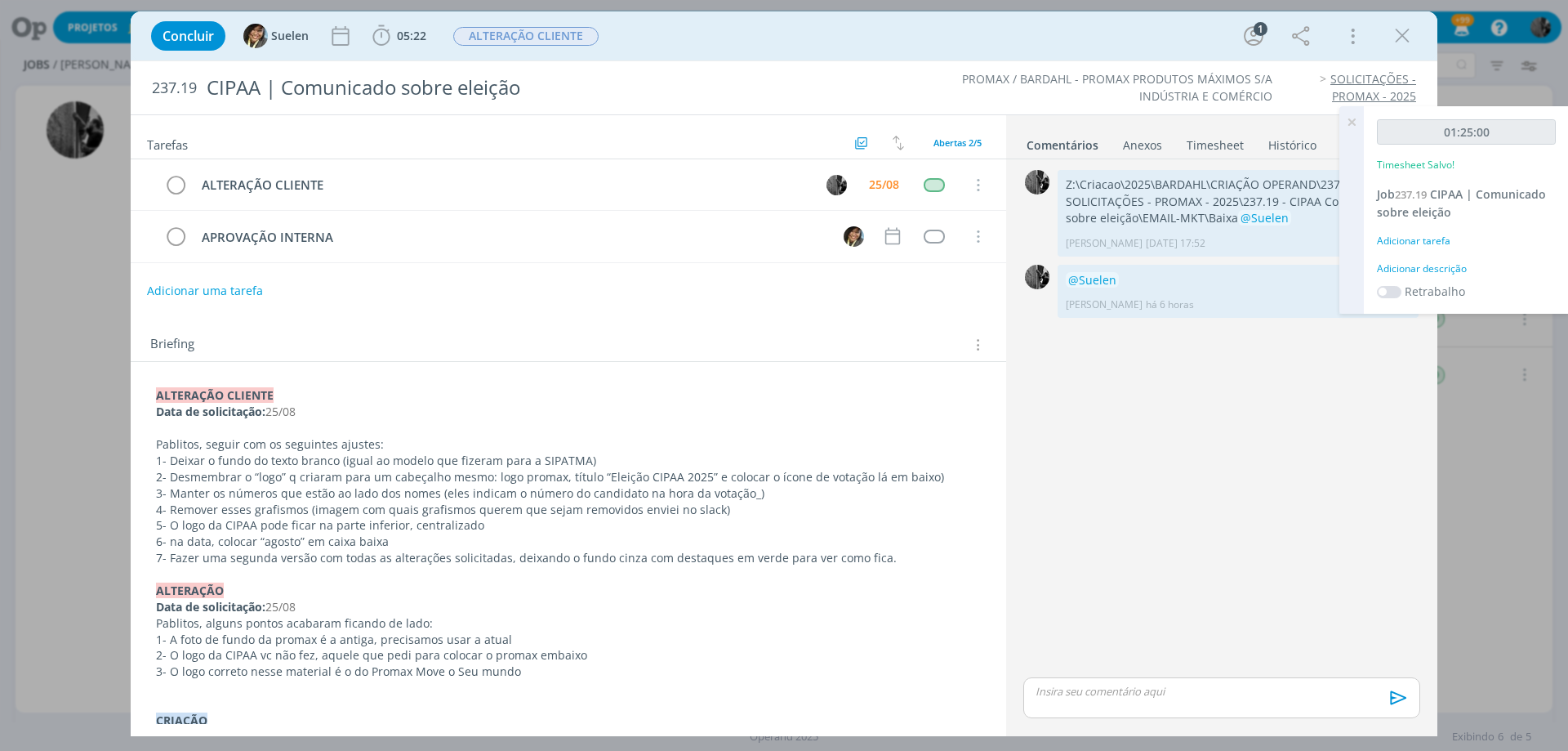
click at [1138, 712] on div "dialog" at bounding box center [1222, 697] width 397 height 41
click at [1103, 679] on span "Suelen" at bounding box center [1094, 683] width 41 height 18
click at [1392, 694] on div "🙂 Ctrl + ENTER para enviar" at bounding box center [1222, 702] width 396 height 30
click at [1393, 697] on icon "dialog" at bounding box center [1396, 704] width 25 height 25
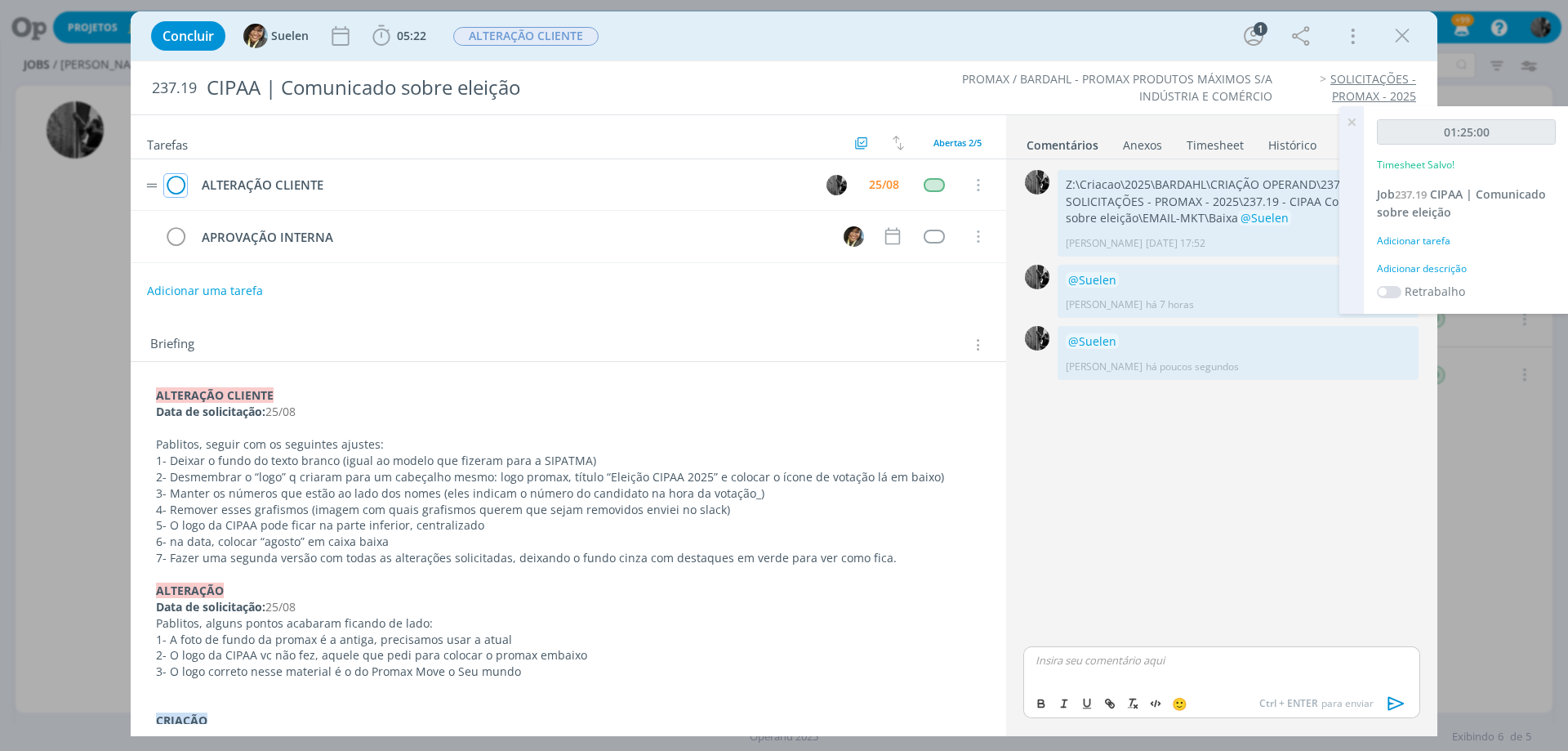
click at [174, 190] on icon "dialog" at bounding box center [175, 185] width 23 height 25
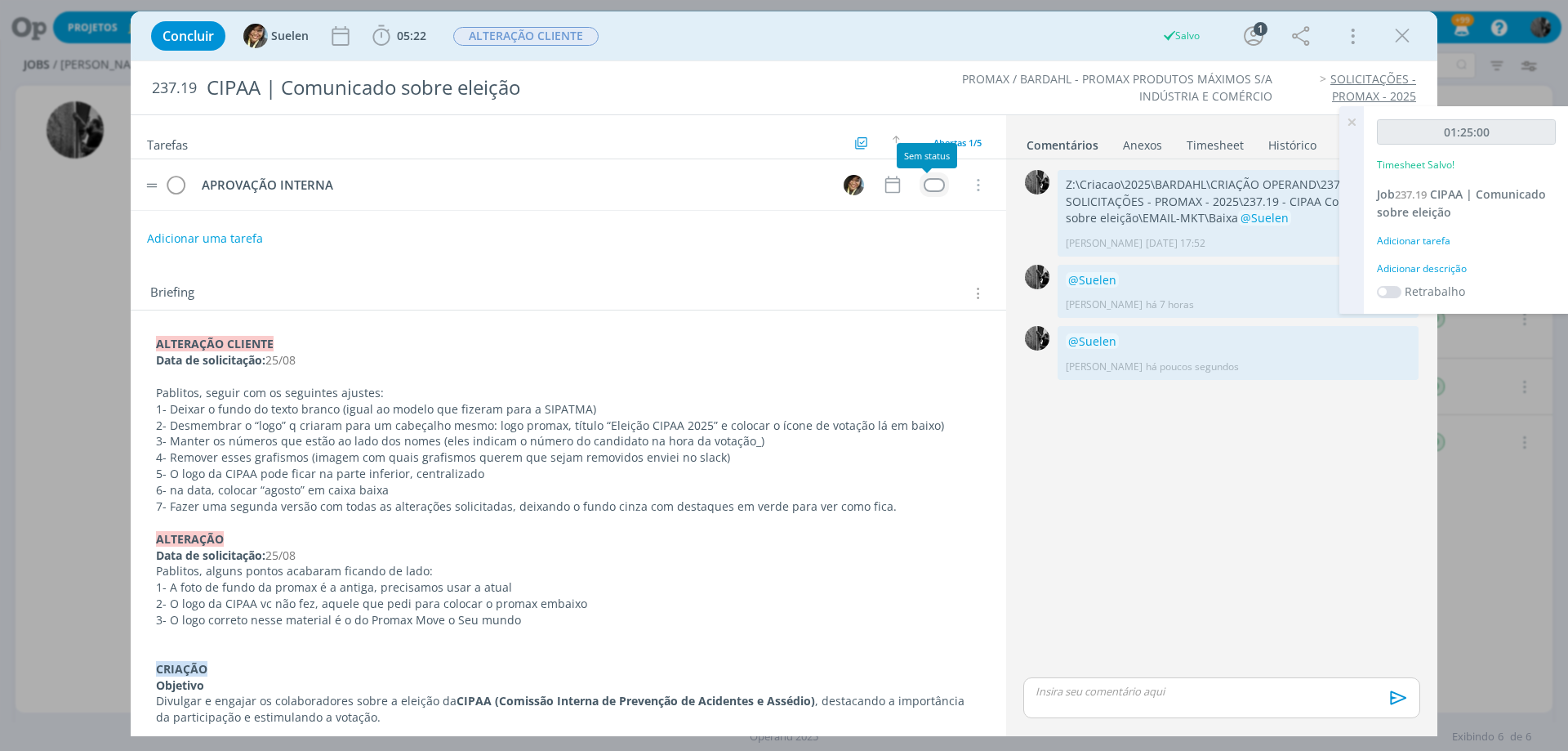
click at [923, 176] on td "dialog" at bounding box center [934, 184] width 30 height 25
click at [929, 179] on div "dialog" at bounding box center [933, 185] width 20 height 14
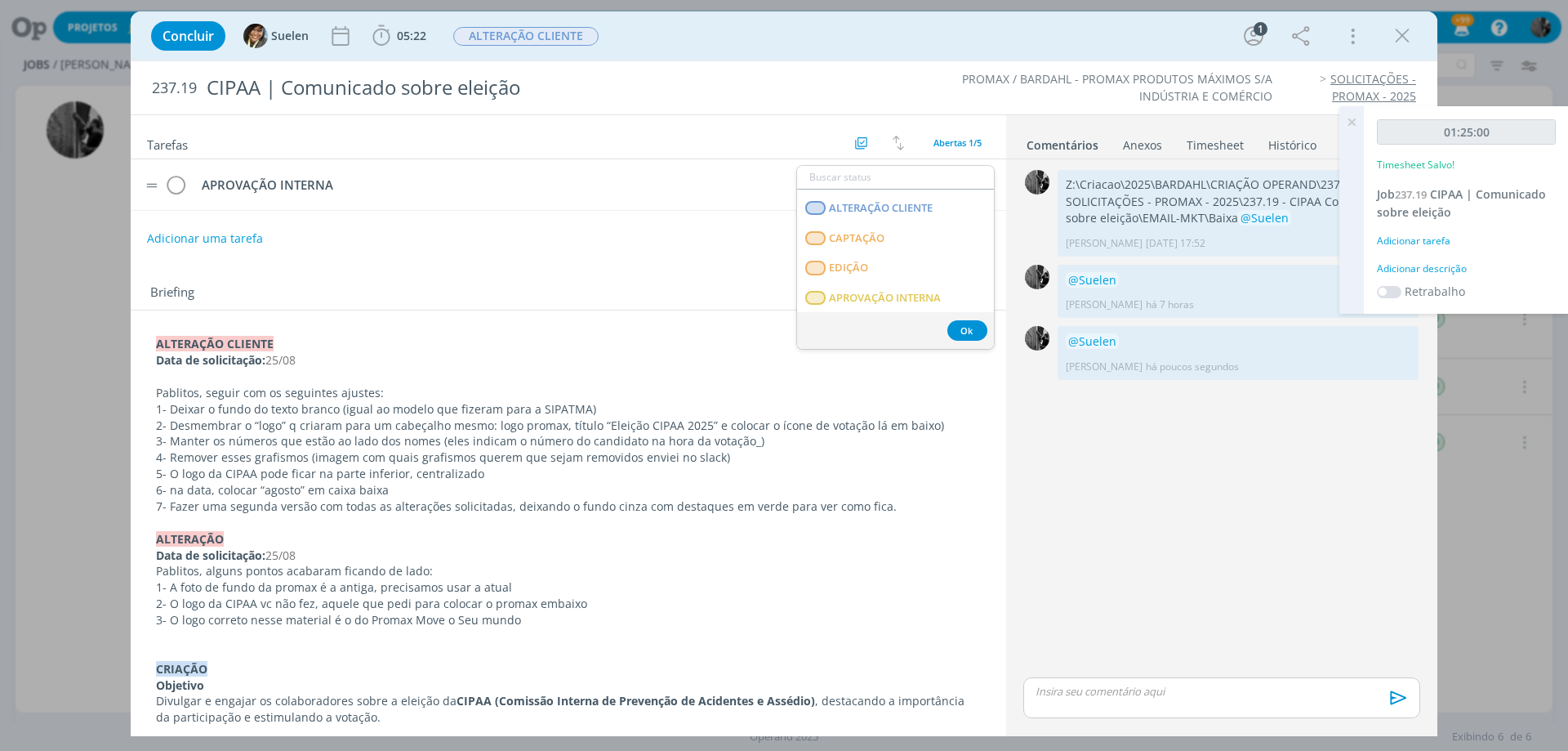
scroll to position [172, 0]
click at [879, 299] on span "APROVAÇÃO INTERNA" at bounding box center [885, 302] width 112 height 13
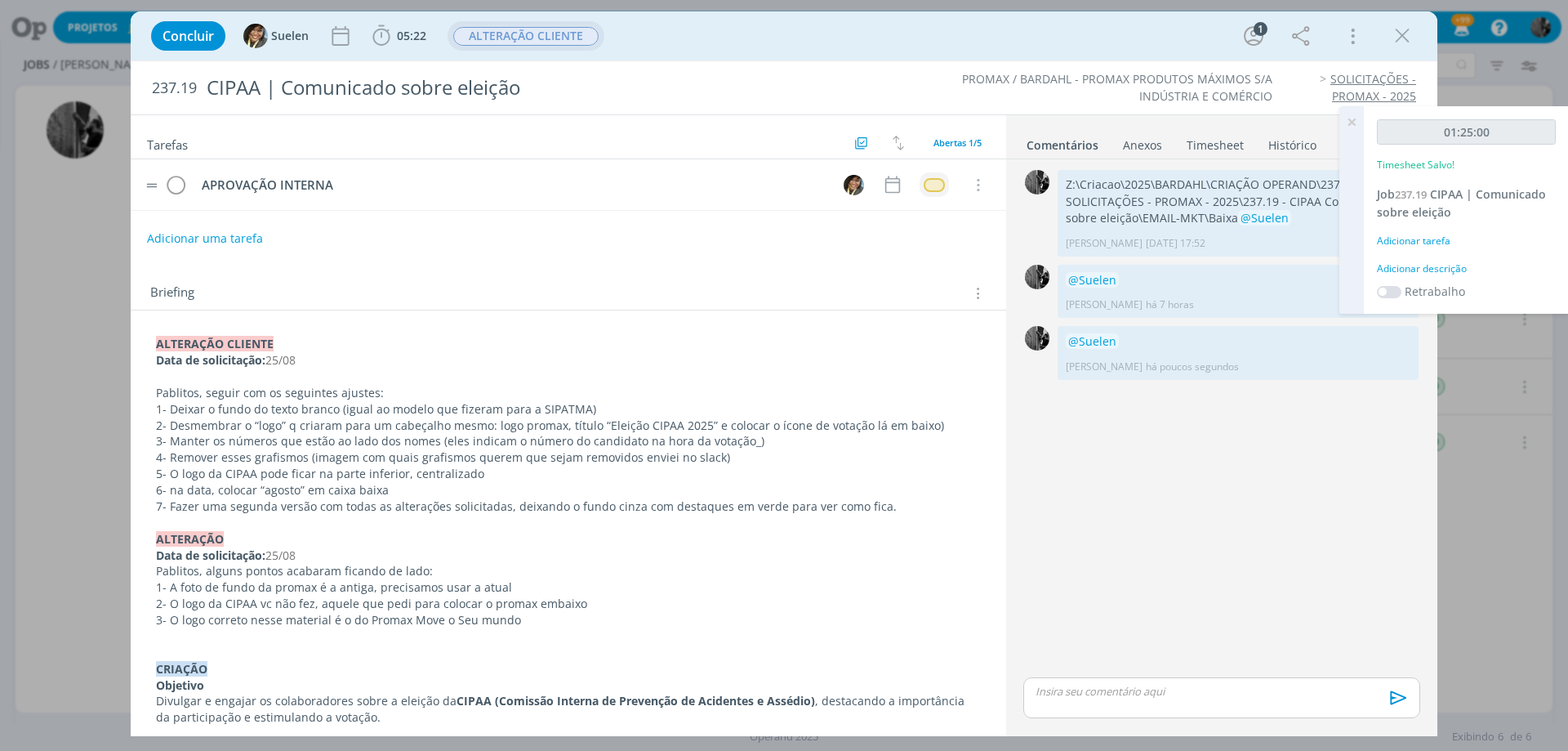
click at [516, 37] on span "ALTERAÇÃO CLIENTE" at bounding box center [526, 36] width 146 height 18
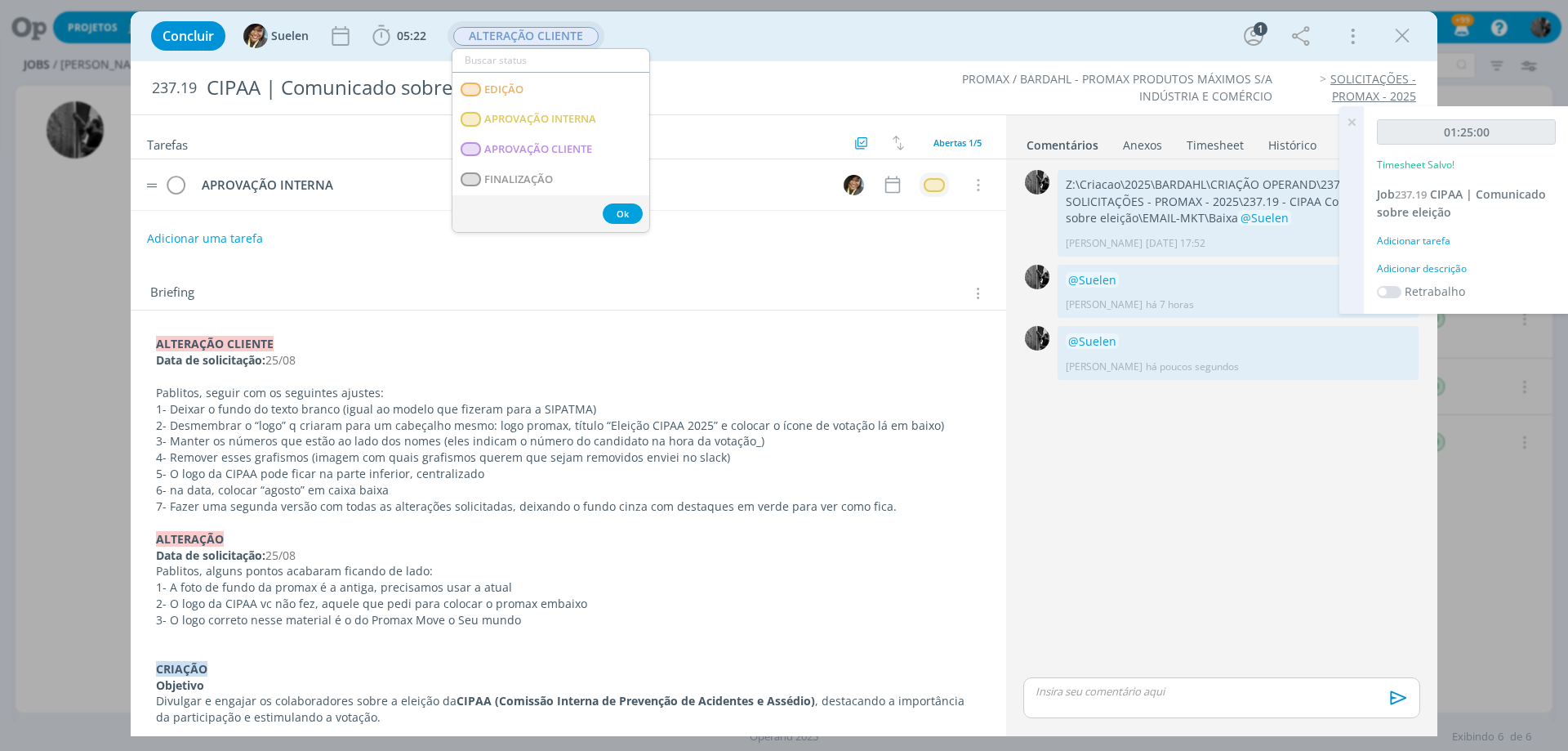
scroll to position [245, 0]
click at [542, 82] on span "APROVAÇÃO INTERNA" at bounding box center [540, 82] width 112 height 13
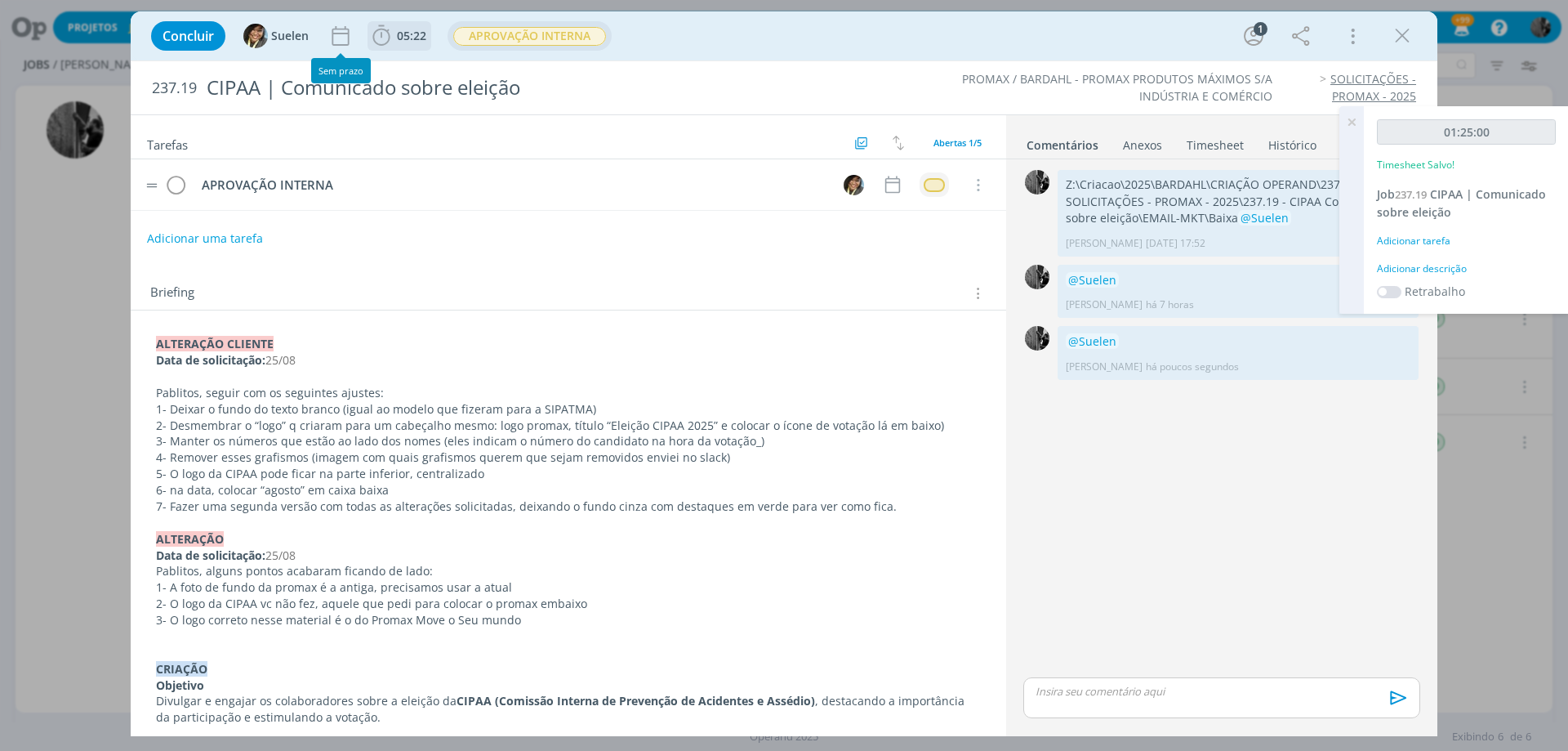
click at [401, 41] on span "05:22" at bounding box center [412, 36] width 30 height 16
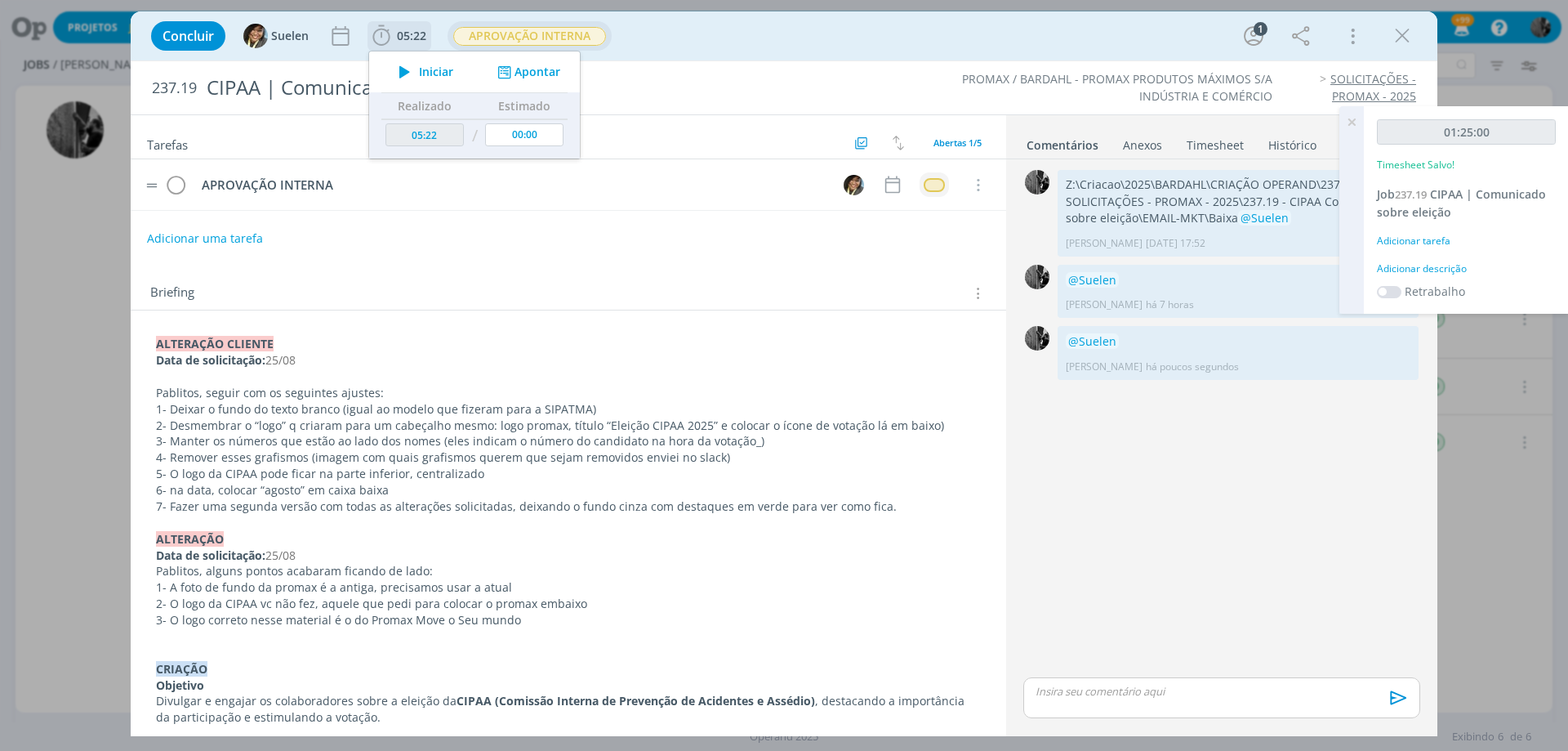
click at [400, 65] on icon "dialog" at bounding box center [404, 72] width 29 height 21
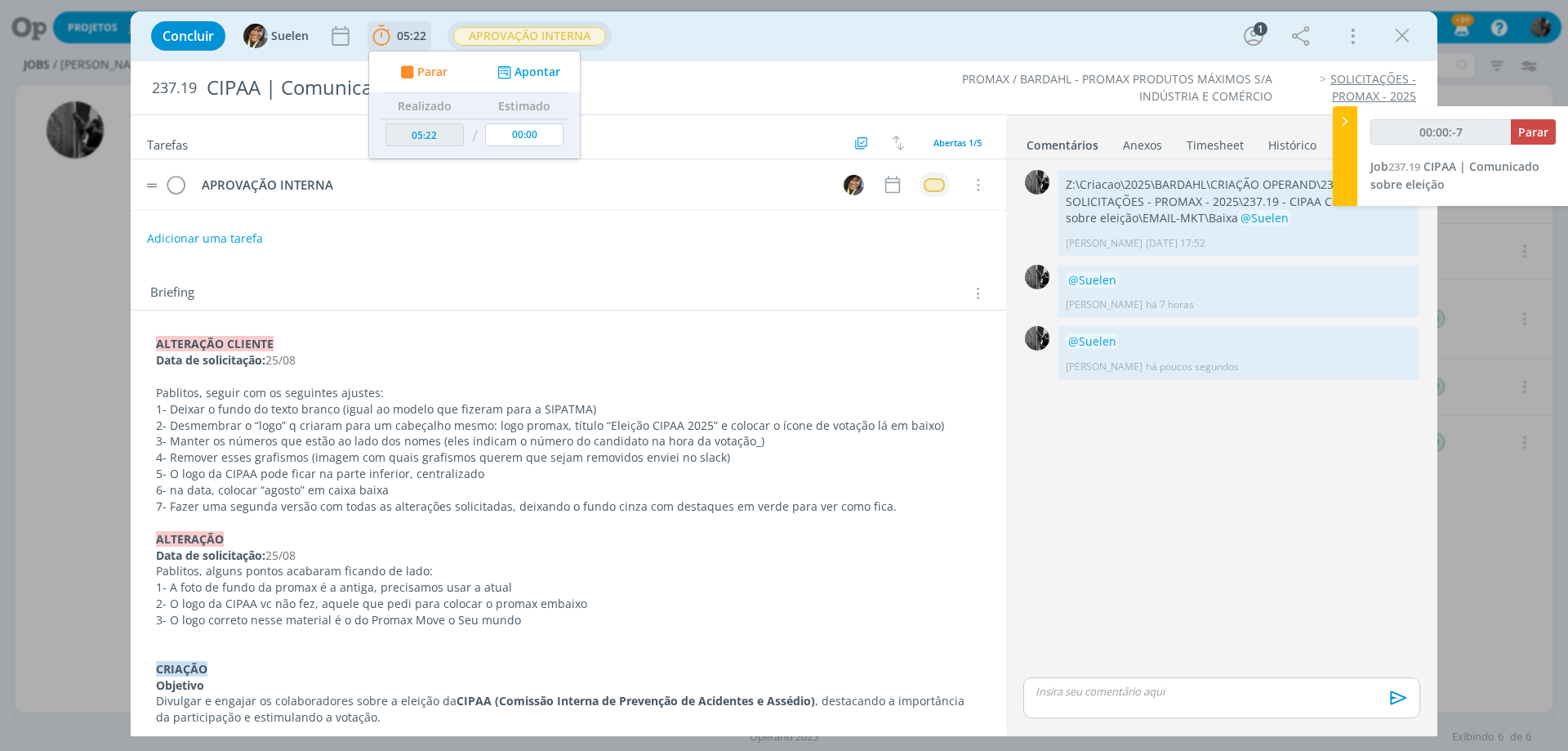
type input "00:00:-6"
click at [401, 77] on icon "dialog" at bounding box center [406, 73] width 20 height 16
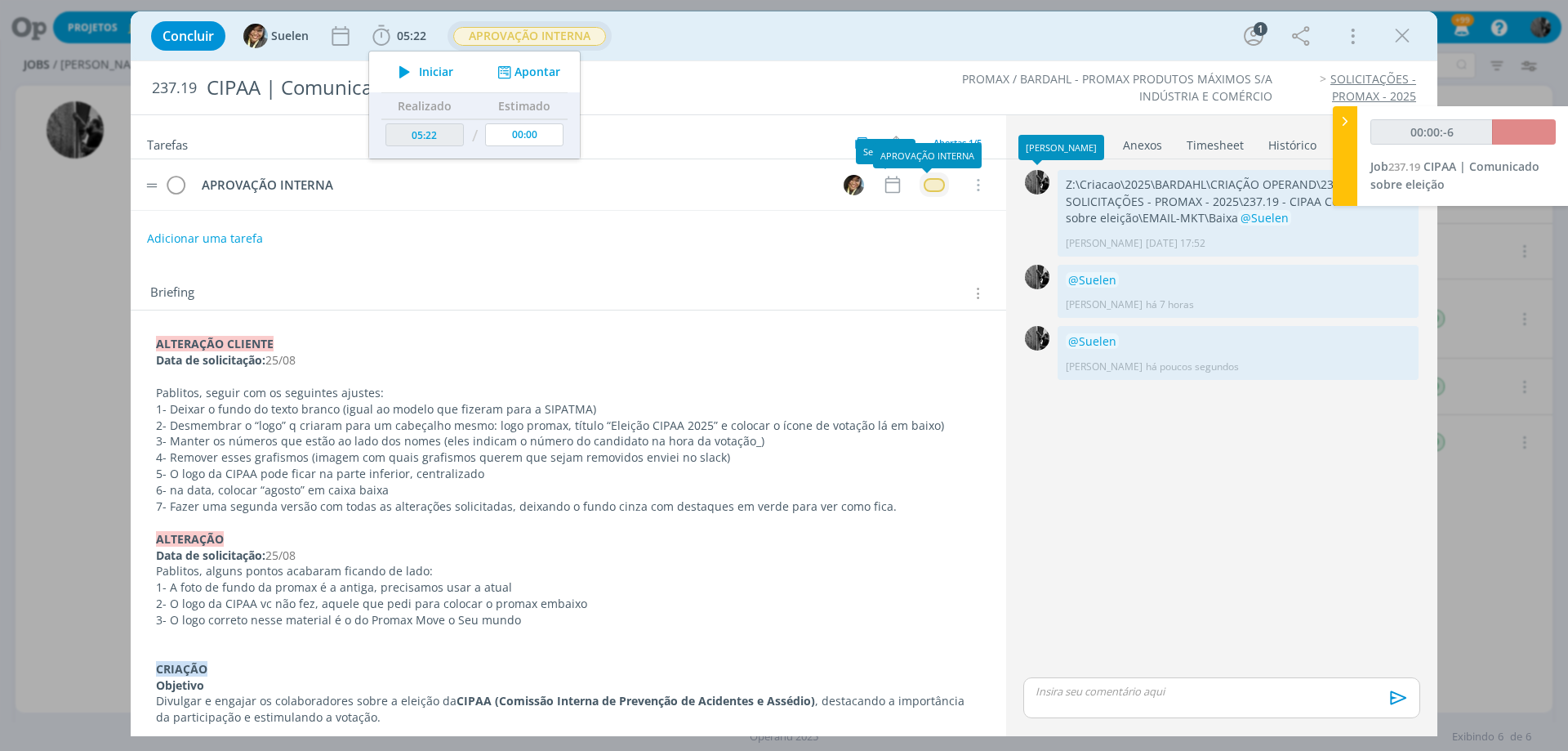
type input "05:23"
type input "00:01:00"
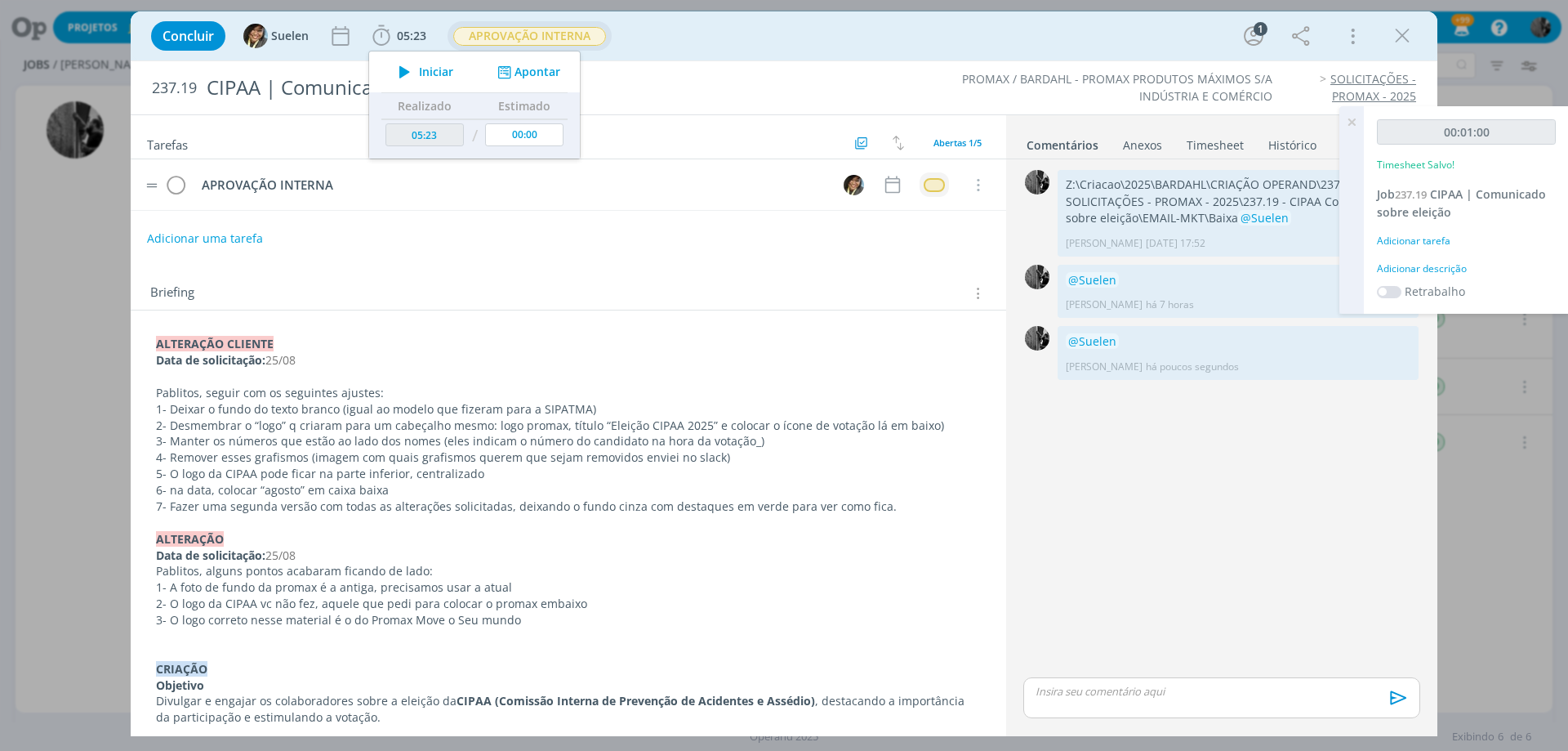
click at [962, 18] on div "Concluir Suelen 05:23 Iniciar Apontar Data * [DATE] Horas * 00:00 Tarefa Seleci…" at bounding box center [784, 36] width 1282 height 39
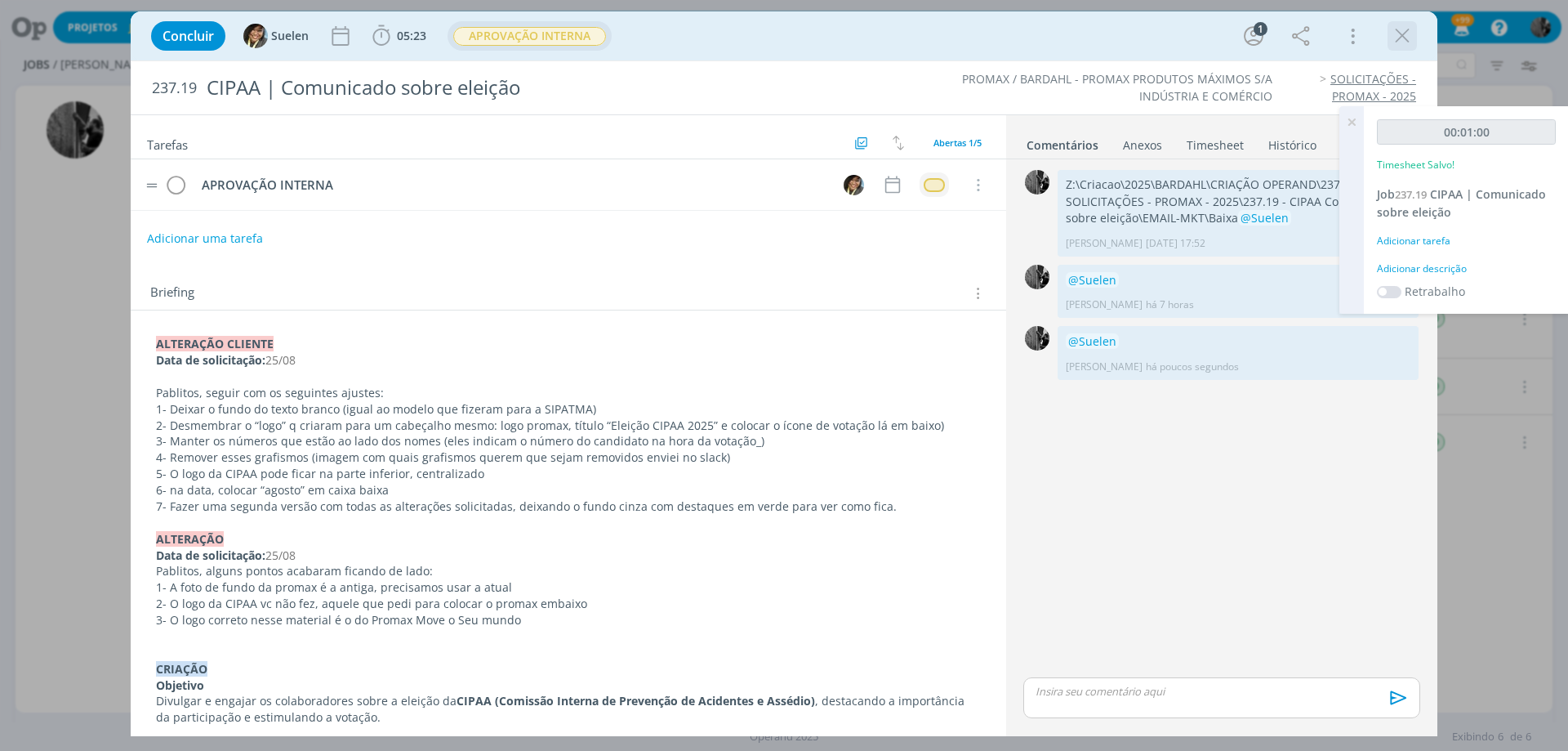
click at [1408, 27] on icon "dialog" at bounding box center [1402, 36] width 25 height 25
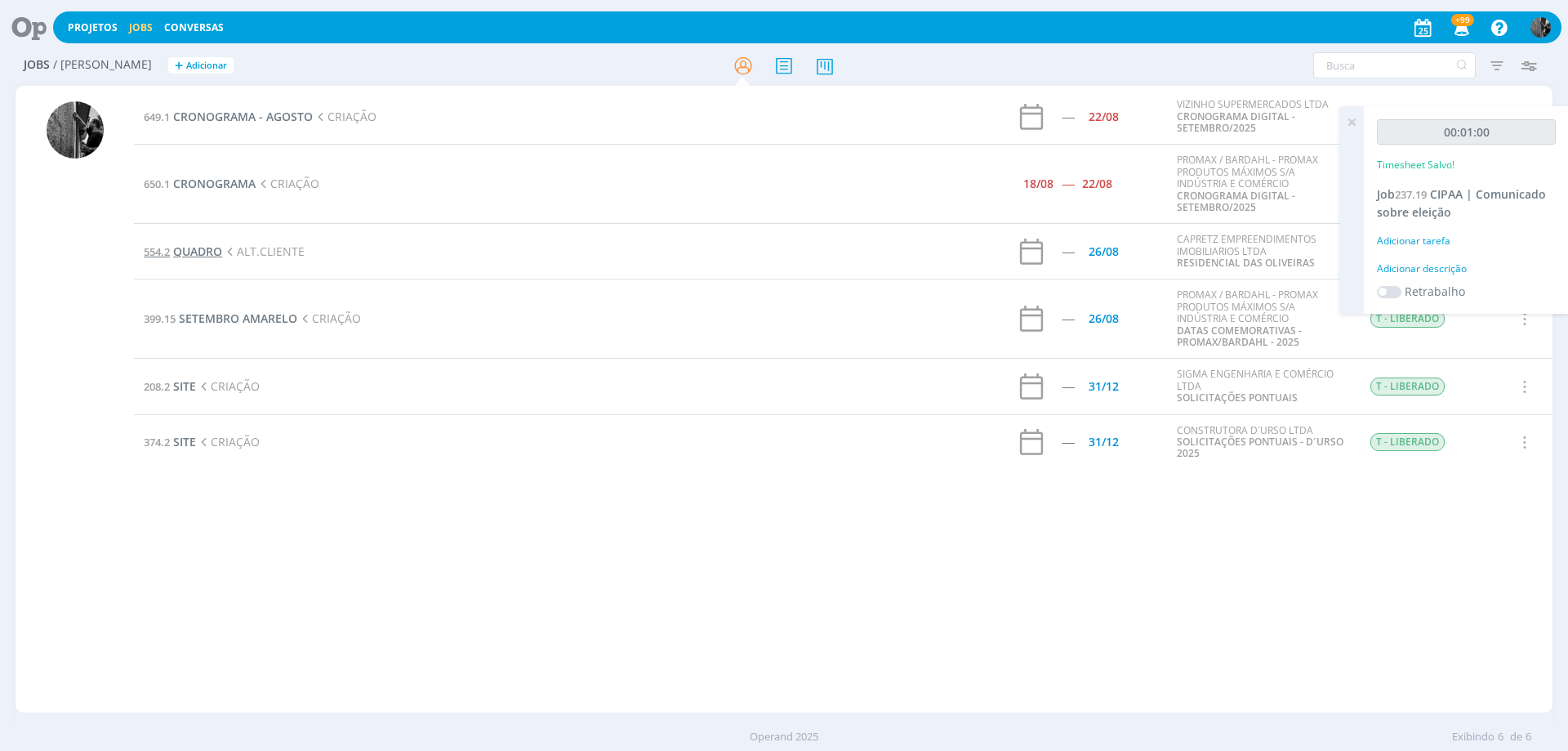
click at [184, 244] on span "QUADRO" at bounding box center [197, 251] width 49 height 16
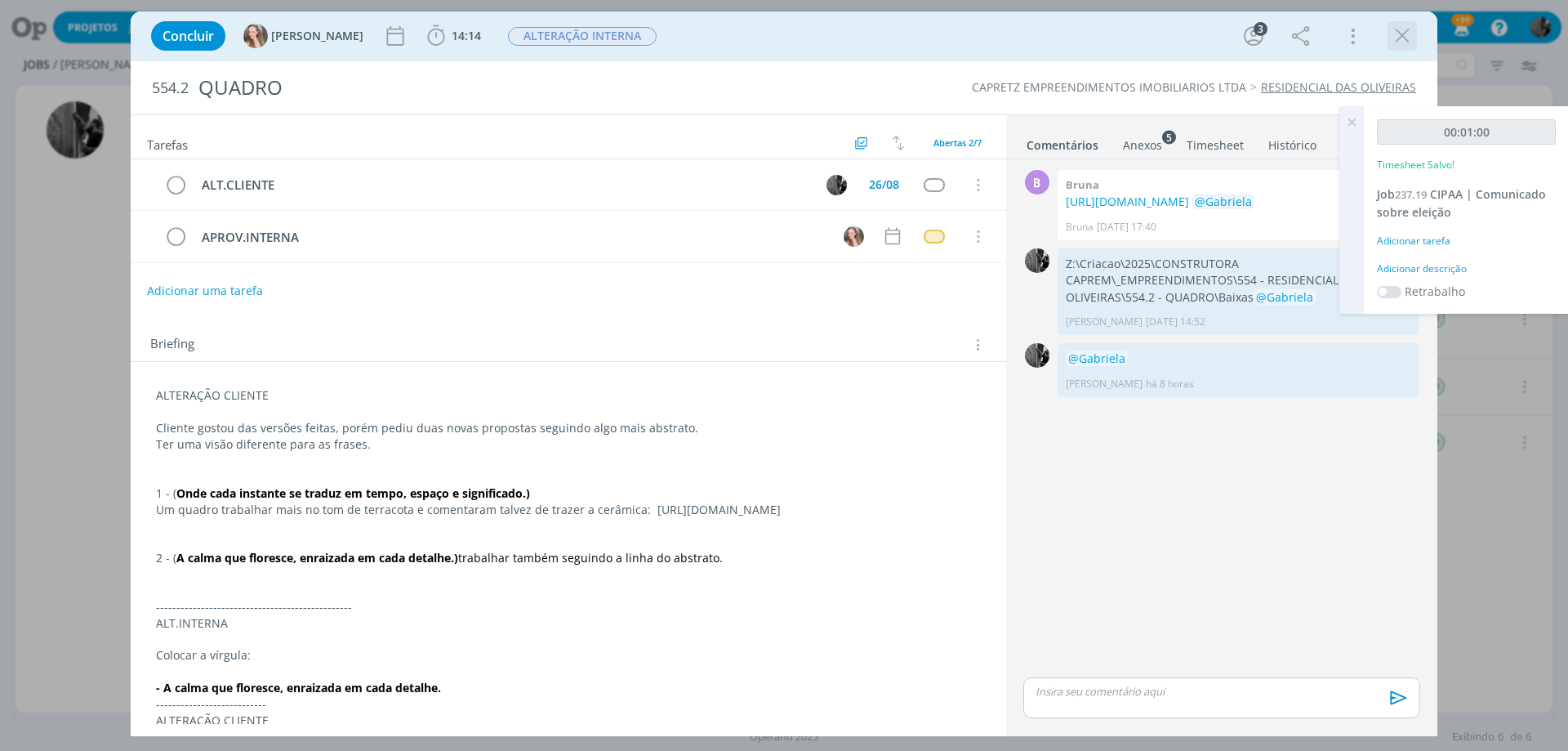
click at [1388, 35] on div "dialog" at bounding box center [1402, 36] width 30 height 30
click at [1391, 34] on icon "dialog" at bounding box center [1402, 36] width 25 height 25
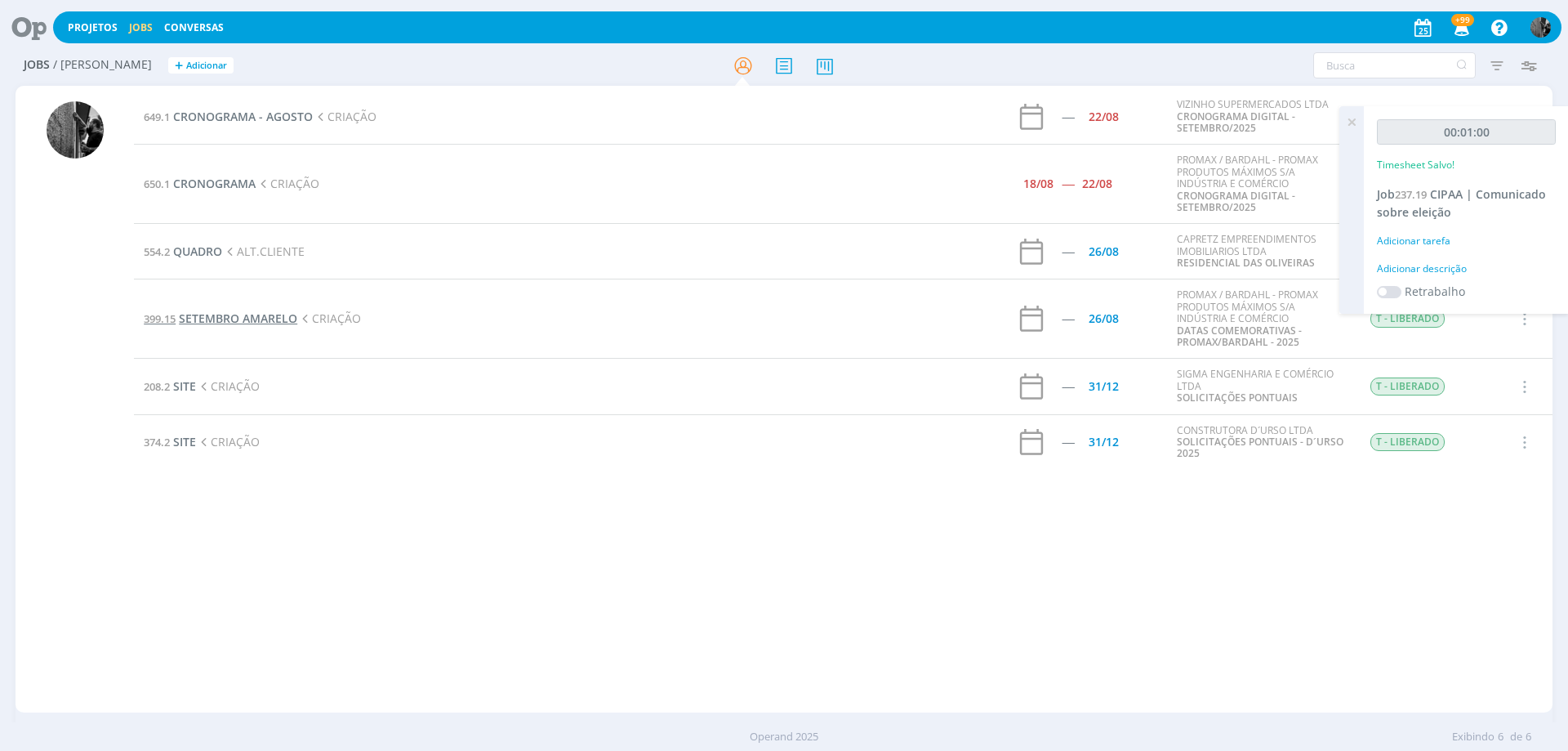
click at [224, 315] on span "SETEMBRO AMARELO" at bounding box center [238, 318] width 118 height 16
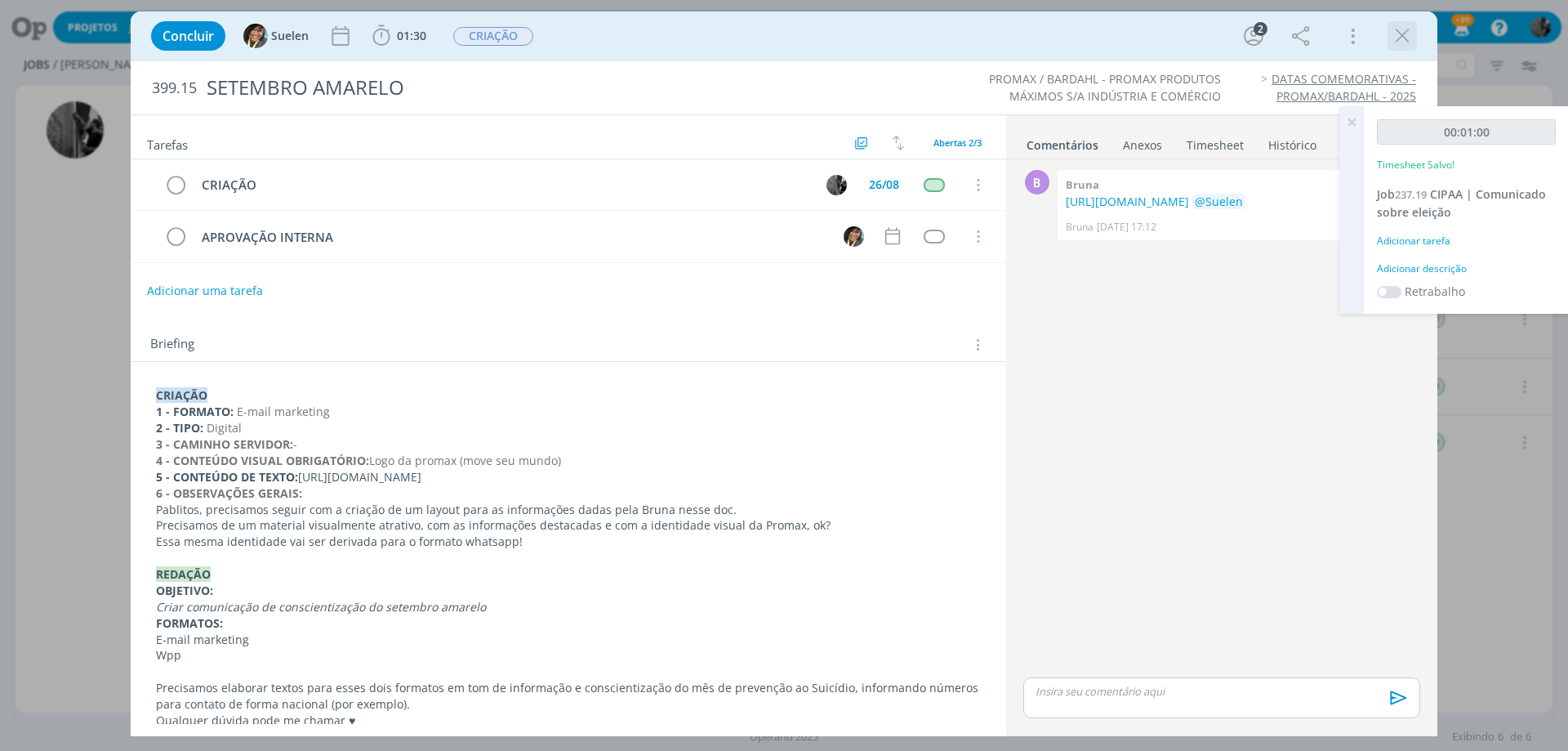
click at [1394, 21] on div "dialog" at bounding box center [1402, 36] width 30 height 30
click at [1393, 32] on icon "dialog" at bounding box center [1402, 36] width 25 height 25
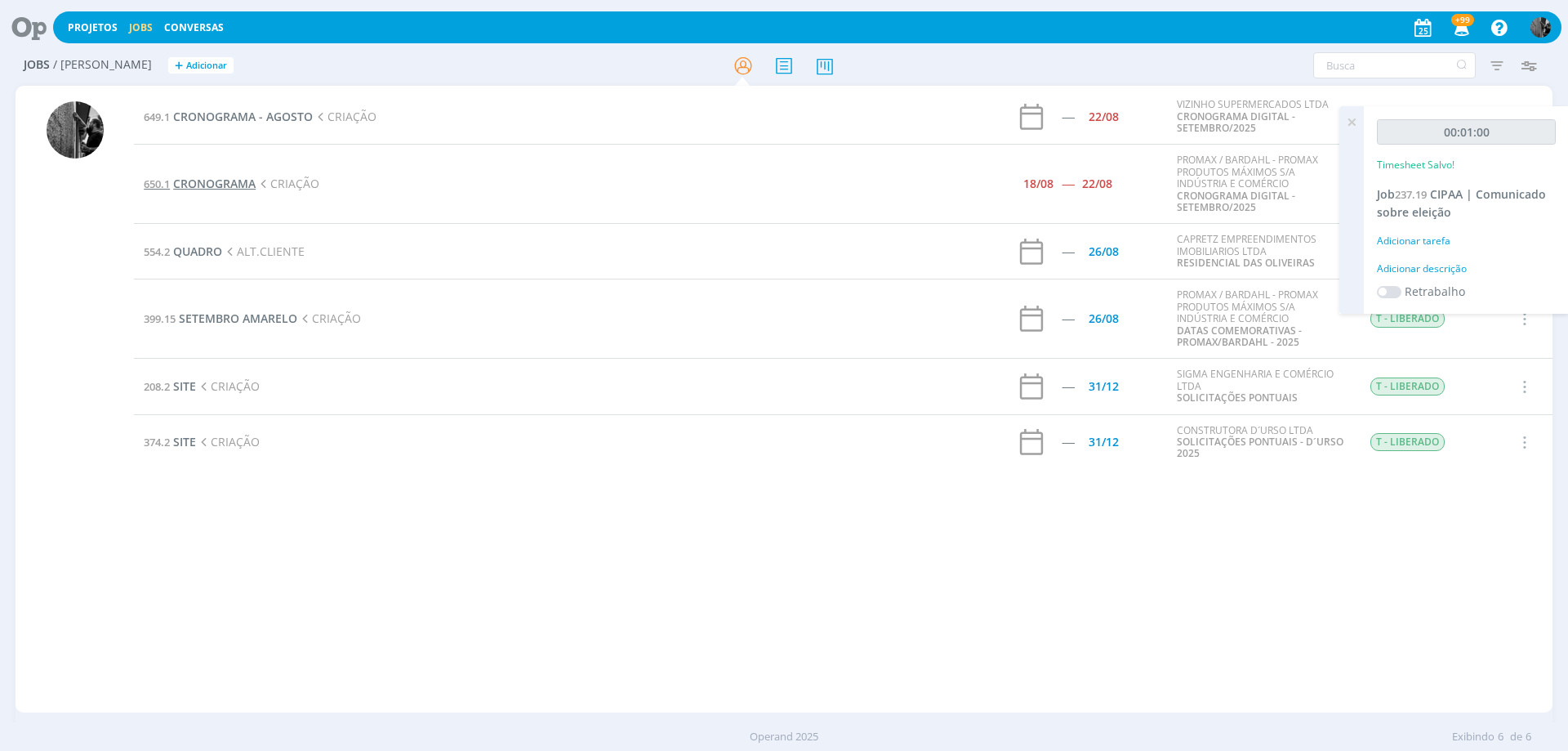
click at [233, 185] on span "CRONOGRAMA" at bounding box center [214, 183] width 82 height 16
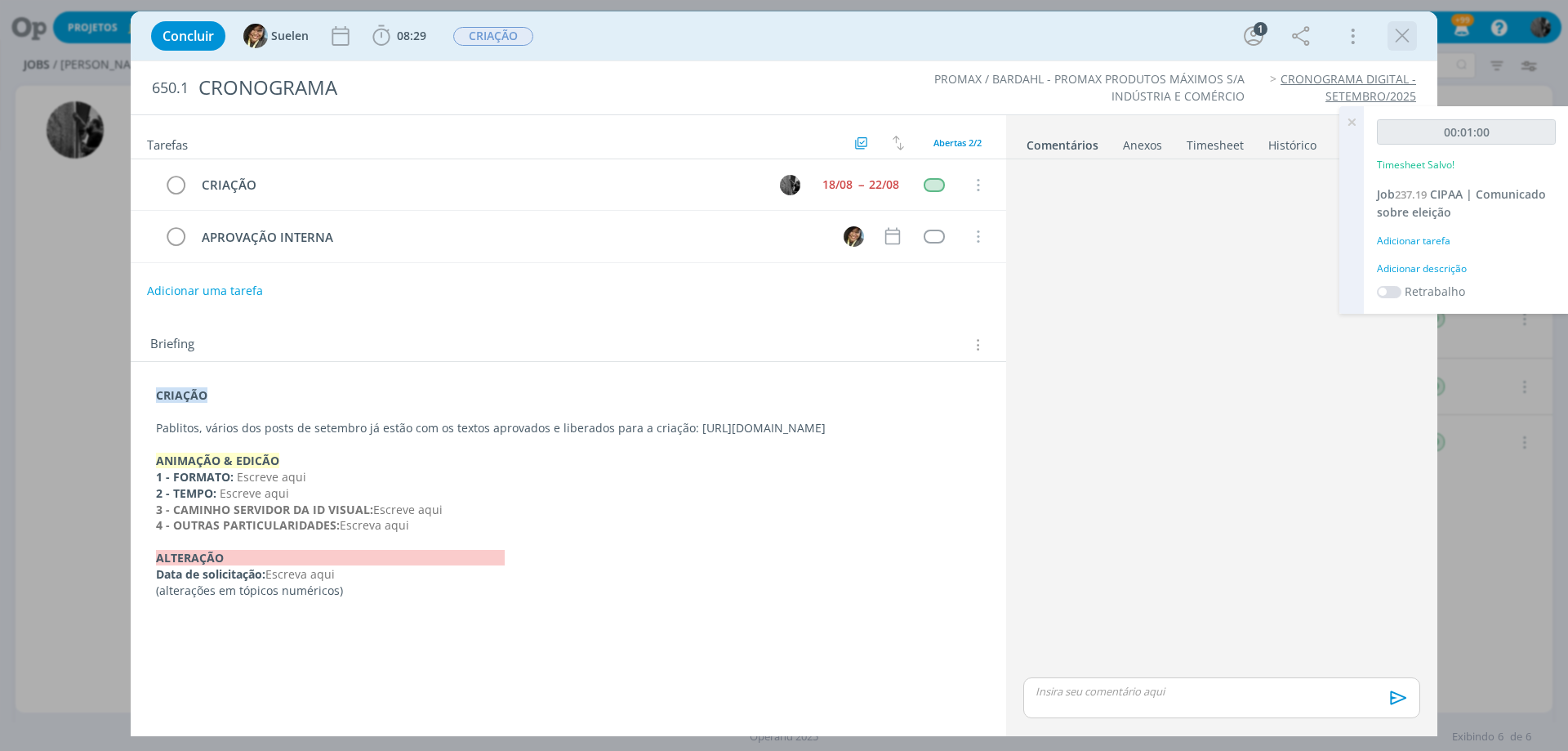
click at [1405, 29] on icon "dialog" at bounding box center [1402, 36] width 25 height 25
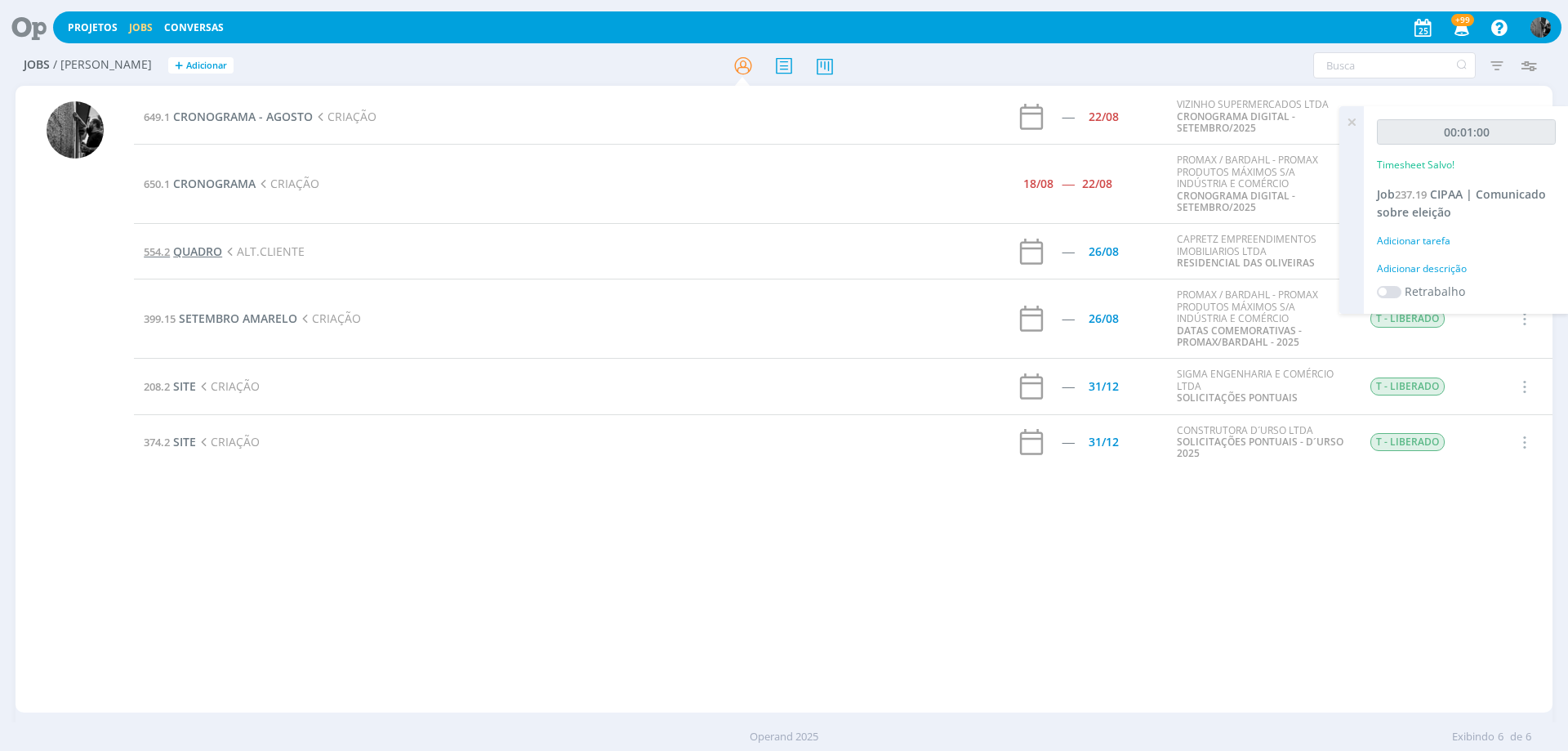
click at [217, 246] on span "QUADRO" at bounding box center [197, 251] width 49 height 16
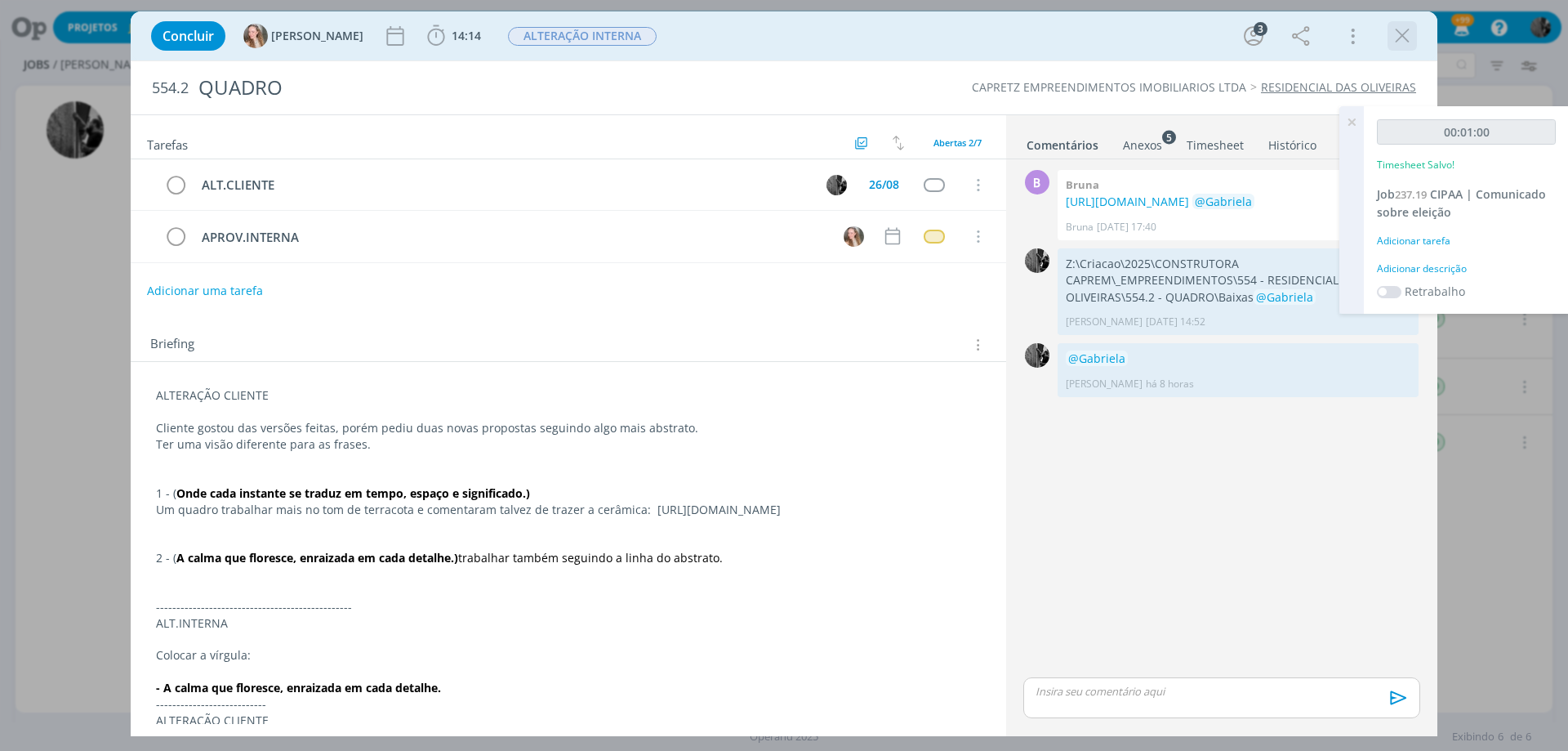
click at [1401, 49] on div "dialog" at bounding box center [1402, 36] width 30 height 30
click at [1399, 38] on icon "dialog" at bounding box center [1402, 36] width 25 height 25
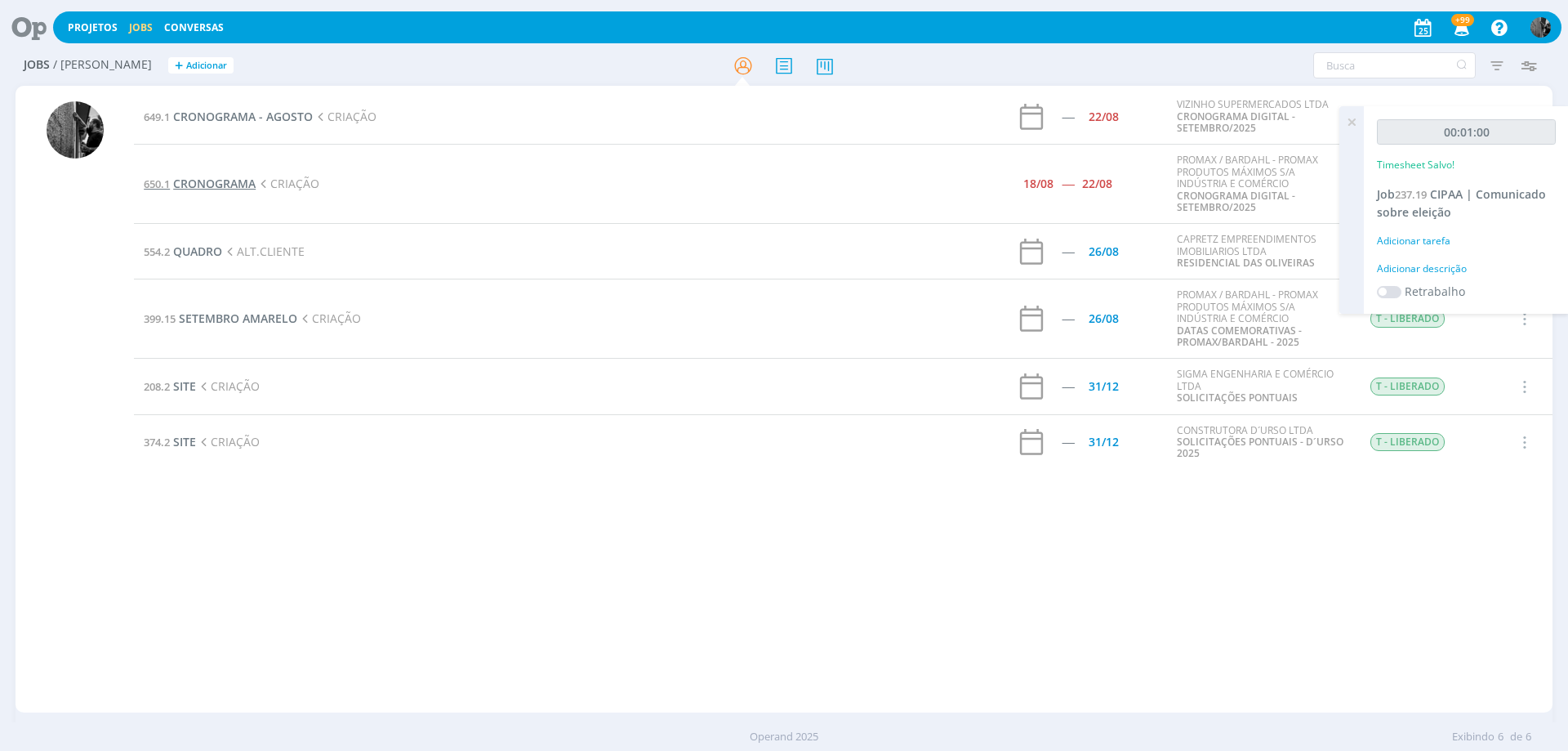
click at [191, 180] on span "CRONOGRAMA" at bounding box center [214, 183] width 82 height 16
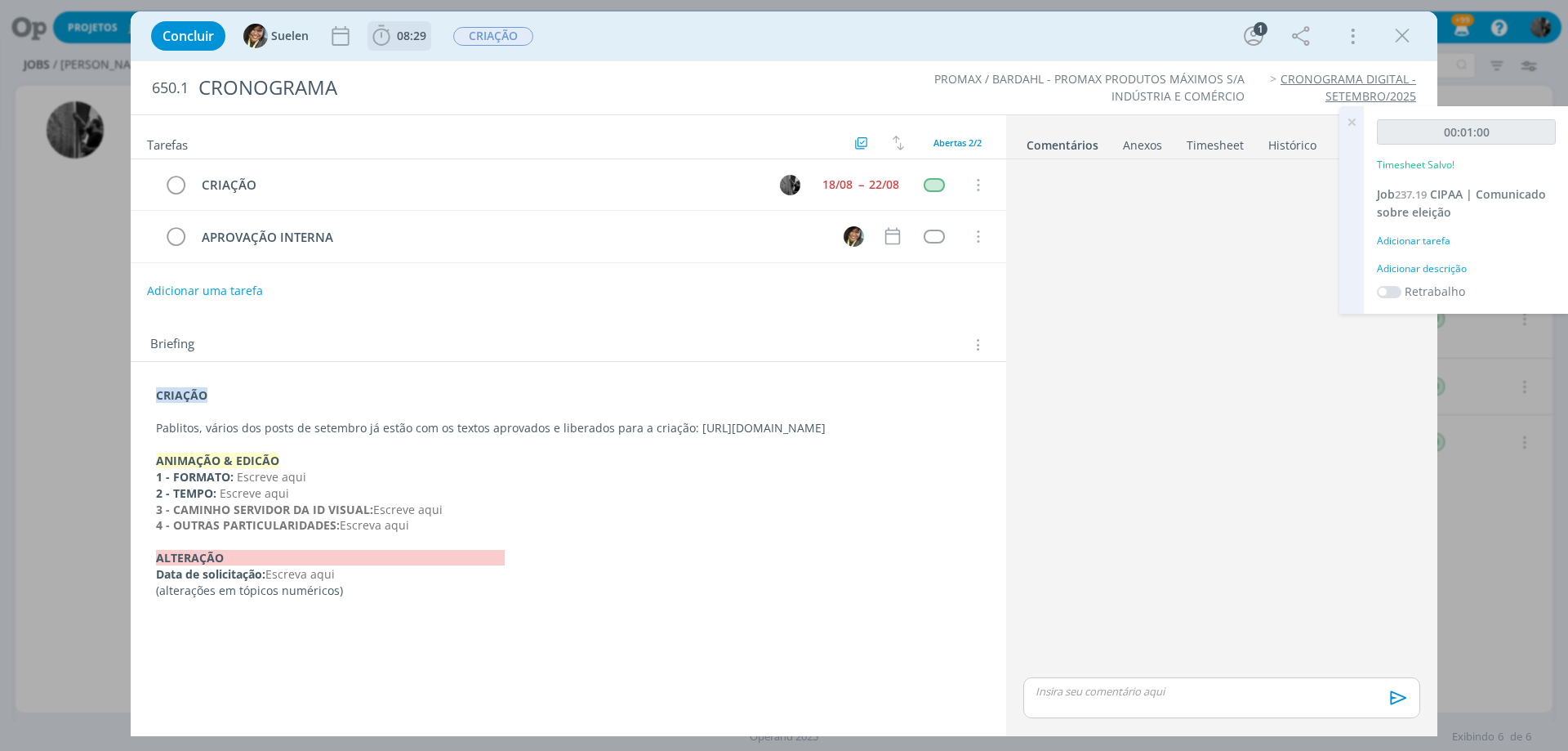
click at [408, 37] on span "08:29" at bounding box center [412, 36] width 30 height 16
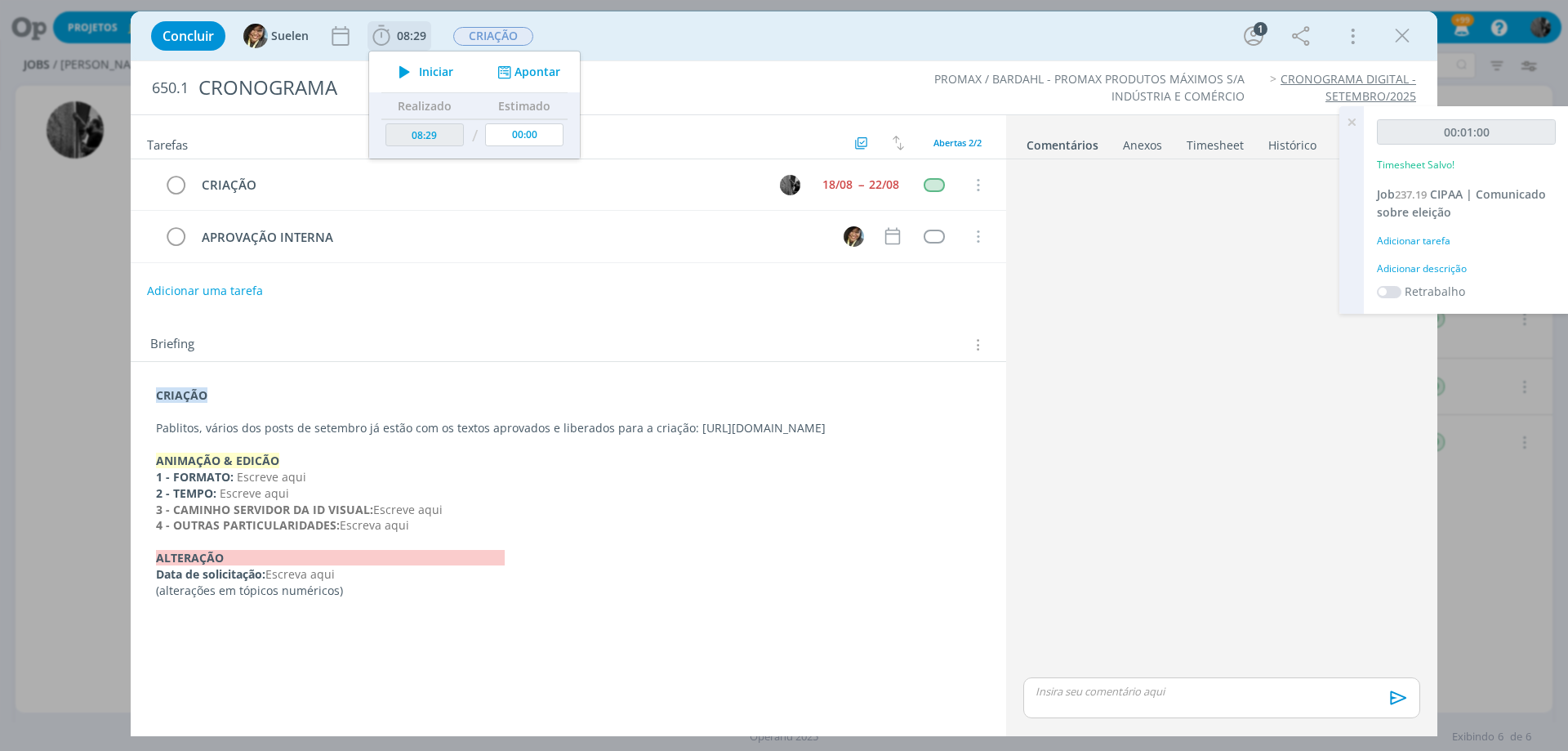
drag, startPoint x: 410, startPoint y: 68, endPoint x: 424, endPoint y: 108, distance: 42.4
click at [410, 69] on icon "dialog" at bounding box center [404, 72] width 29 height 21
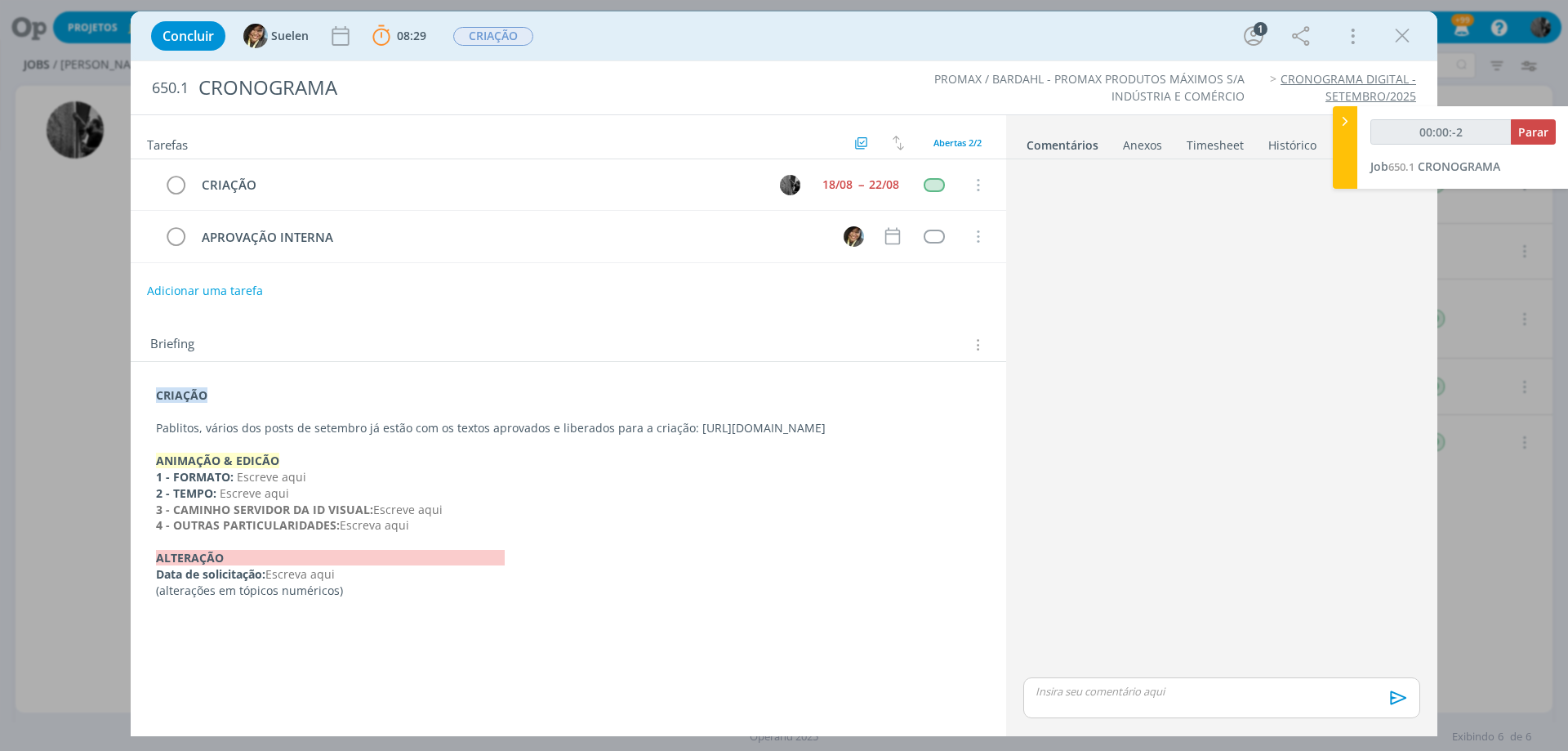
drag, startPoint x: 690, startPoint y: 419, endPoint x: 925, endPoint y: 438, distance: 235.8
click at [925, 438] on div "CRIAÇÃO Pablitos, vários dos posts de setembro já estão com os textos aprovados…" at bounding box center [568, 492] width 849 height 222
click at [925, 437] on p "Pablitos, vários dos posts de setembro já estão com os textos aprovados e liber…" at bounding box center [568, 429] width 823 height 17
drag, startPoint x: 693, startPoint y: 426, endPoint x: 155, endPoint y: 445, distance: 538.3
click at [197, 454] on div "CRIAÇÃO Pablitos, vários dos posts de setembro já estão com os textos aprovados…" at bounding box center [568, 493] width 849 height 223
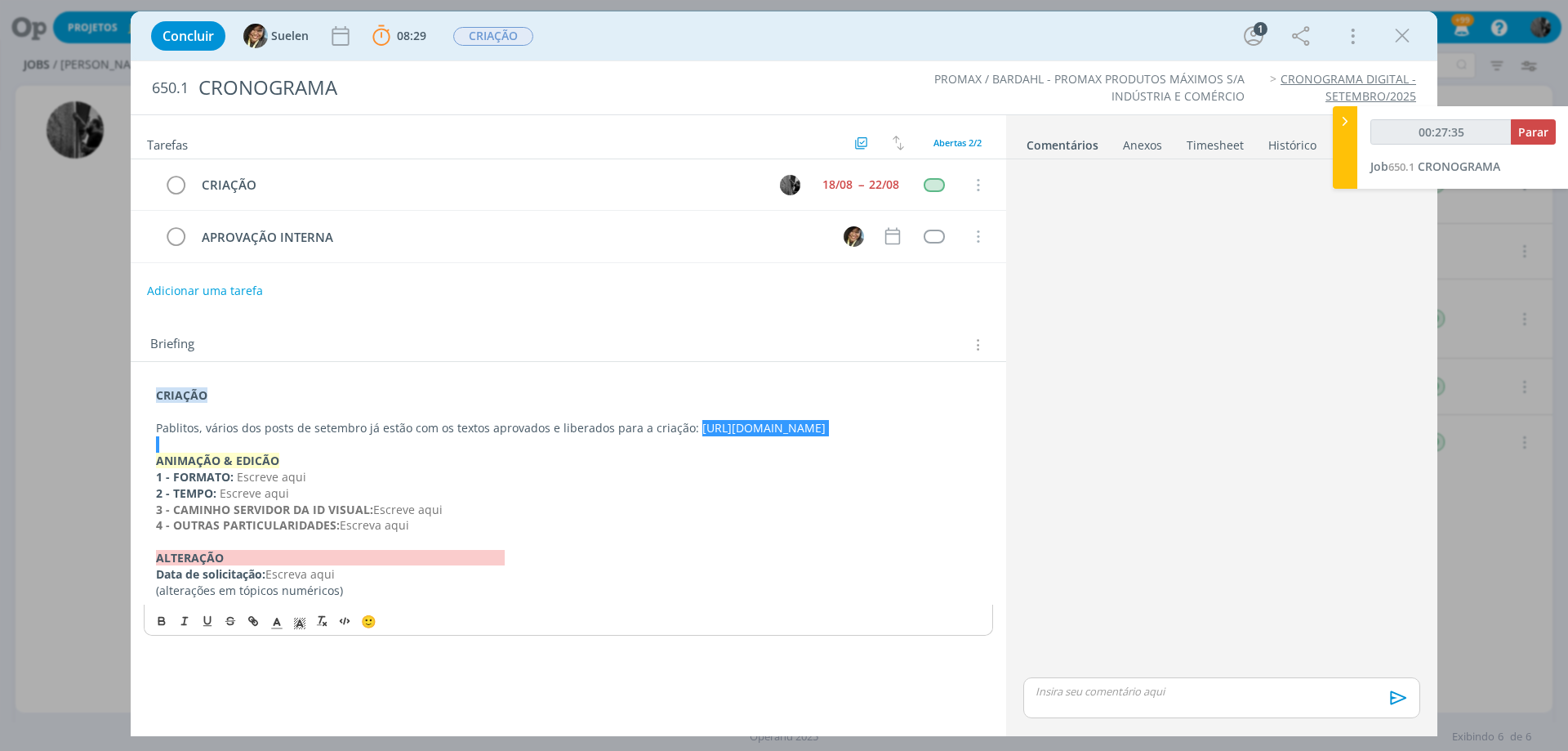
type input "00:28:35"
